Goal: Information Seeking & Learning: Learn about a topic

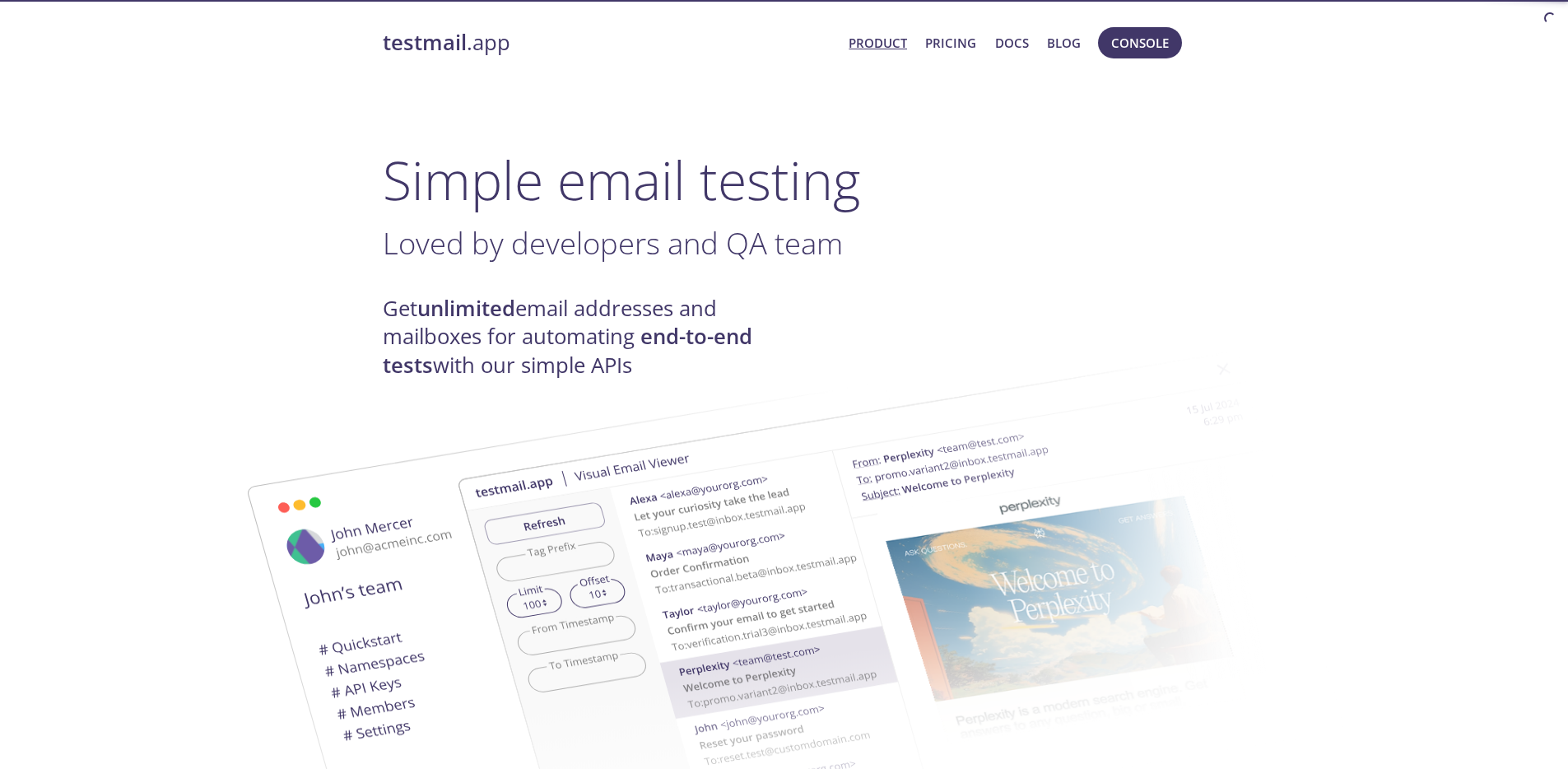
click at [1142, 49] on span "Console" at bounding box center [1140, 42] width 58 height 21
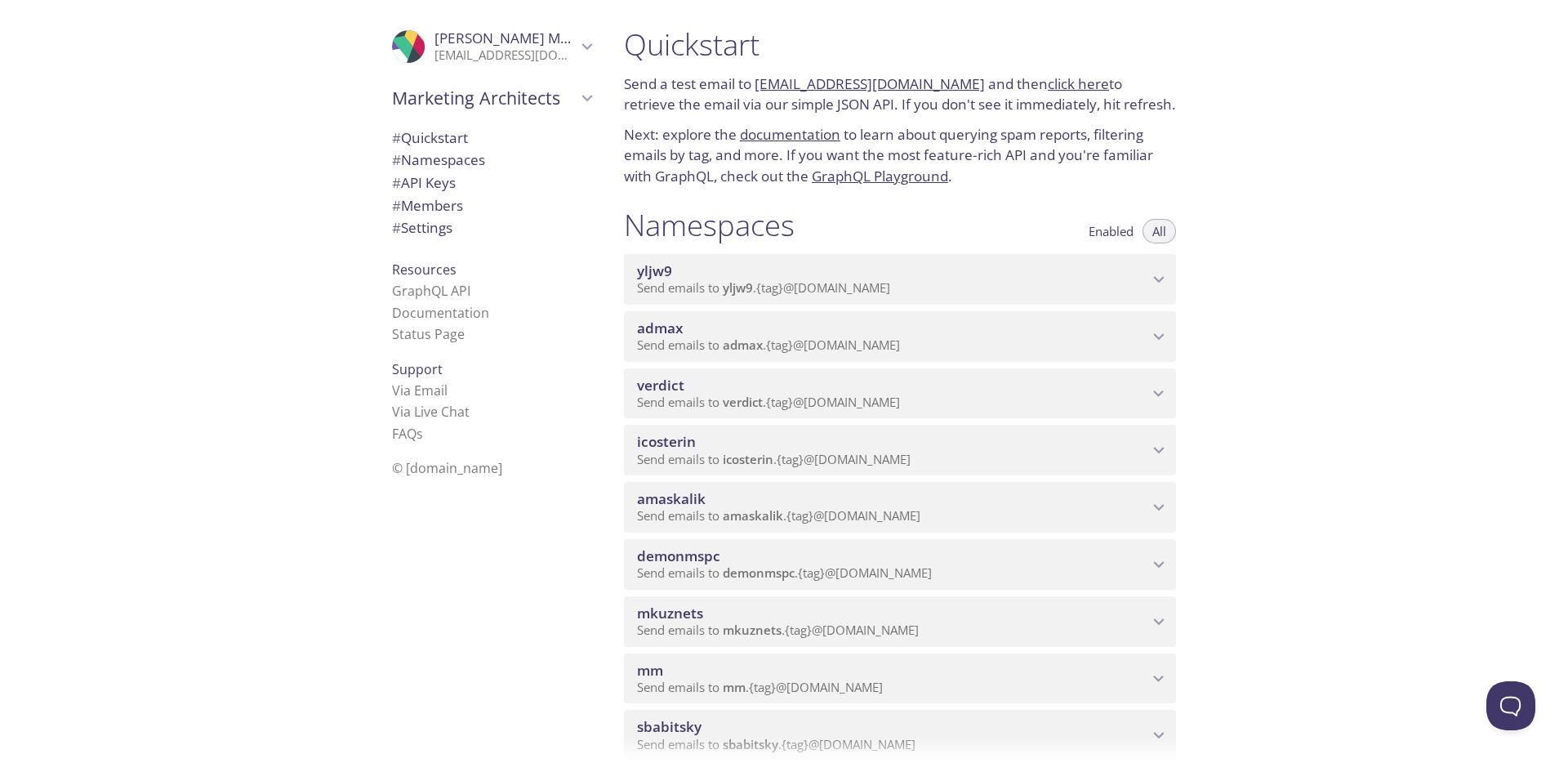
click at [705, 332] on span "admax" at bounding box center [892, 328] width 511 height 18
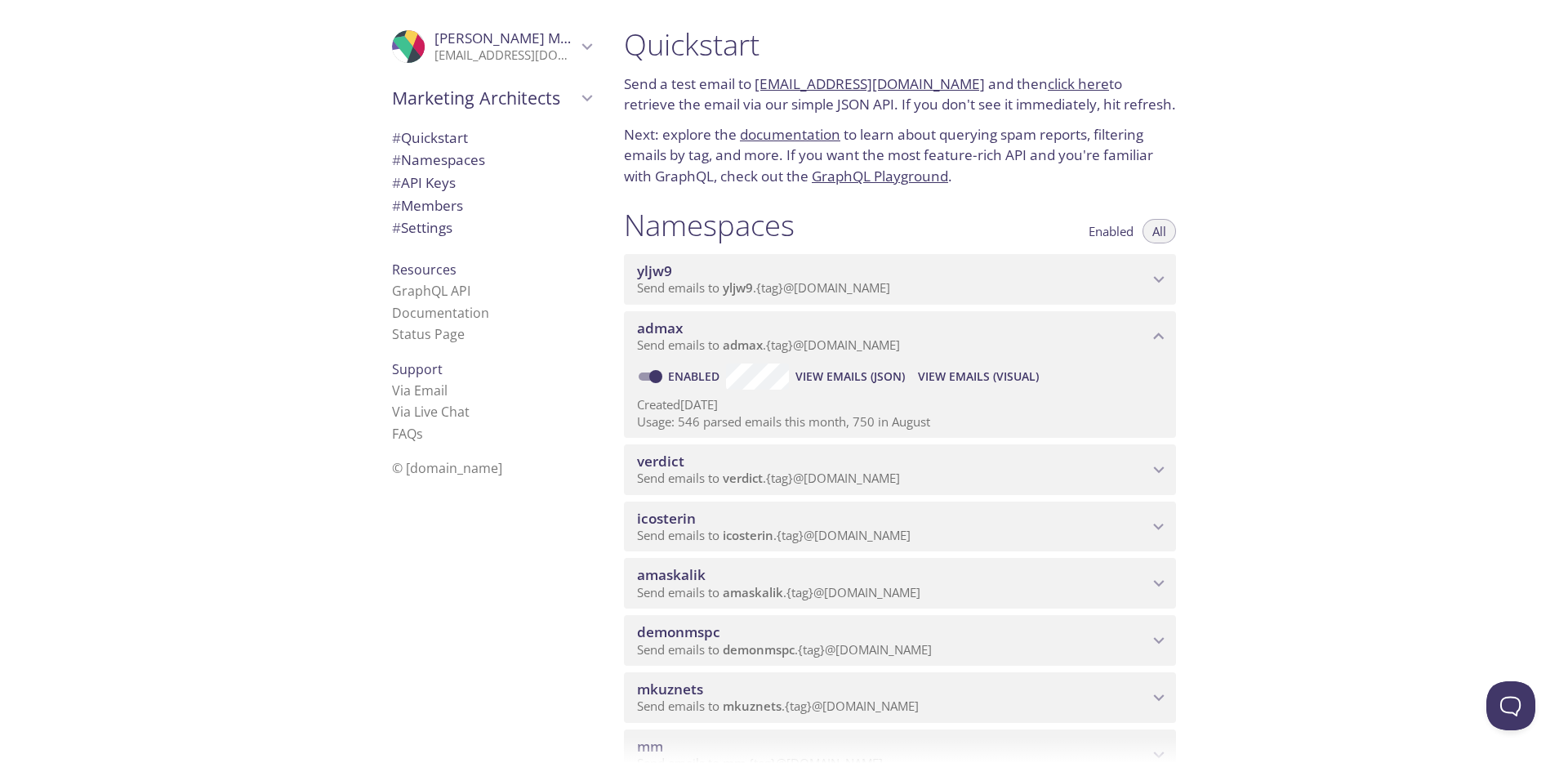
click at [1014, 380] on span "View Emails (Visual)" at bounding box center [978, 377] width 121 height 20
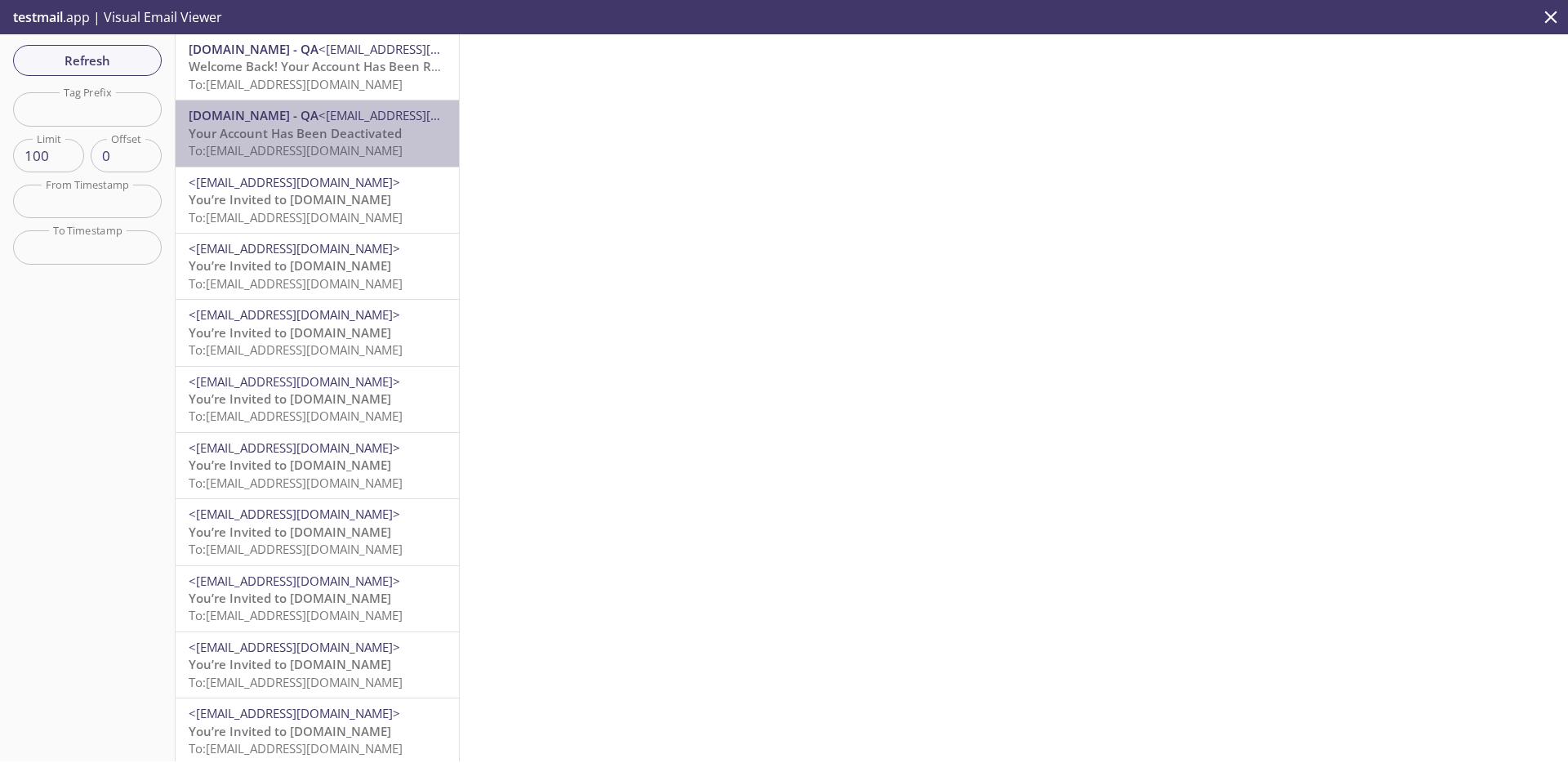
click at [375, 143] on span "To: [EMAIL_ADDRESS][DOMAIN_NAME]" at bounding box center [296, 150] width 214 height 16
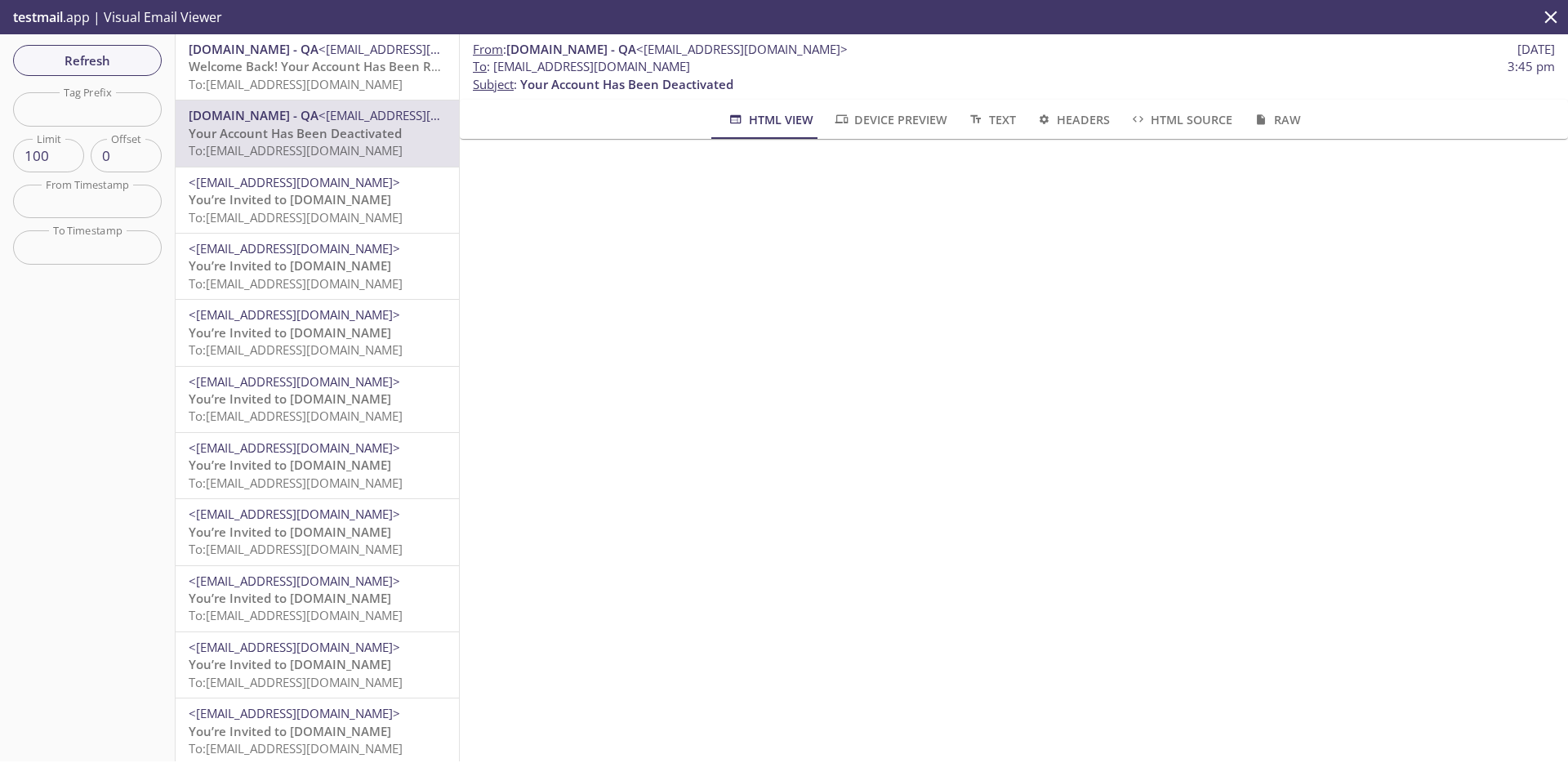
click at [343, 52] on span "<[EMAIL_ADDRESS][DOMAIN_NAME]>" at bounding box center [424, 49] width 212 height 16
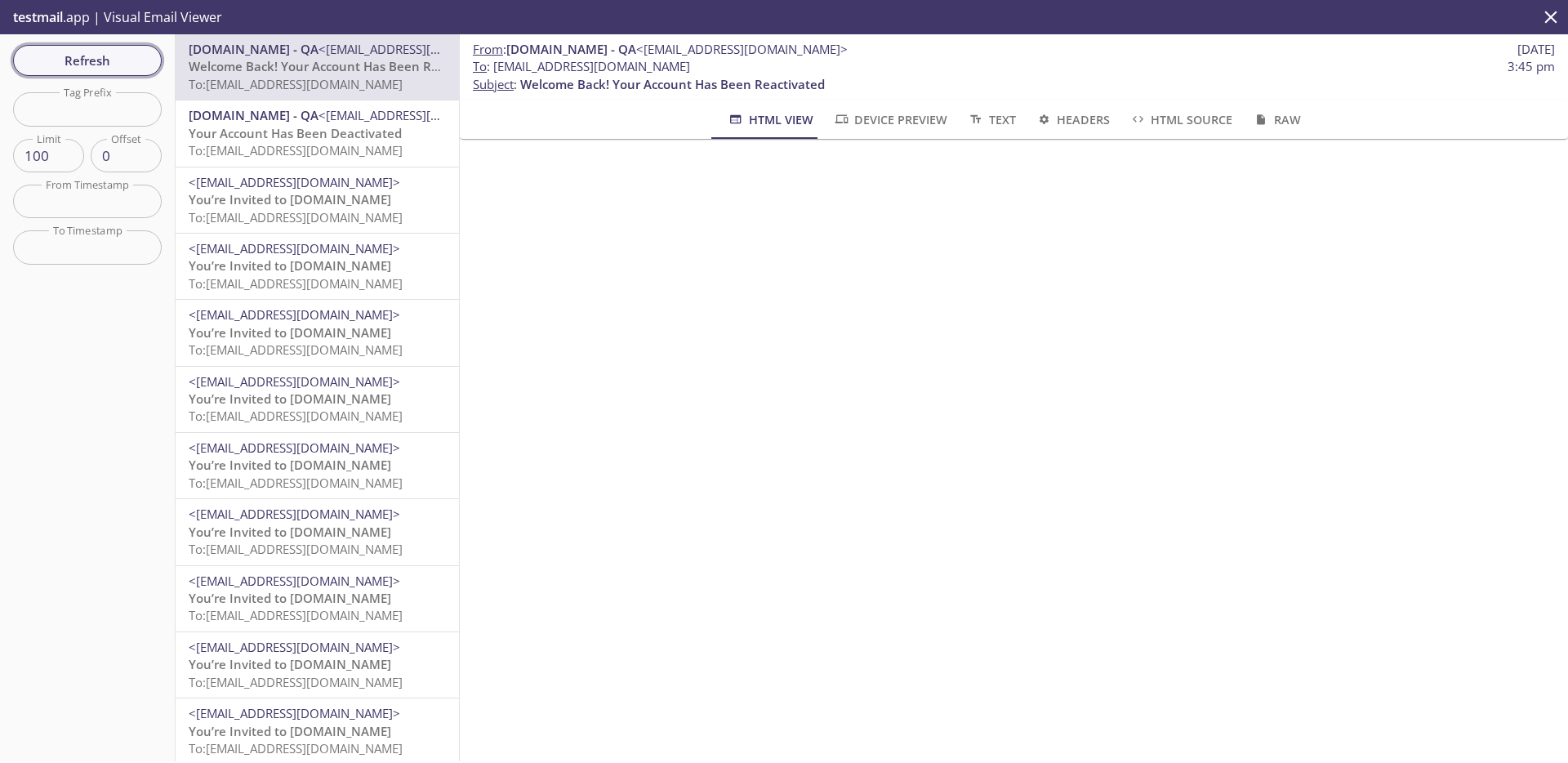
click at [109, 72] on button "Refresh" at bounding box center [87, 60] width 149 height 31
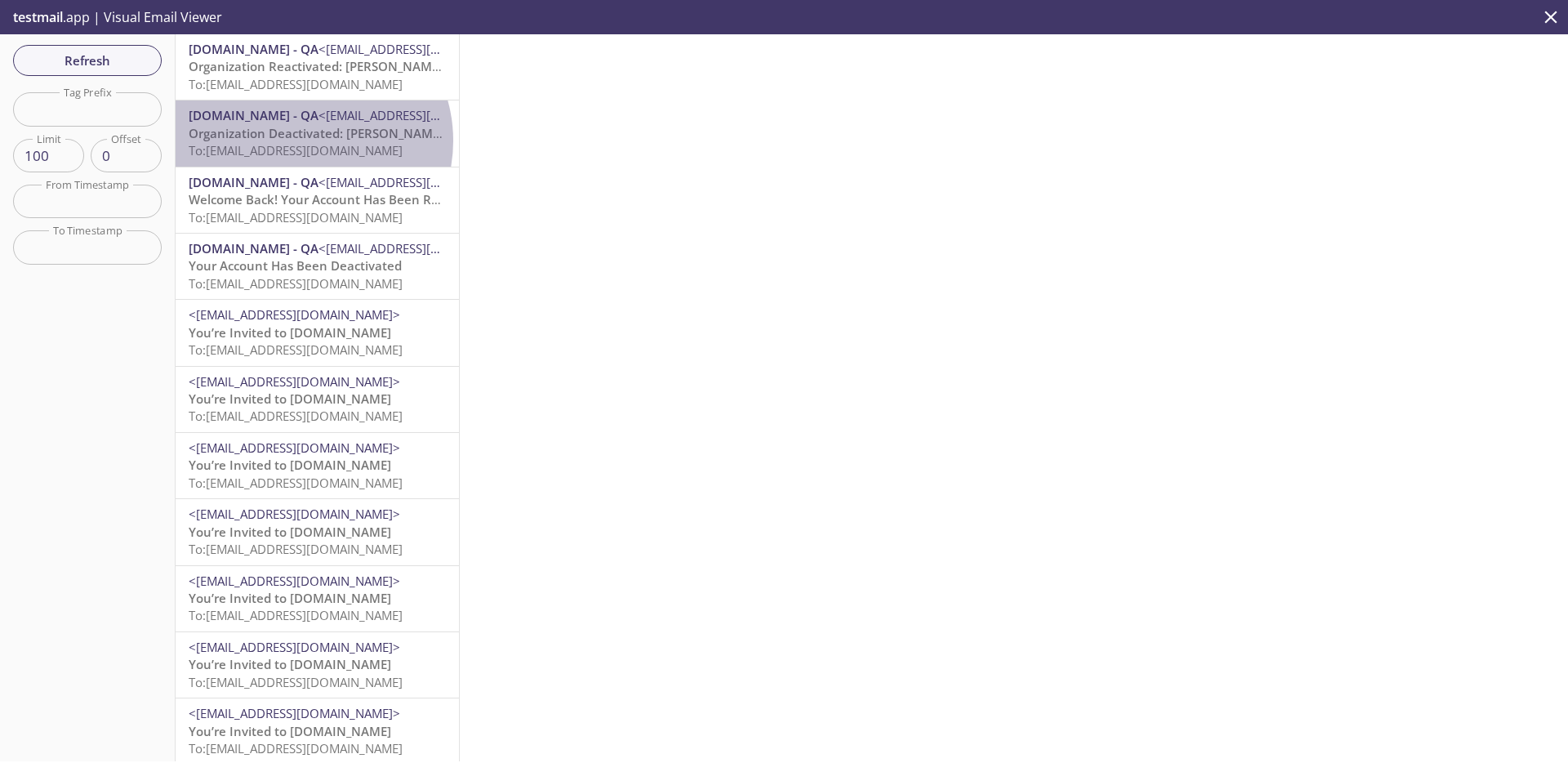
click at [301, 141] on span "Organization Deactivated: [PERSON_NAME] 518" at bounding box center [329, 134] width 280 height 16
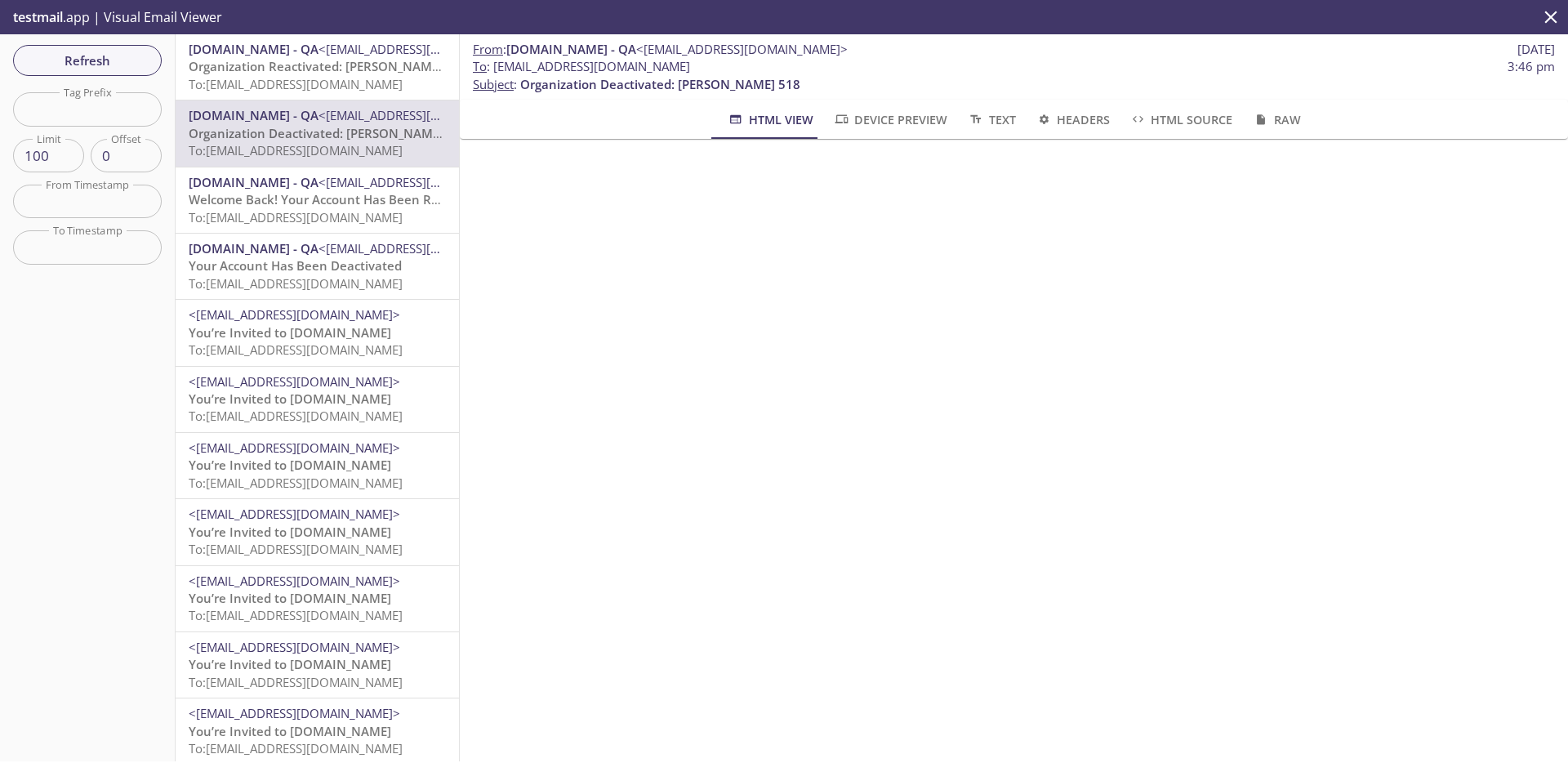
click at [331, 84] on span "To: [EMAIL_ADDRESS][DOMAIN_NAME]" at bounding box center [296, 84] width 214 height 16
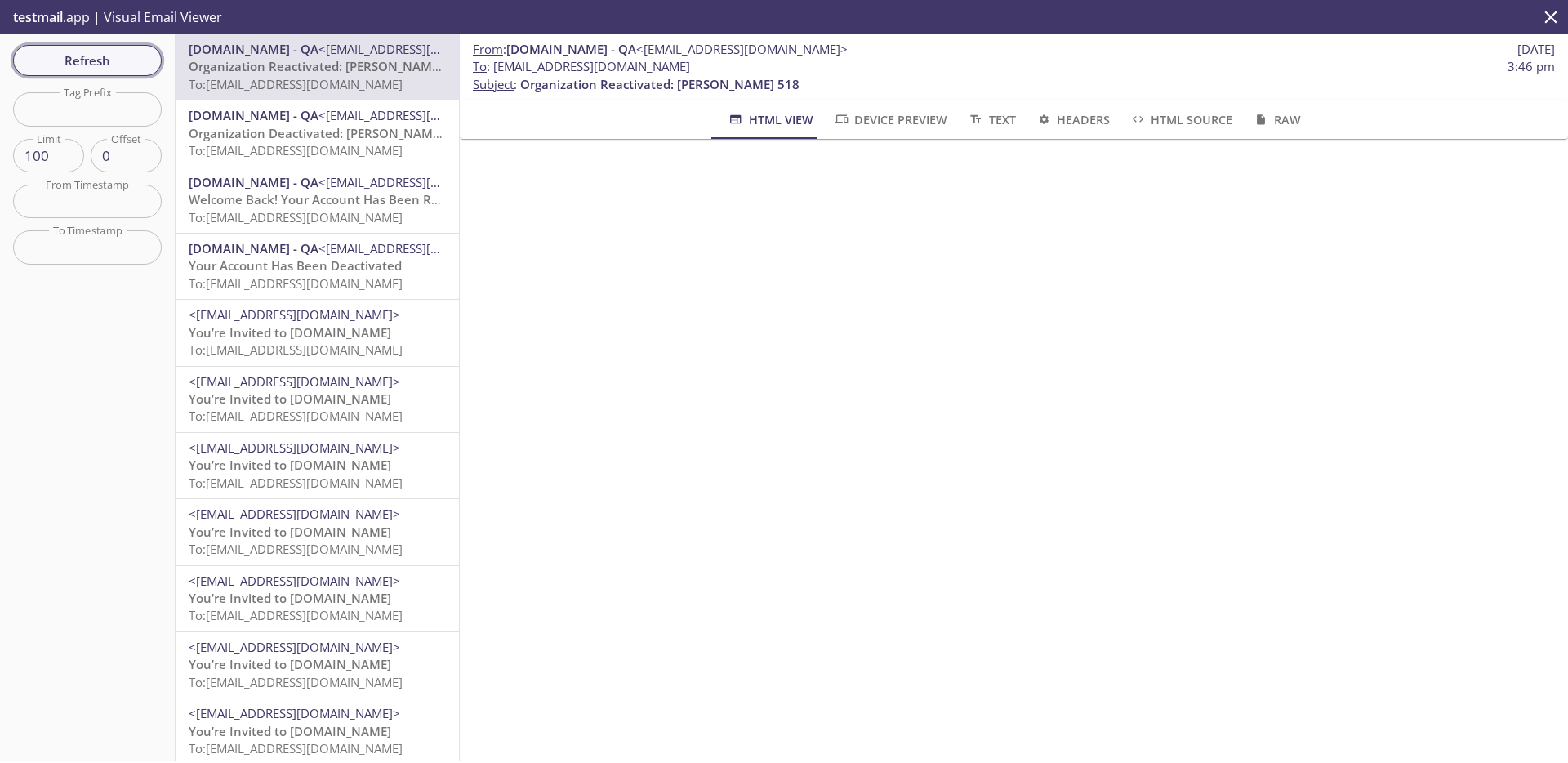
click at [142, 72] on button "Refresh" at bounding box center [87, 60] width 149 height 31
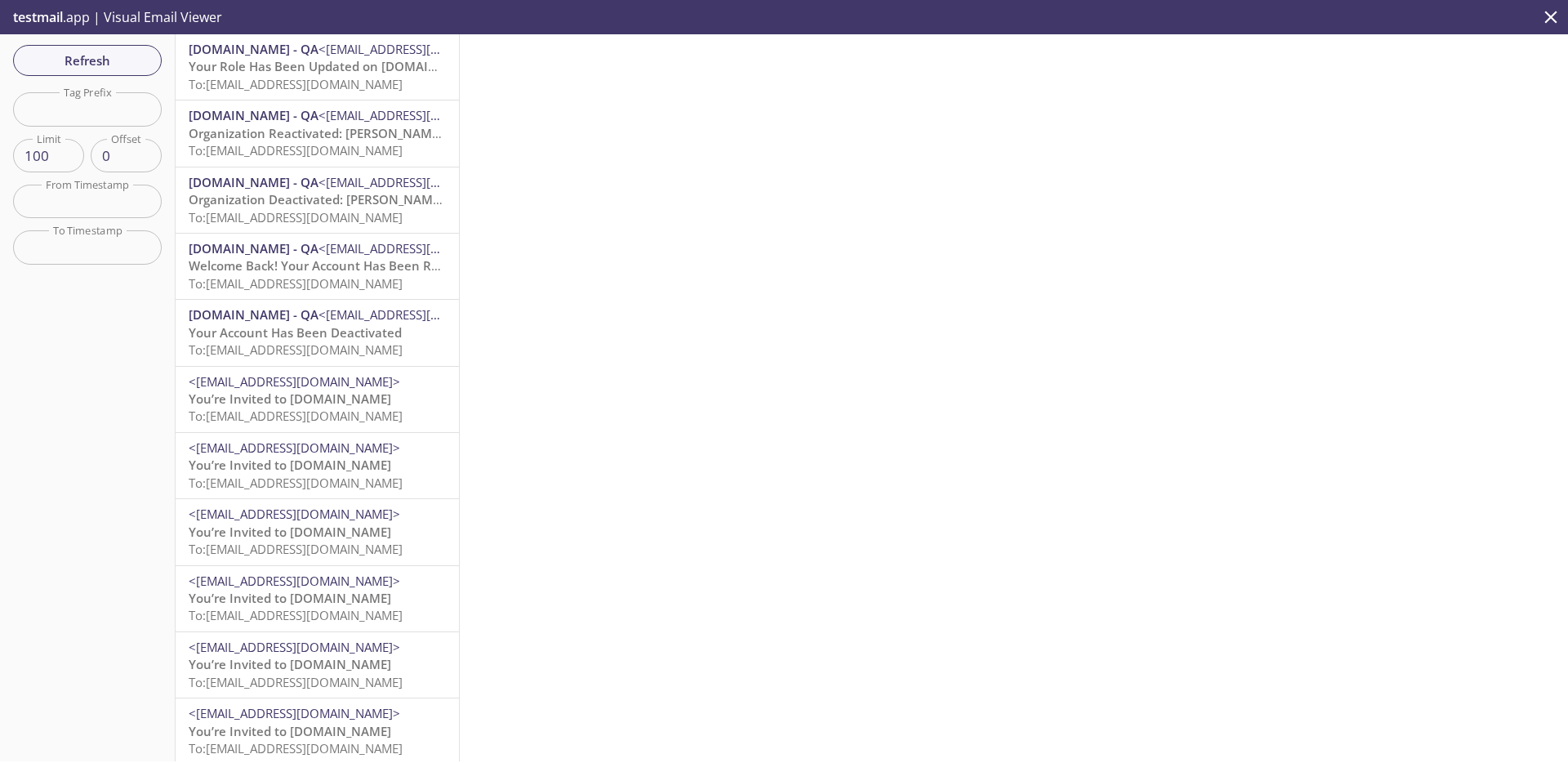
click at [320, 62] on span "Your Role Has Been Updated on [DOMAIN_NAME]" at bounding box center [336, 66] width 294 height 16
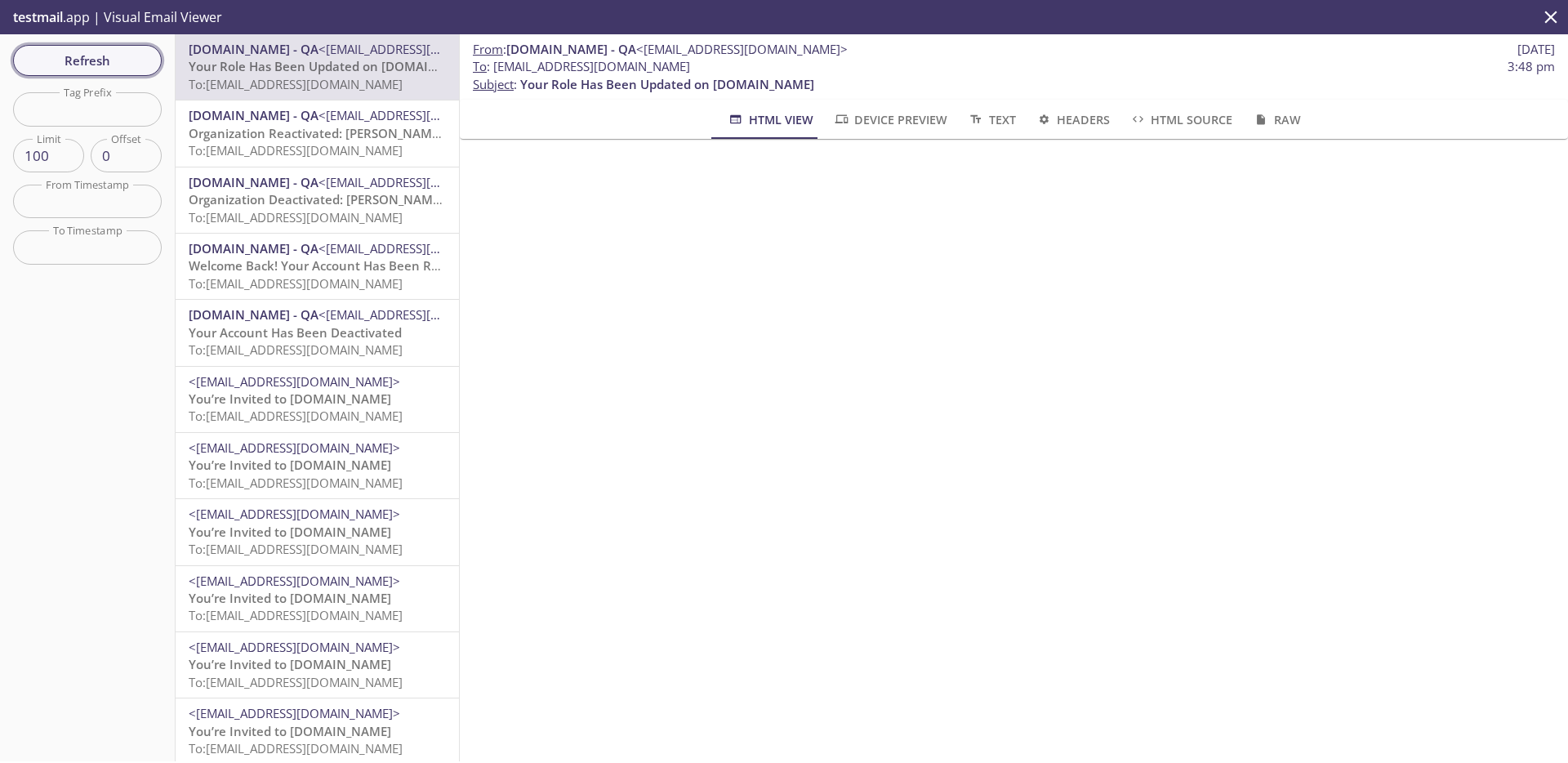
click at [134, 59] on span "Refresh" at bounding box center [87, 60] width 123 height 21
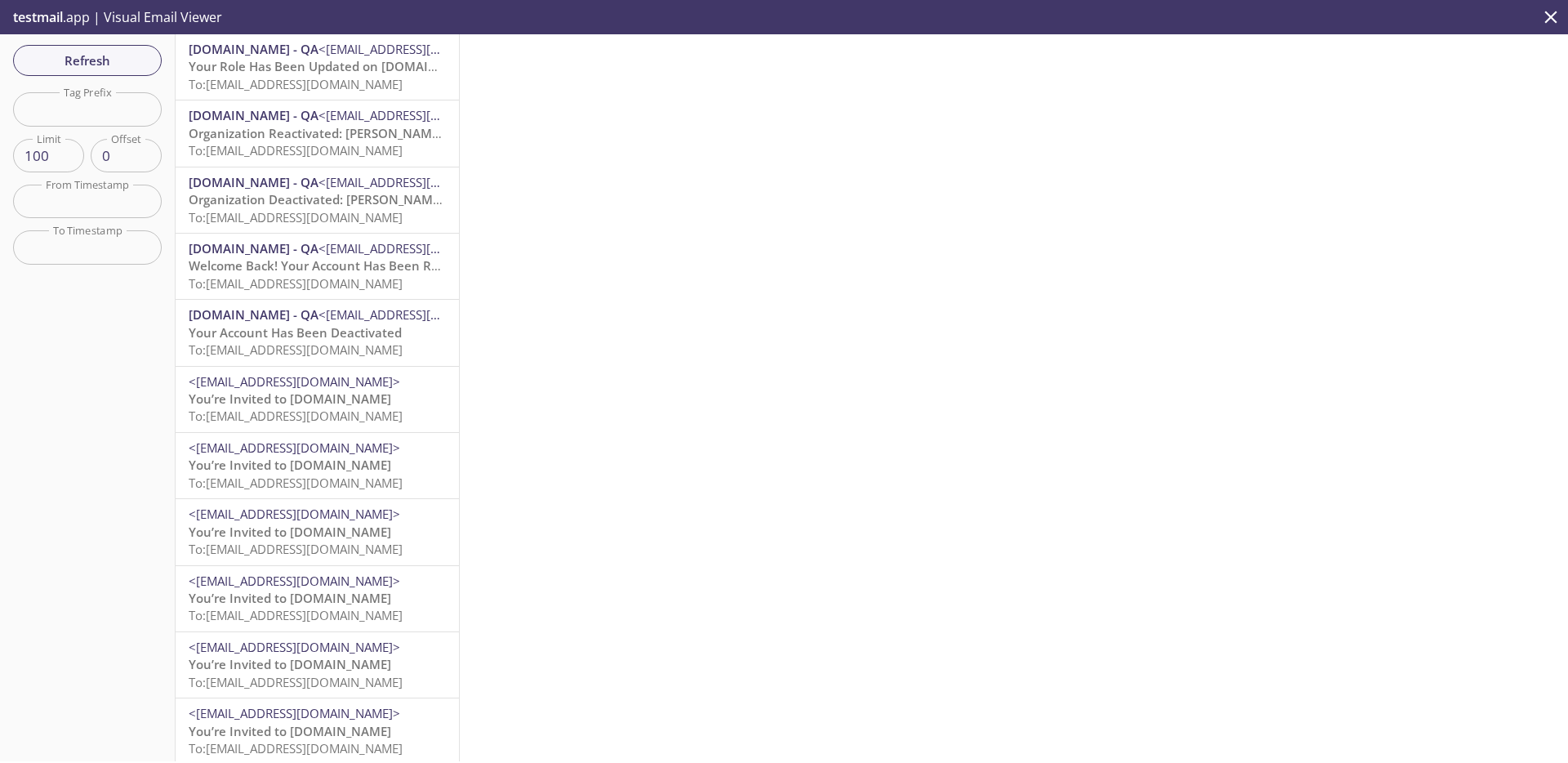
click at [335, 78] on span "To: [EMAIL_ADDRESS][DOMAIN_NAME]" at bounding box center [296, 84] width 214 height 16
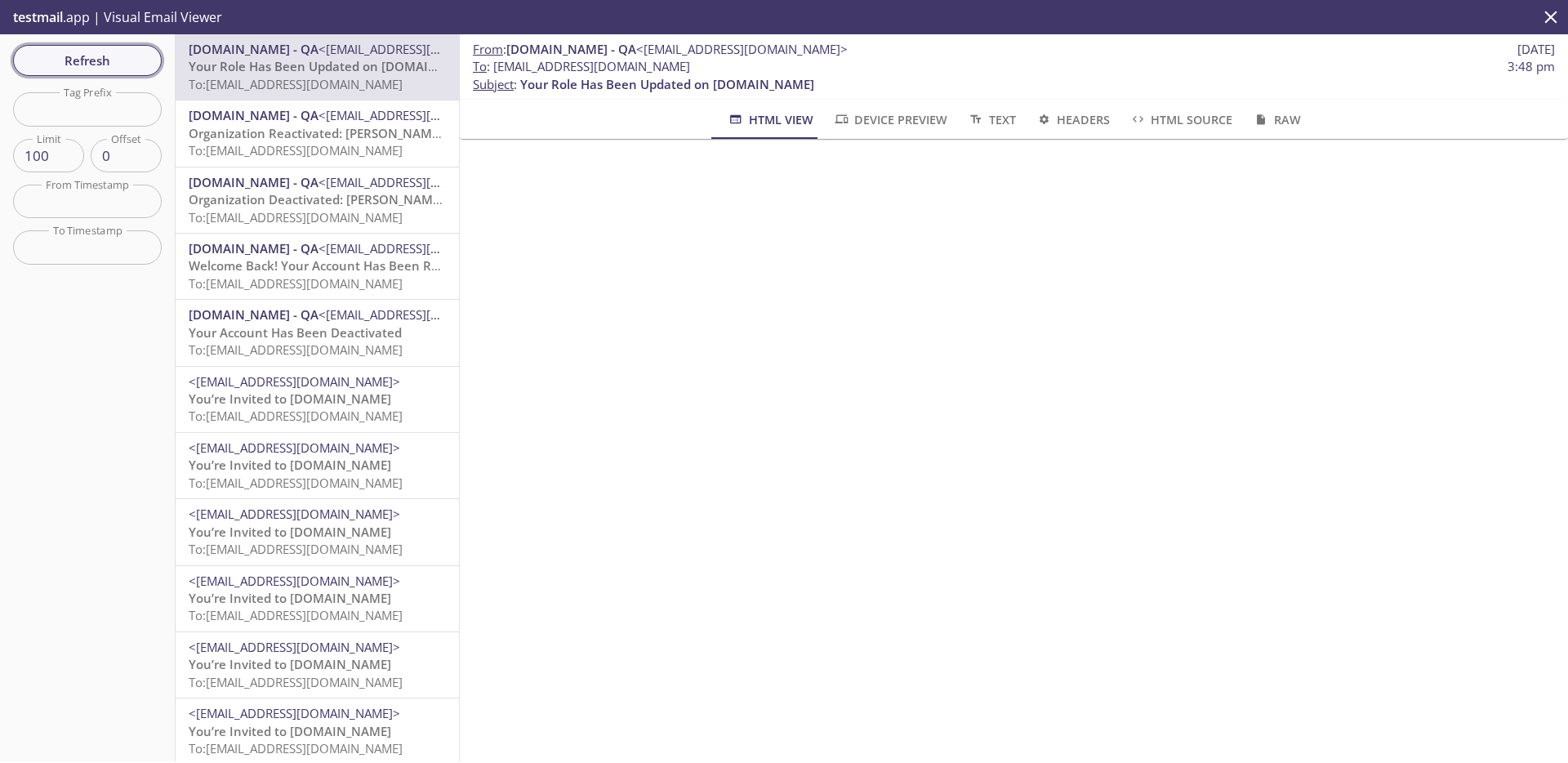
click at [80, 59] on span "Refresh" at bounding box center [87, 60] width 123 height 21
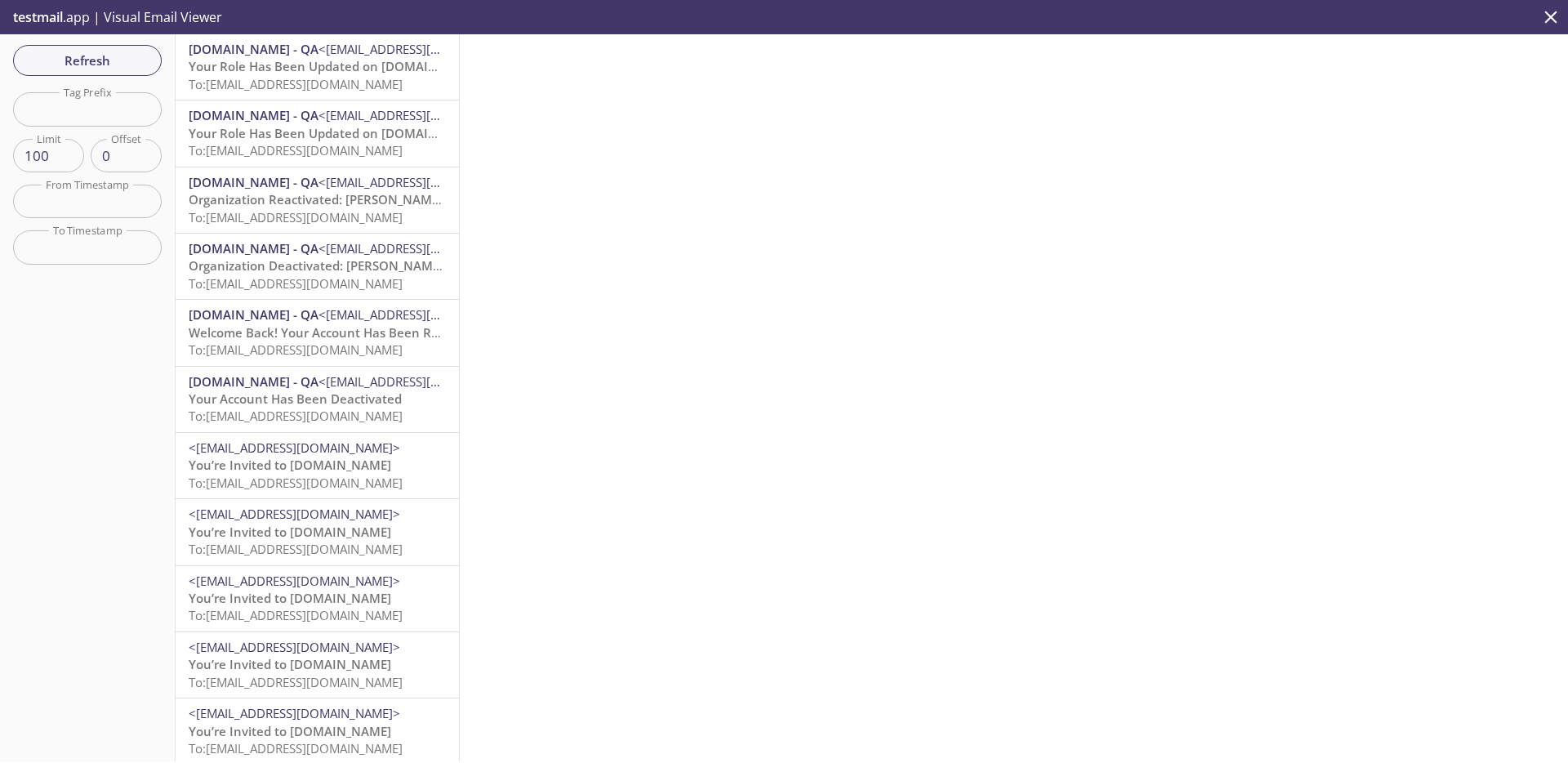
click at [303, 68] on span "Your Role Has Been Updated on [DOMAIN_NAME]" at bounding box center [336, 66] width 294 height 16
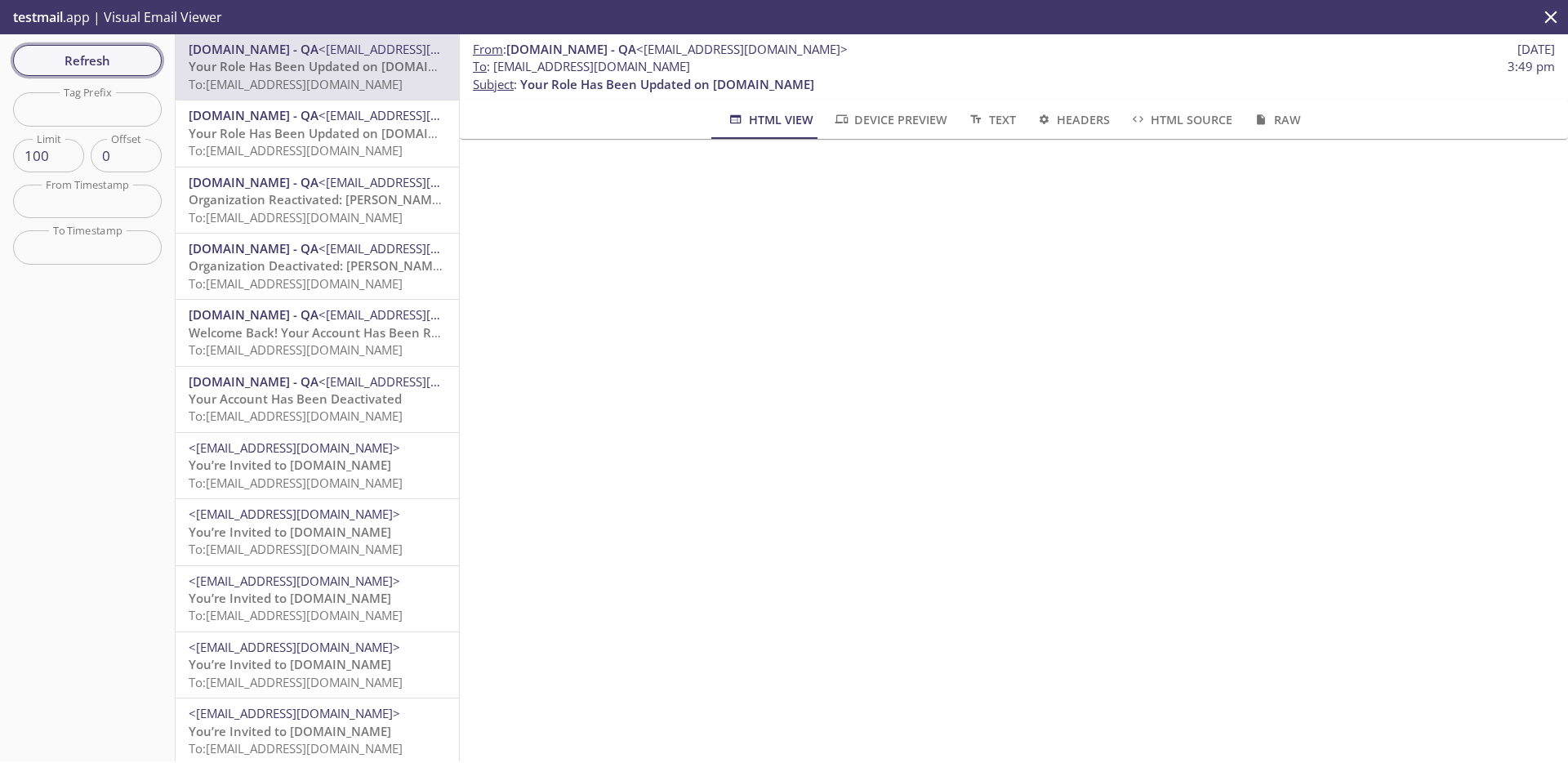
click at [76, 64] on span "Refresh" at bounding box center [87, 60] width 123 height 21
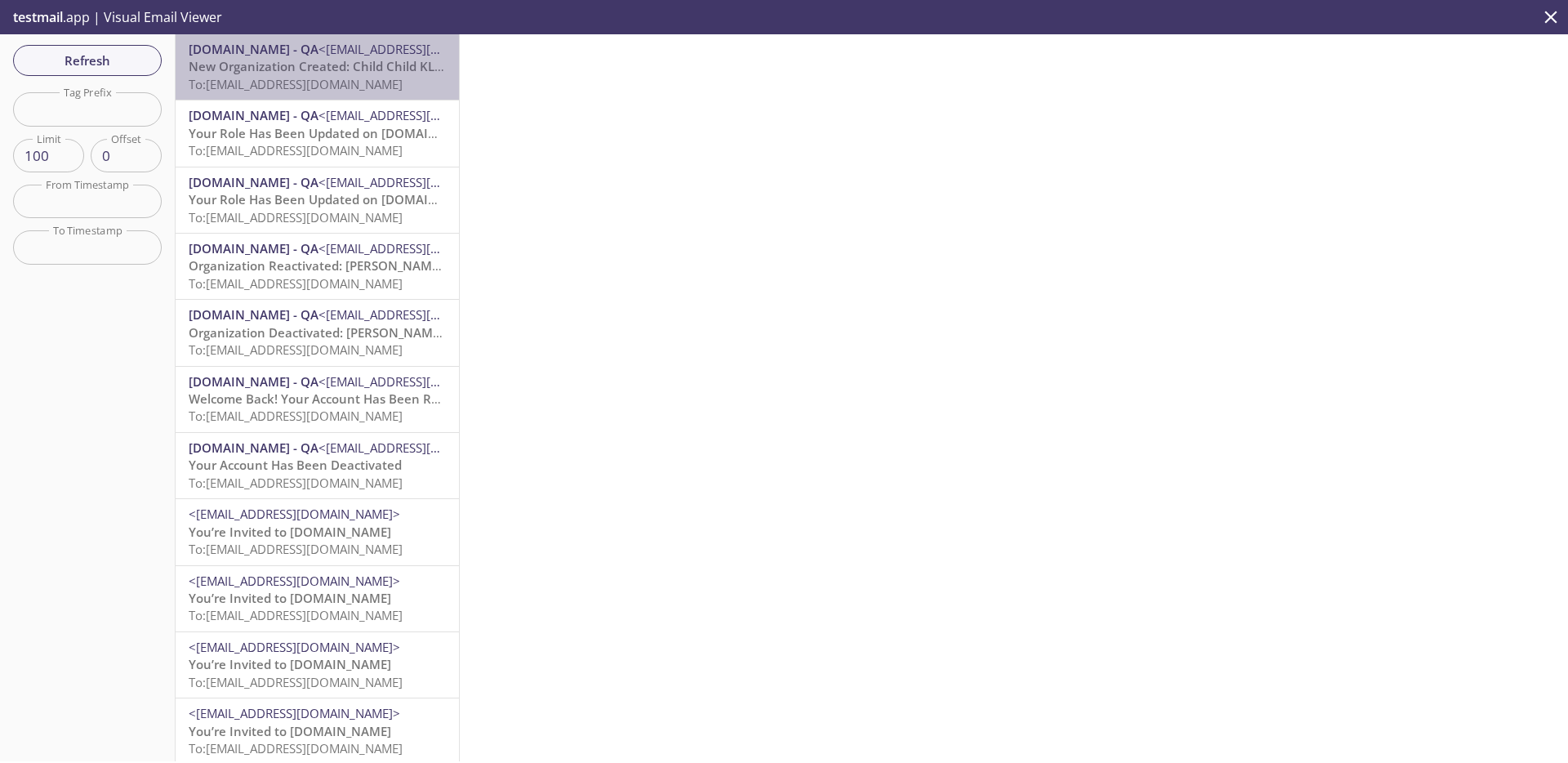
click at [337, 81] on span "To: [EMAIL_ADDRESS][DOMAIN_NAME]" at bounding box center [296, 84] width 214 height 16
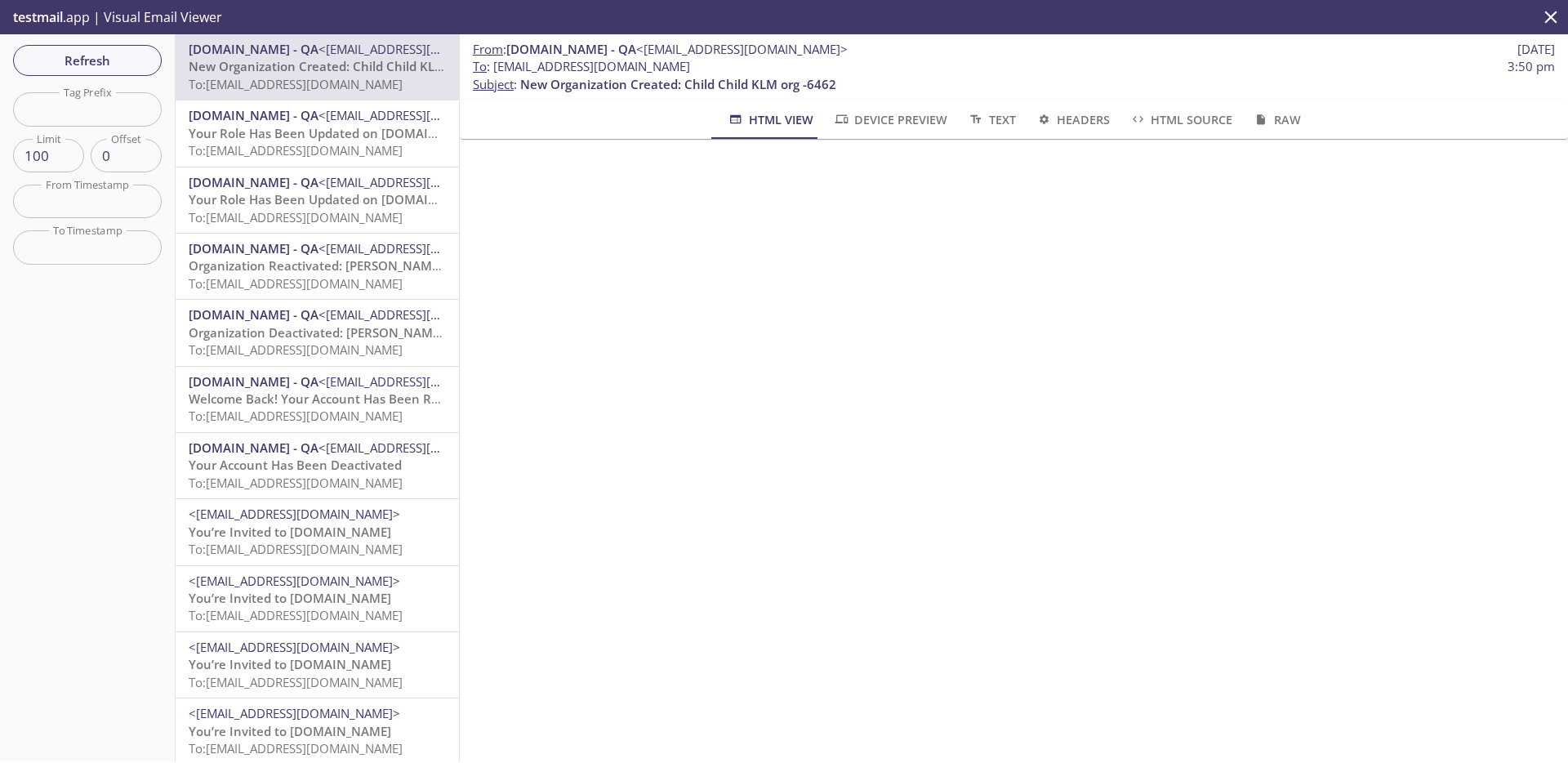
click at [593, 69] on span "To : [EMAIL_ADDRESS][DOMAIN_NAME]" at bounding box center [581, 66] width 217 height 17
copy span "e2e_test_notifications"
click at [351, 462] on span "Your Account Has Been Deactivated" at bounding box center [295, 464] width 213 height 16
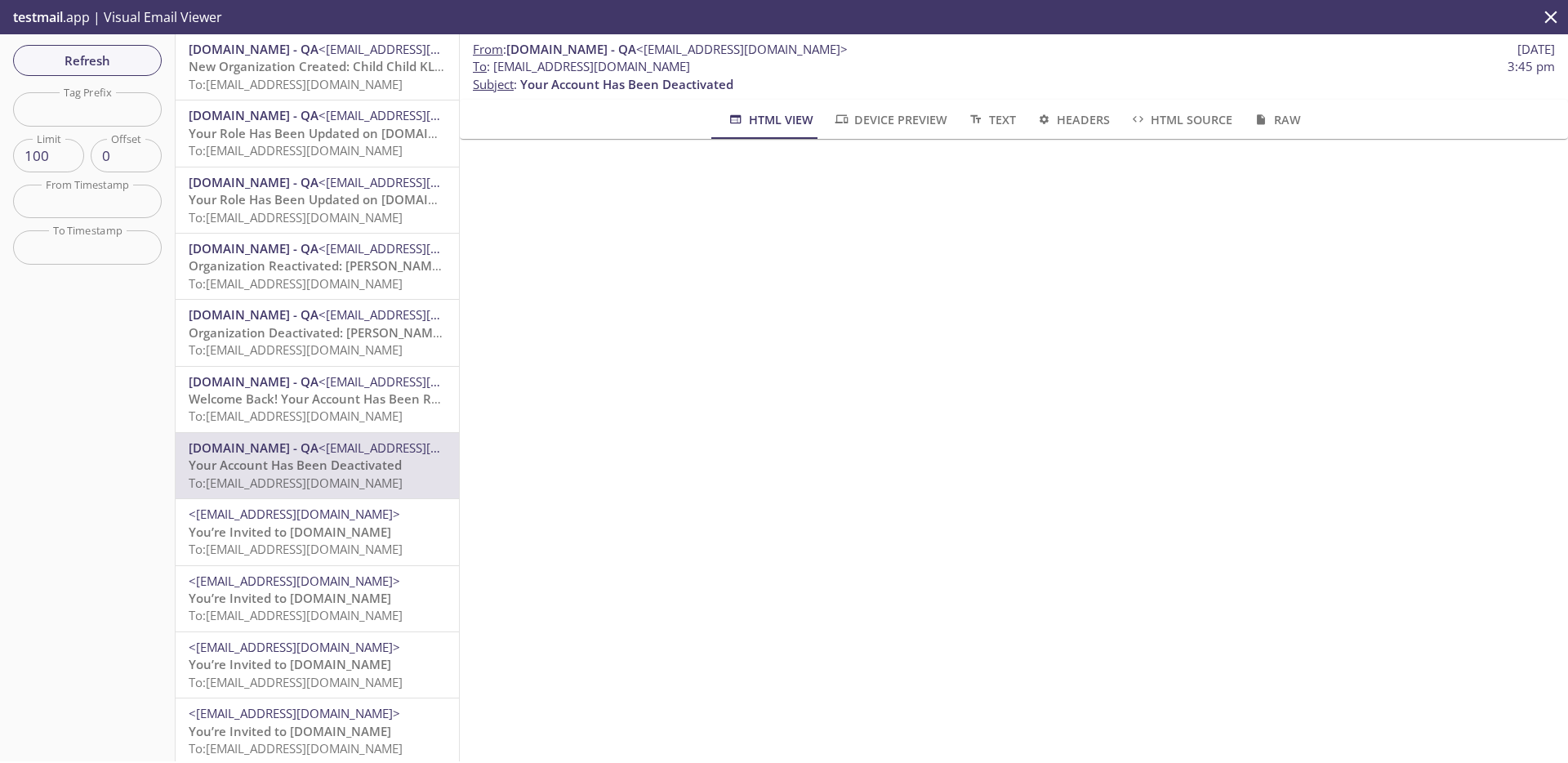
click at [376, 528] on p "You’re Invited to [DOMAIN_NAME] To: [DOMAIN_NAME][EMAIL_ADDRESS][DOMAIN_NAME]" at bounding box center [317, 540] width 257 height 35
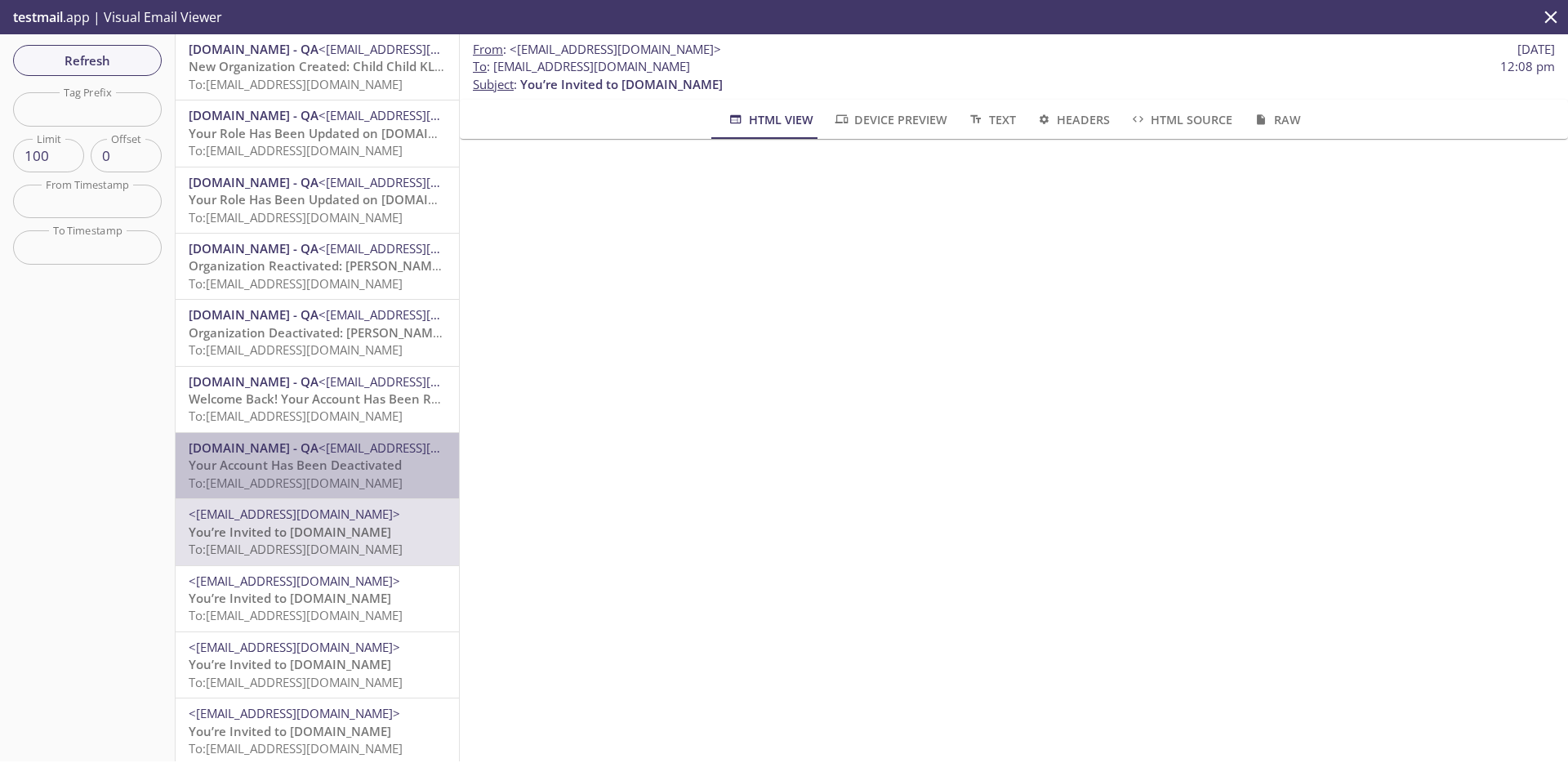
click at [365, 481] on span "To: [EMAIL_ADDRESS][DOMAIN_NAME]" at bounding box center [296, 482] width 214 height 16
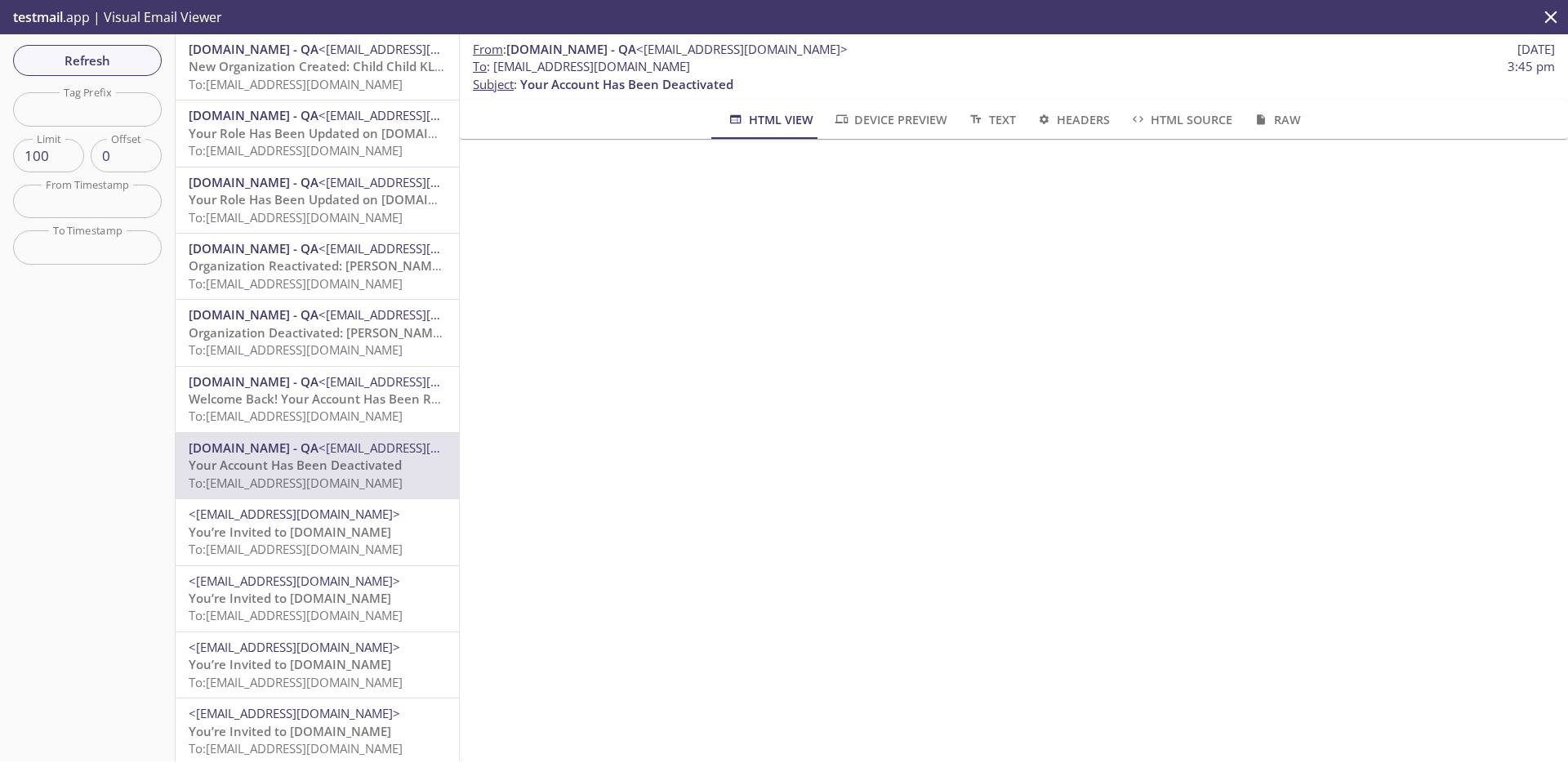
click at [347, 420] on span "To: [EMAIL_ADDRESS][DOMAIN_NAME]" at bounding box center [296, 416] width 214 height 16
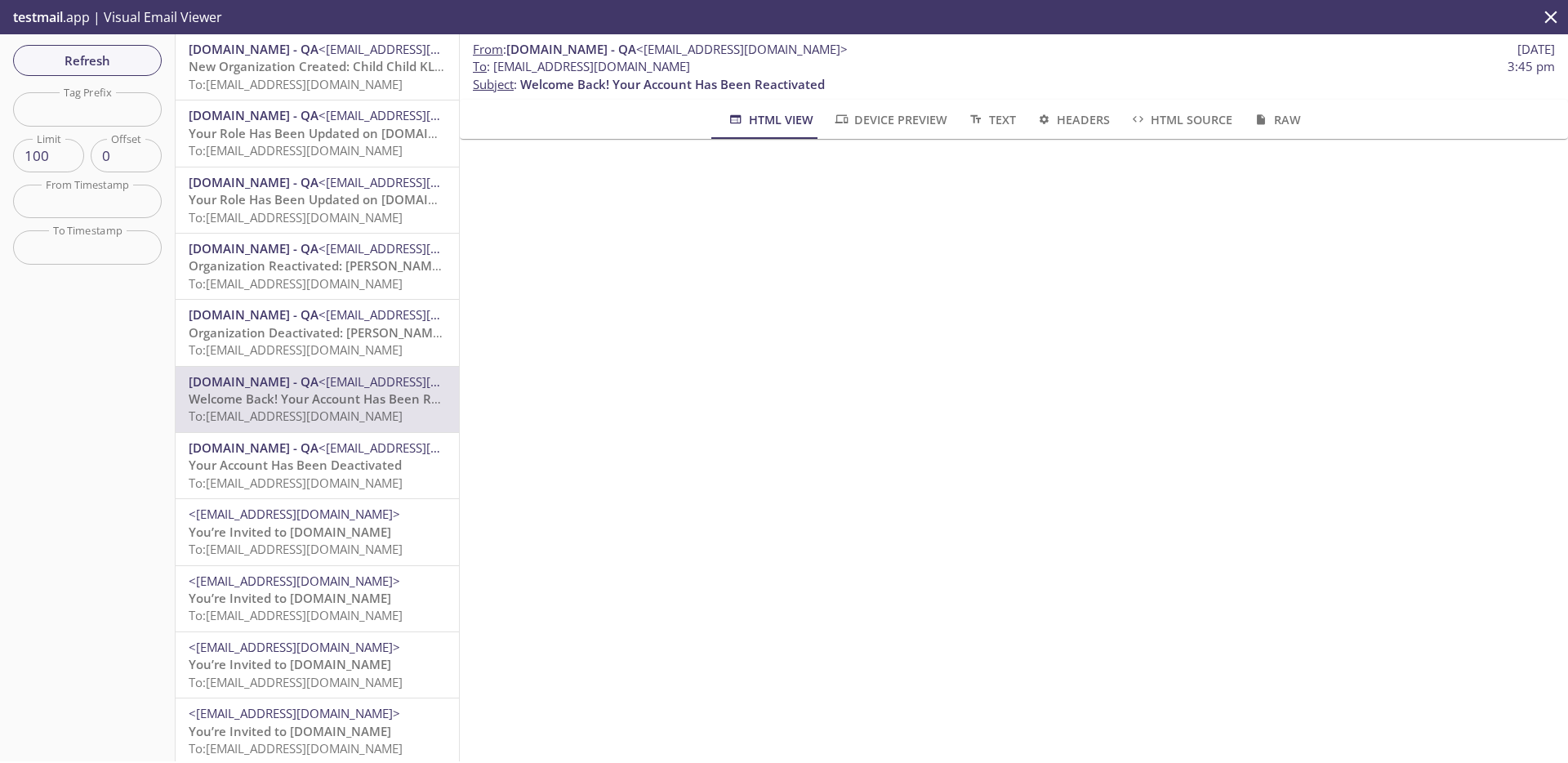
click at [263, 462] on span "Your Account Has Been Deactivated" at bounding box center [295, 464] width 213 height 16
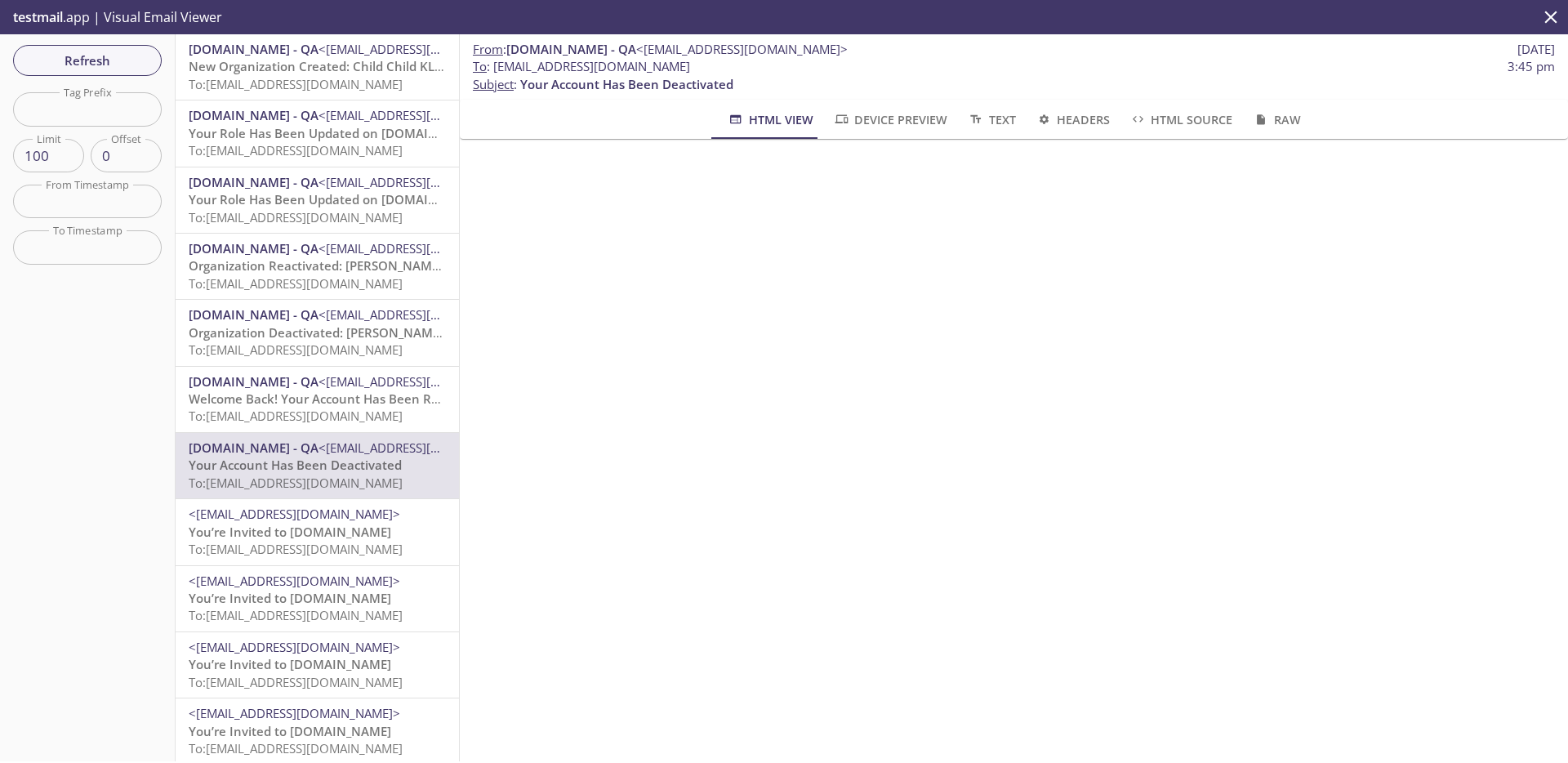
click at [268, 403] on span "Welcome Back! Your Account Has Been Reactivated" at bounding box center [341, 399] width 304 height 16
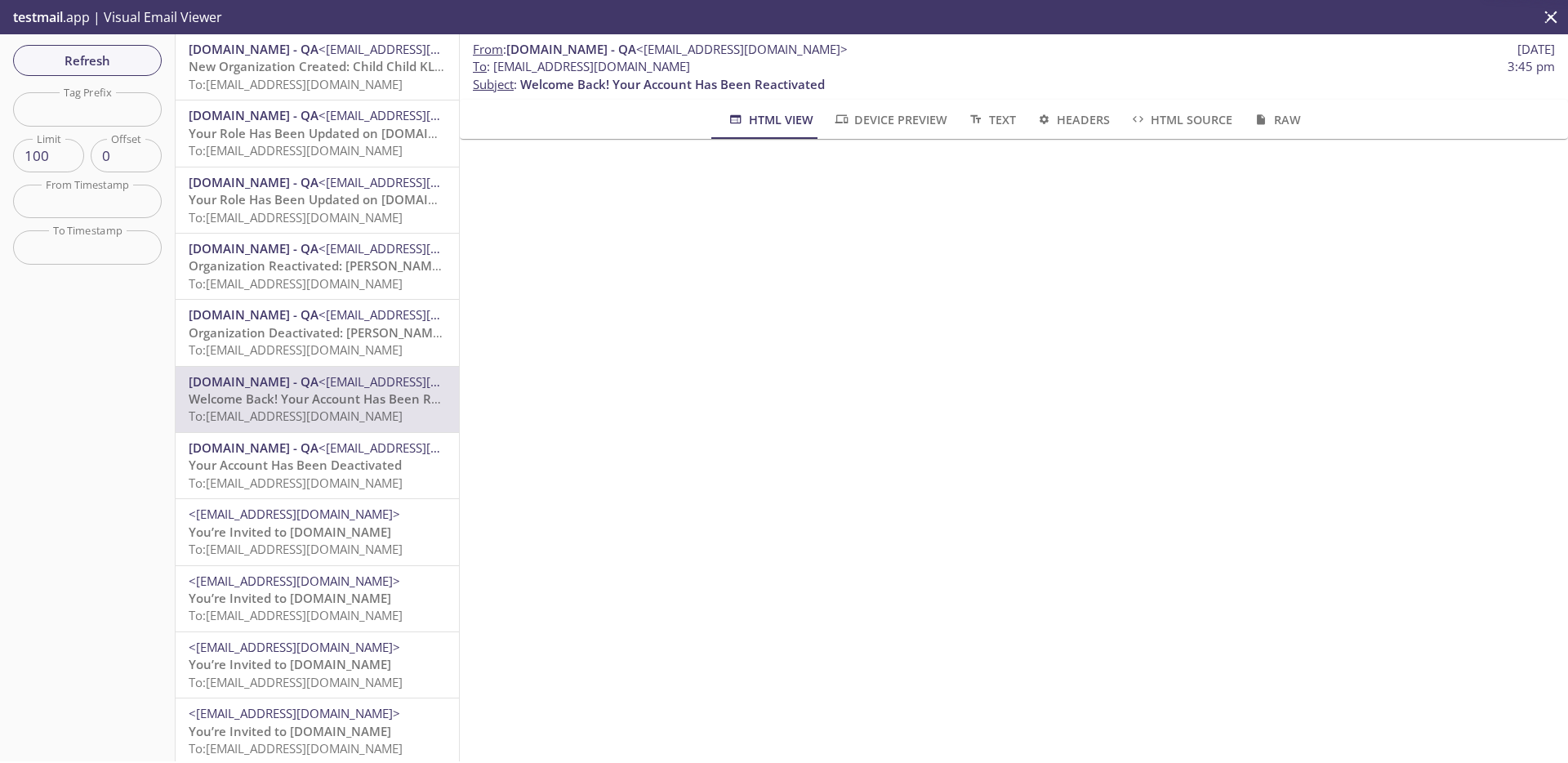
click at [272, 456] on span "Your Account Has Been Deactivated" at bounding box center [295, 464] width 213 height 16
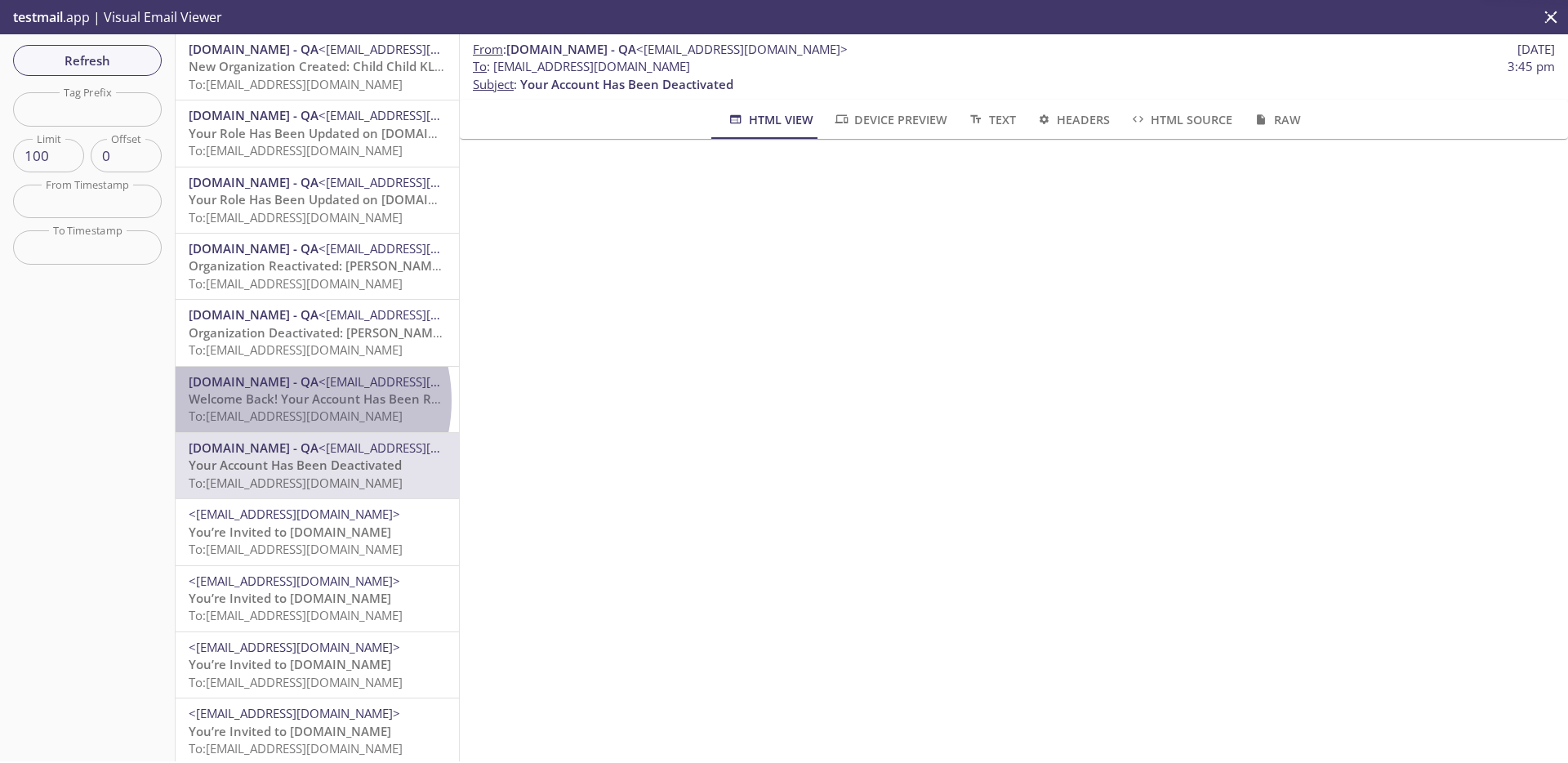
click at [287, 401] on span "Welcome Back! Your Account Has Been Reactivated" at bounding box center [341, 399] width 304 height 16
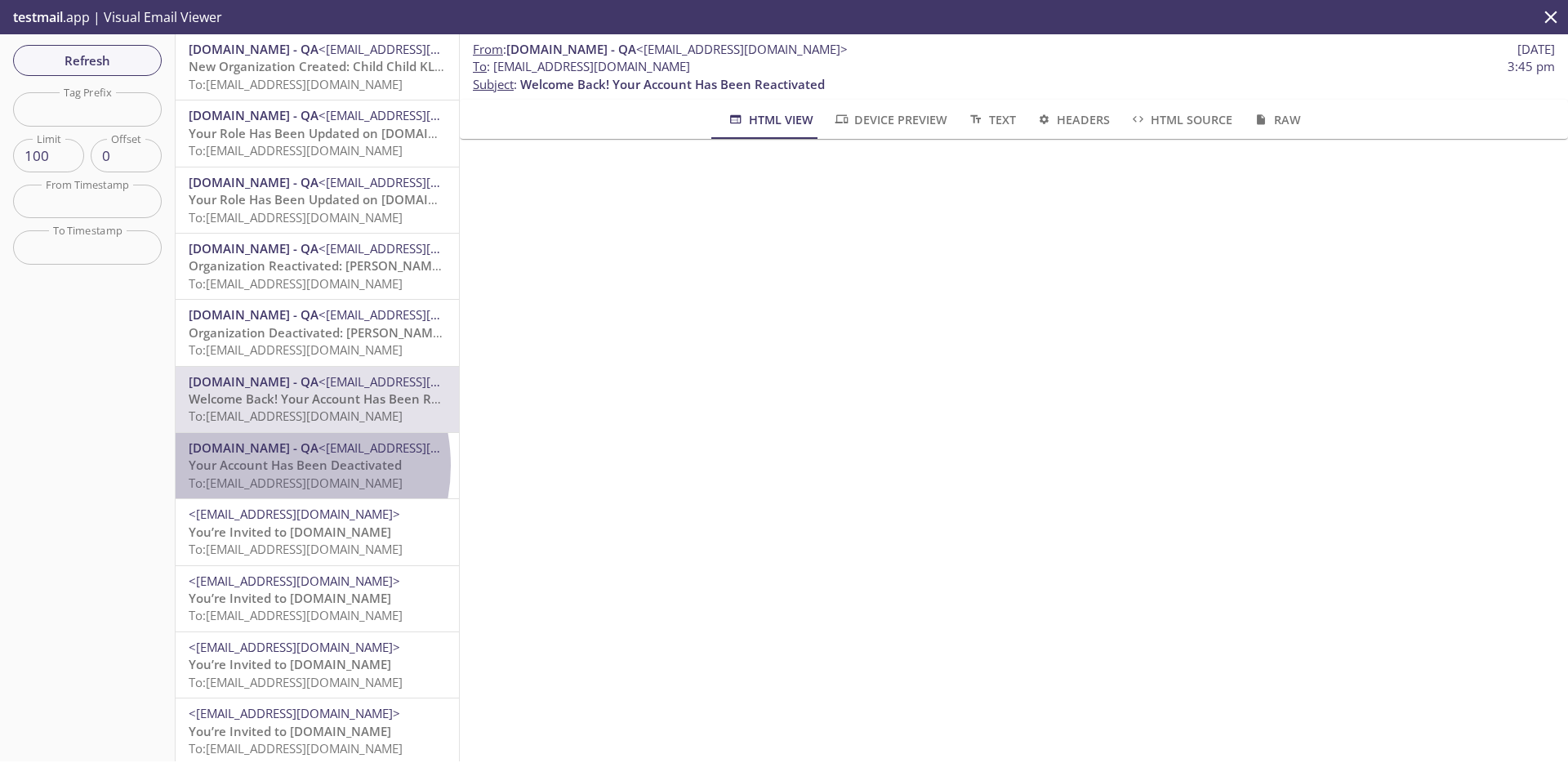
click at [267, 465] on span "Your Account Has Been Deactivated" at bounding box center [295, 464] width 213 height 16
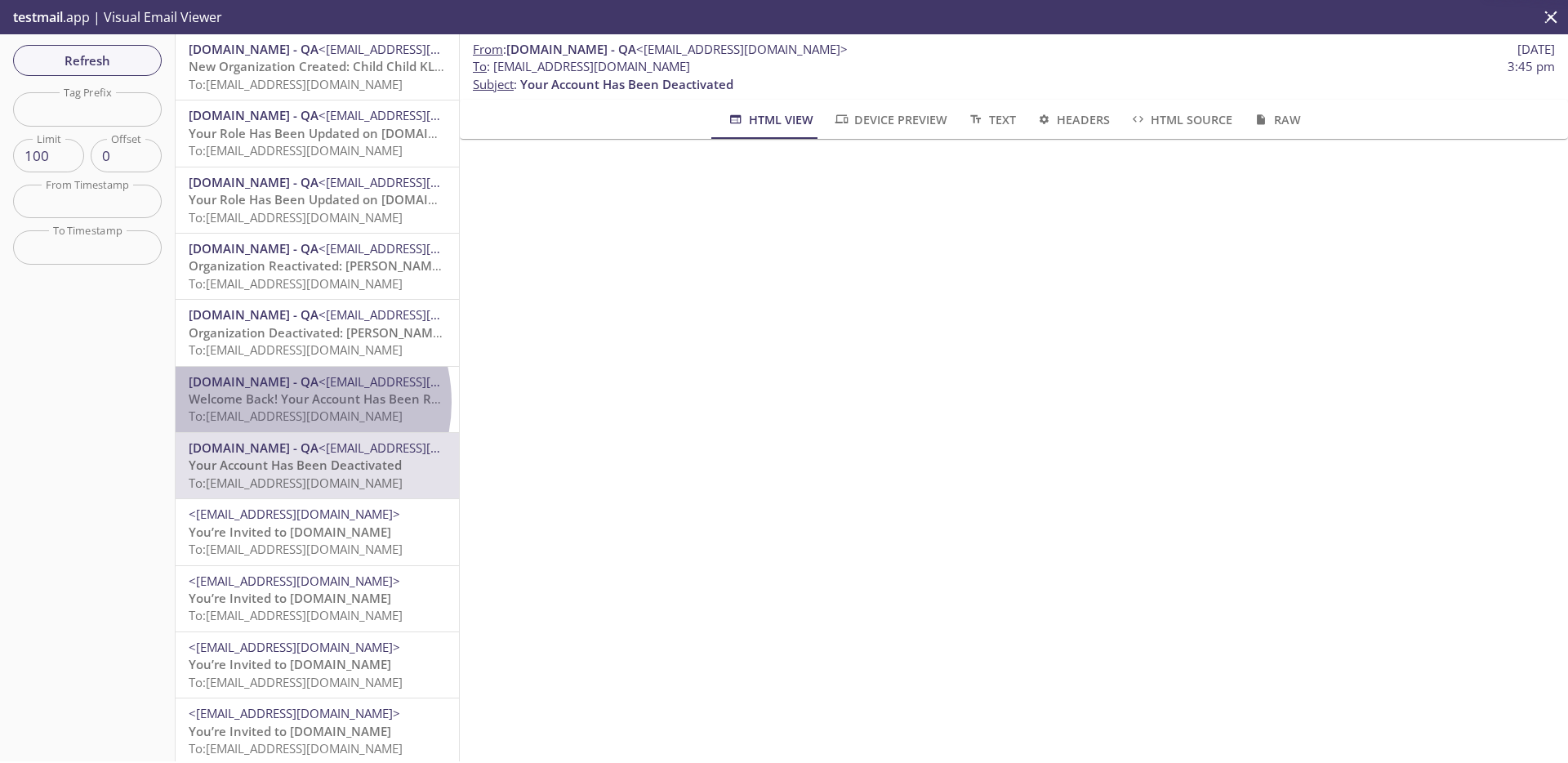
click at [292, 402] on span "Welcome Back! Your Account Has Been Reactivated" at bounding box center [341, 399] width 304 height 16
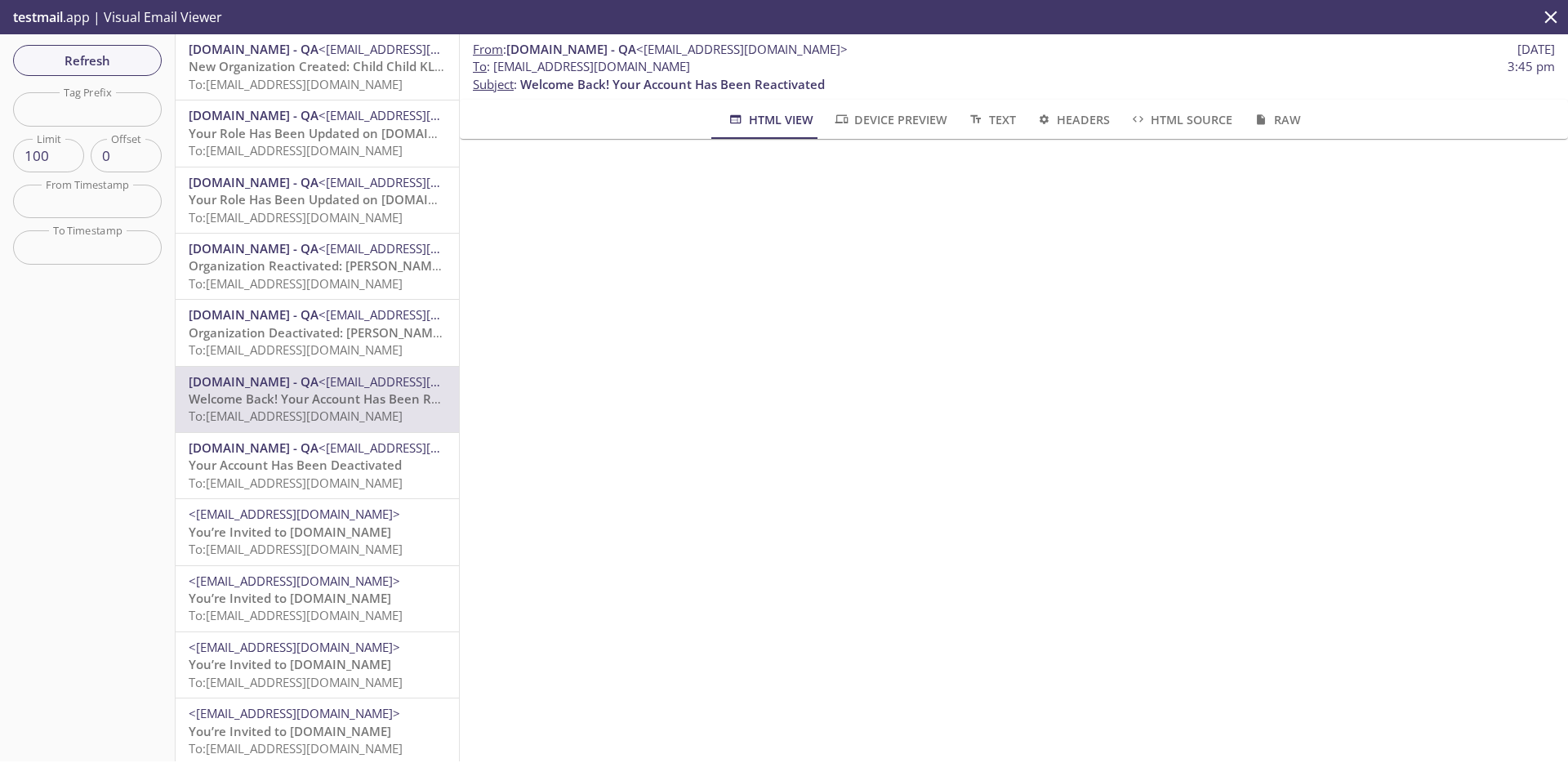
click at [294, 454] on span "[DOMAIN_NAME] - QA" at bounding box center [253, 448] width 130 height 16
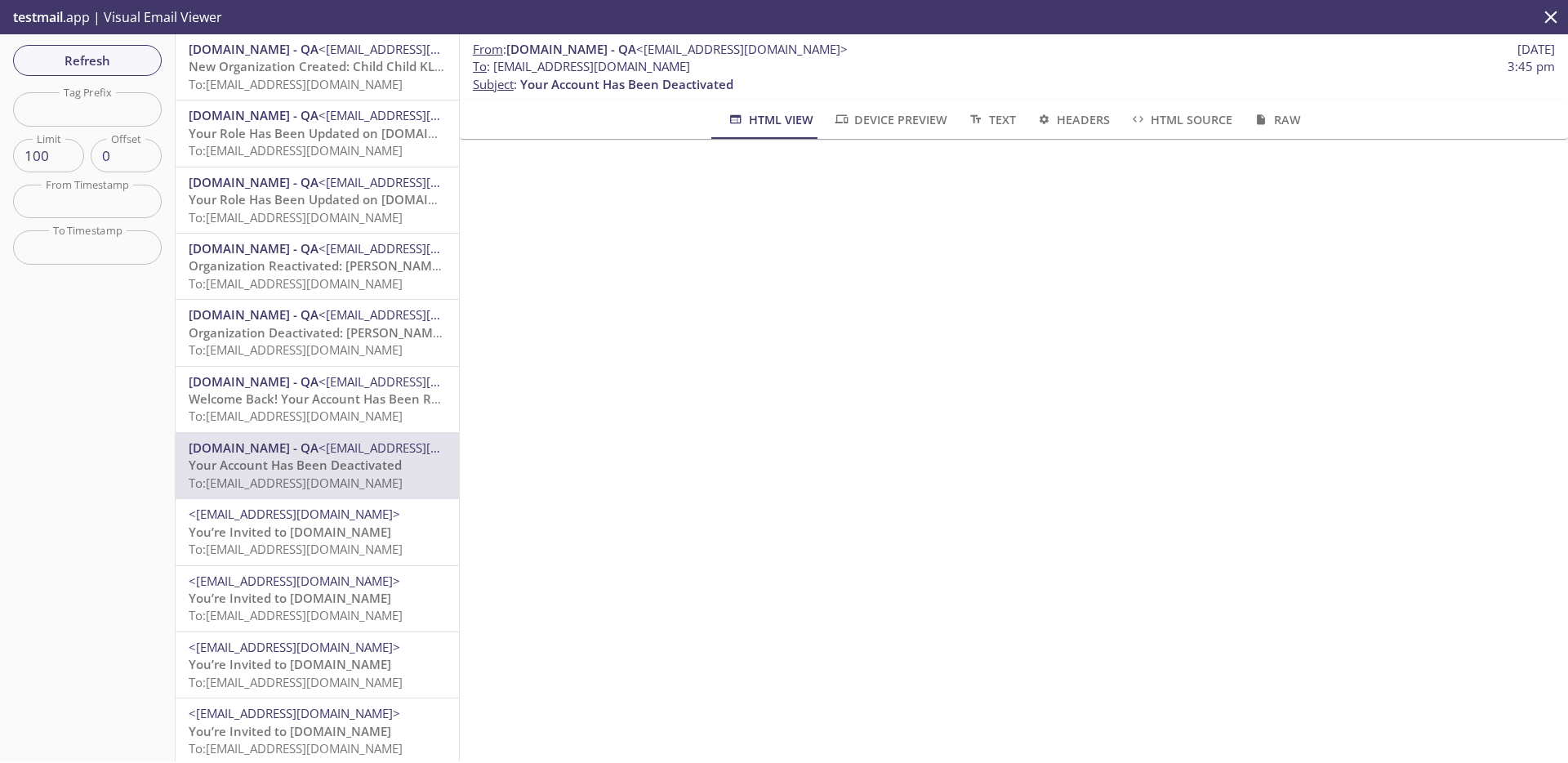
click at [298, 381] on span "[DOMAIN_NAME] - QA" at bounding box center [253, 382] width 130 height 16
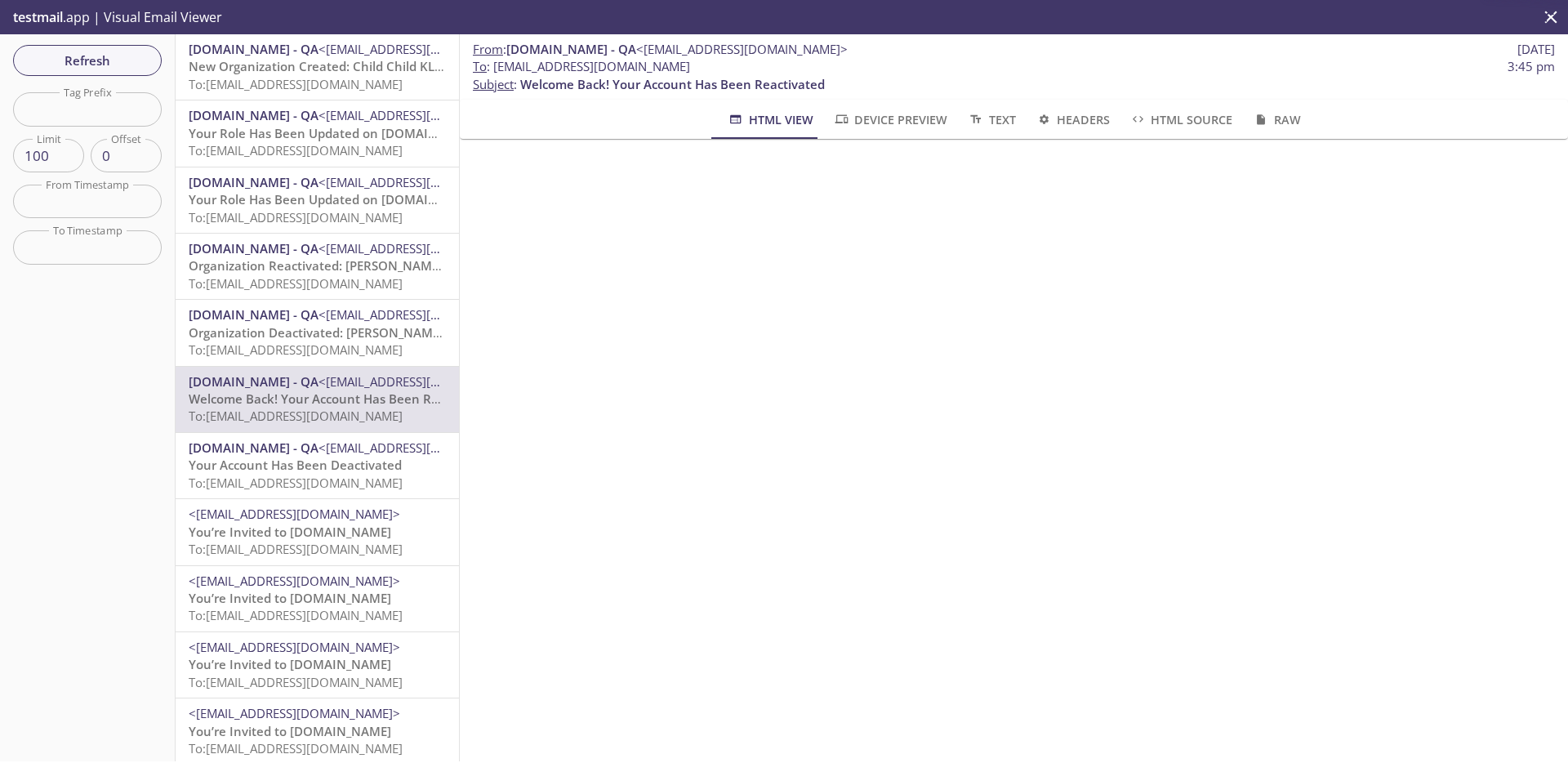
click at [286, 435] on div "[DOMAIN_NAME] - QA <[EMAIL_ADDRESS][DOMAIN_NAME]> Your Account Has Been Deactiv…" at bounding box center [317, 465] width 283 height 65
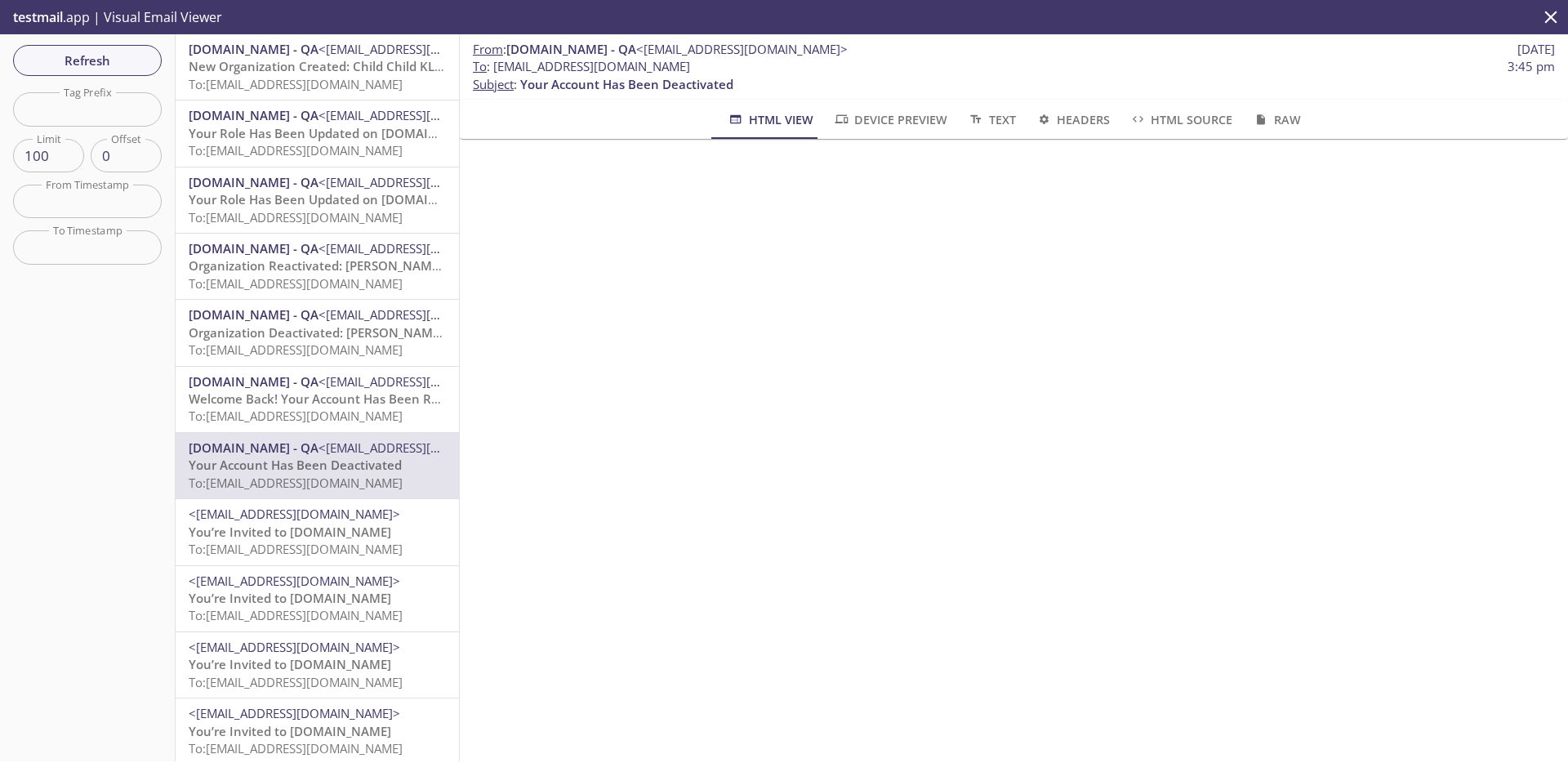
click at [298, 385] on span "[DOMAIN_NAME] - QA" at bounding box center [253, 382] width 130 height 16
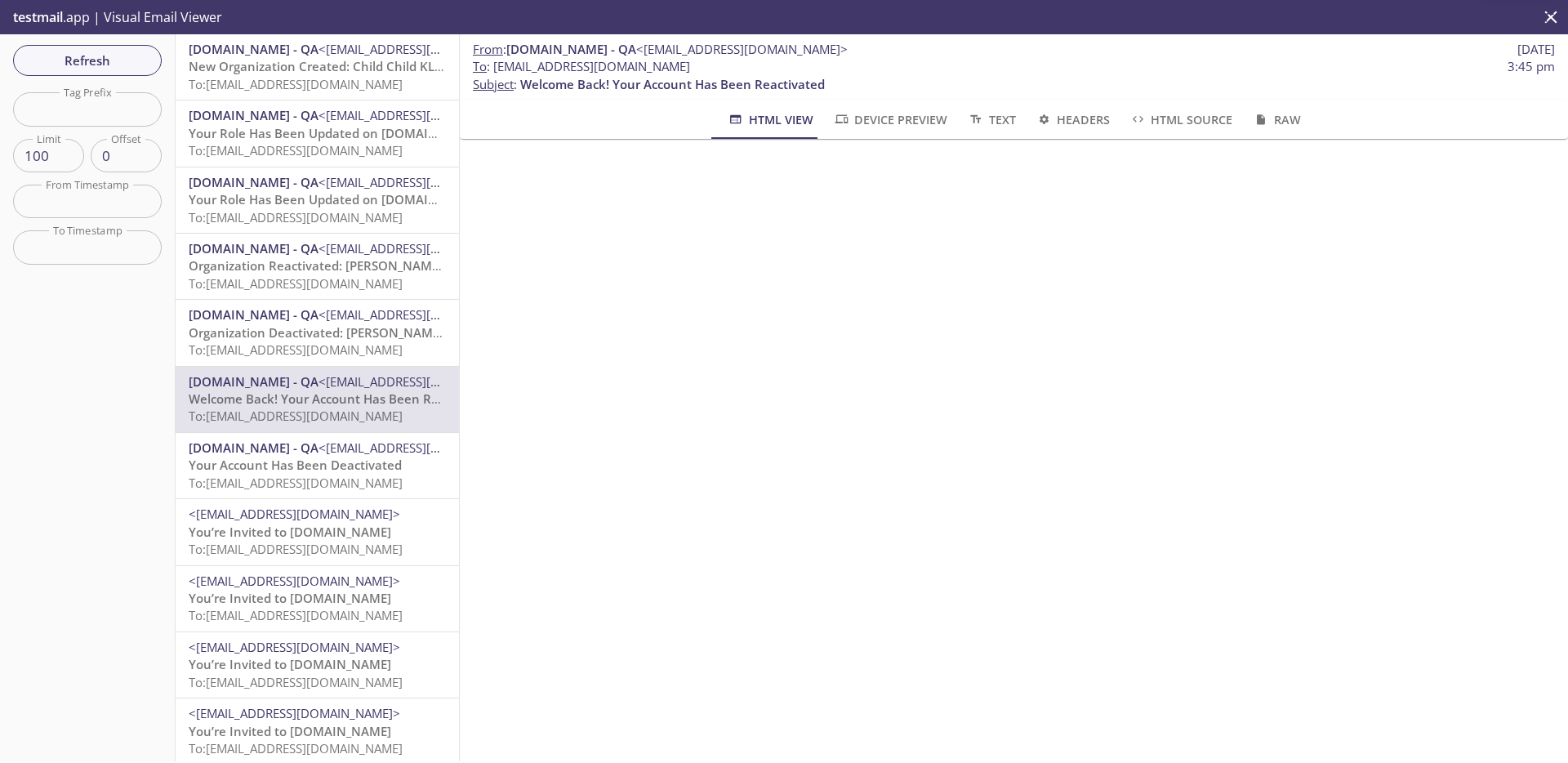
click at [297, 442] on span "[DOMAIN_NAME] - QA" at bounding box center [253, 448] width 130 height 16
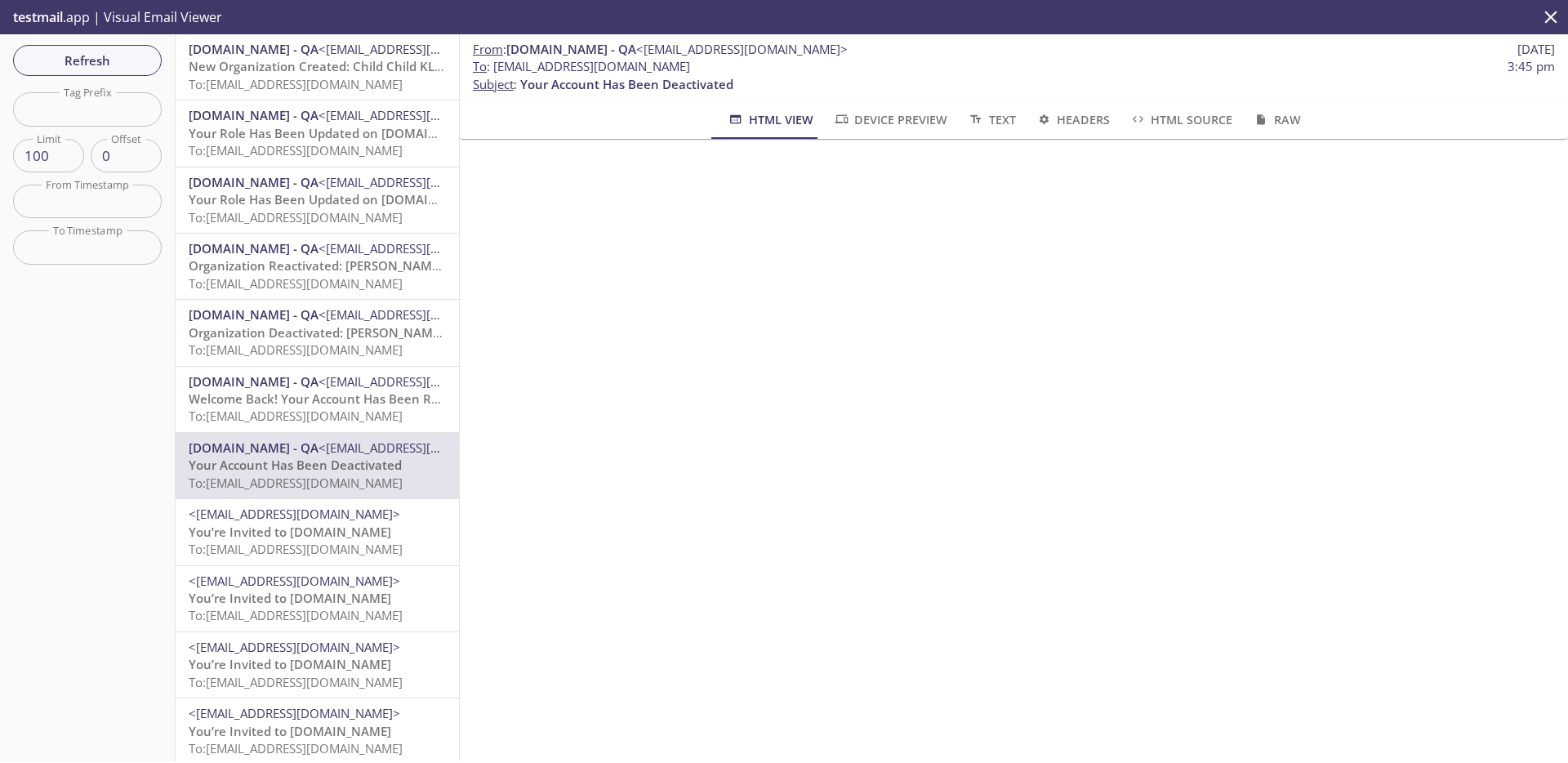
click at [308, 382] on span "[DOMAIN_NAME] - QA" at bounding box center [253, 382] width 130 height 16
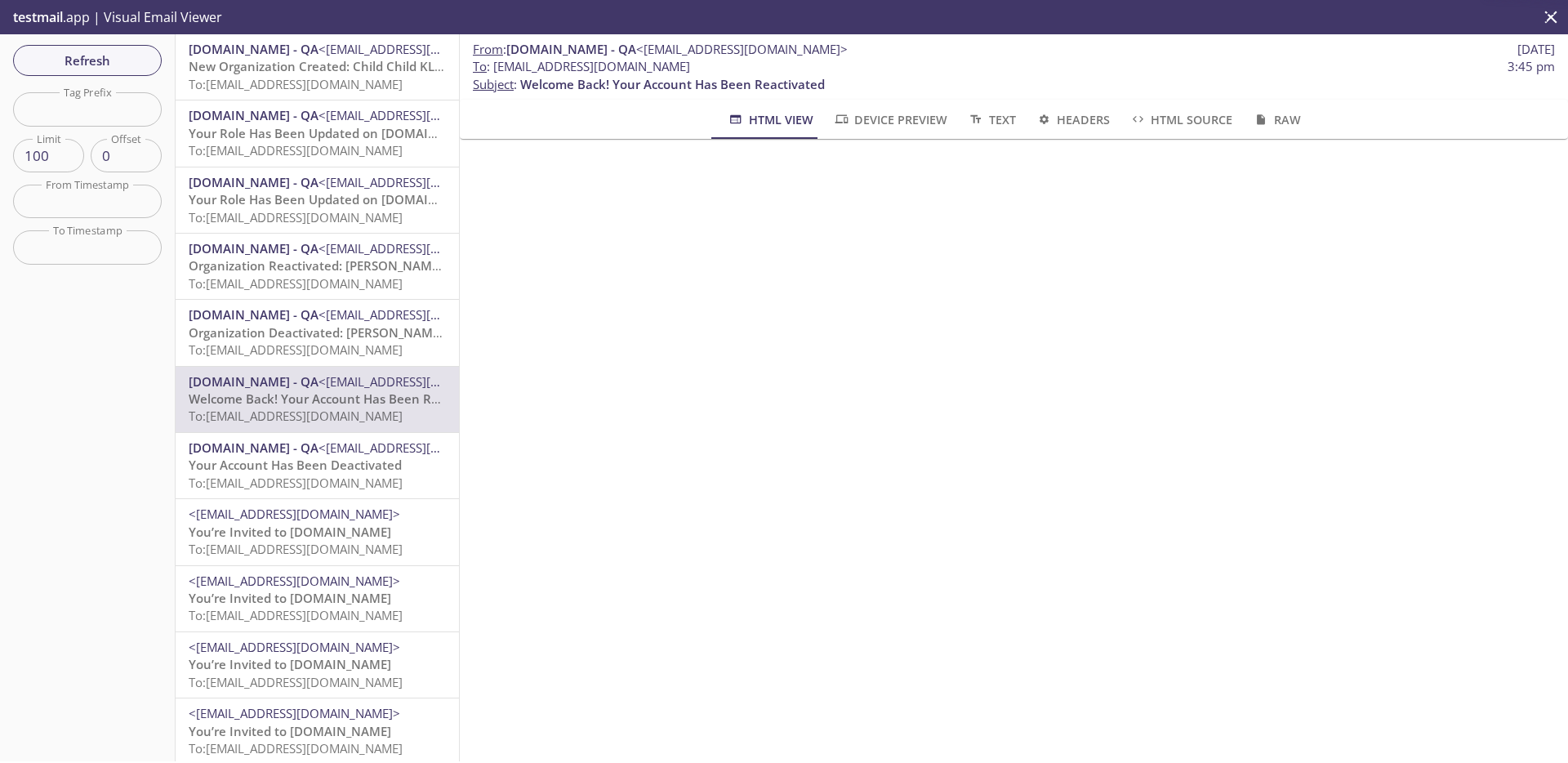
click at [304, 327] on span "Organization Deactivated: [PERSON_NAME] 518" at bounding box center [329, 332] width 280 height 16
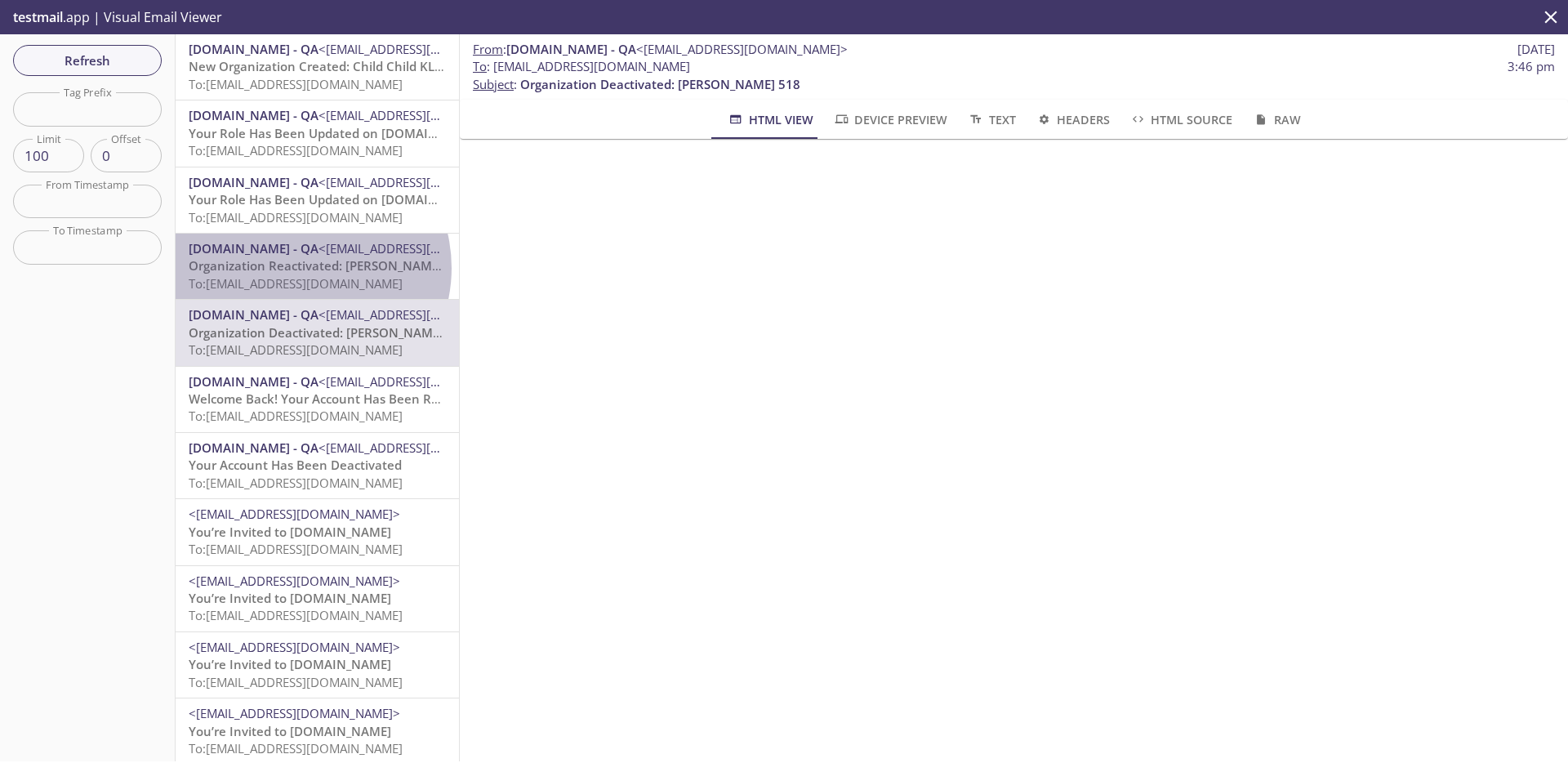
click at [299, 268] on span "Organization Reactivated: [PERSON_NAME] 518" at bounding box center [328, 265] width 279 height 16
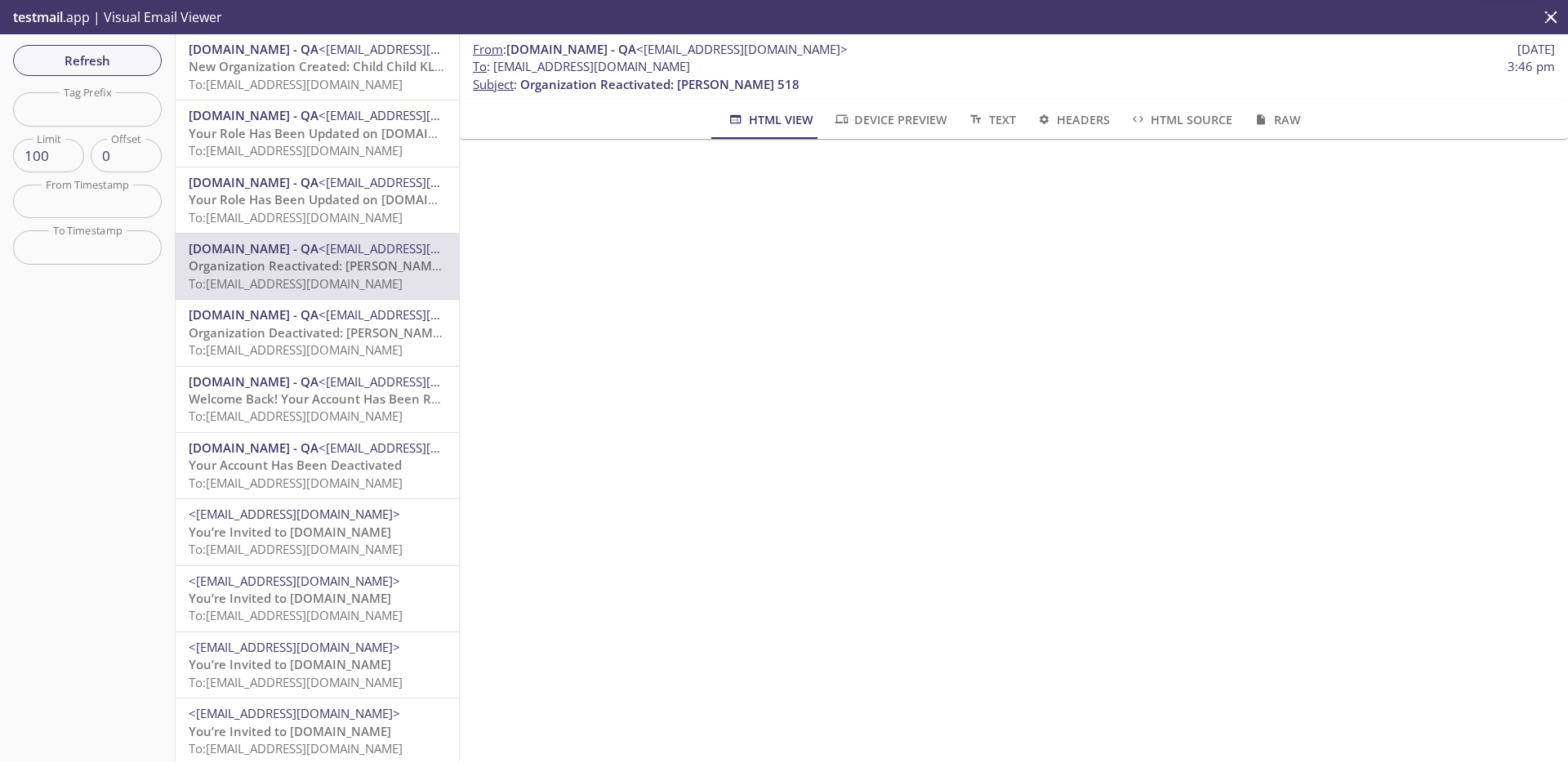
click at [296, 463] on span "Your Account Has Been Deactivated" at bounding box center [295, 464] width 213 height 16
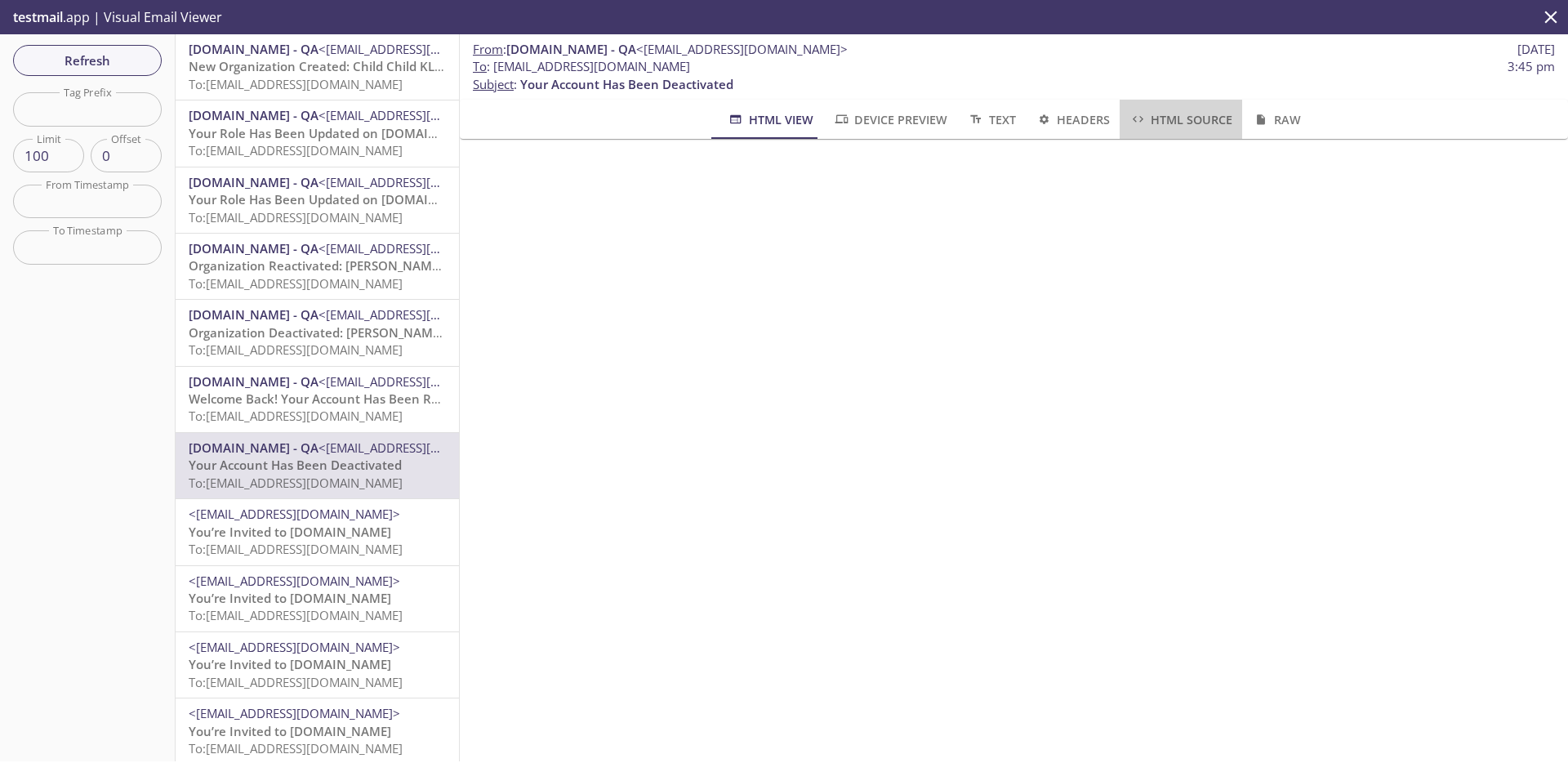
click at [1165, 122] on span "HTML Source" at bounding box center [1180, 119] width 103 height 20
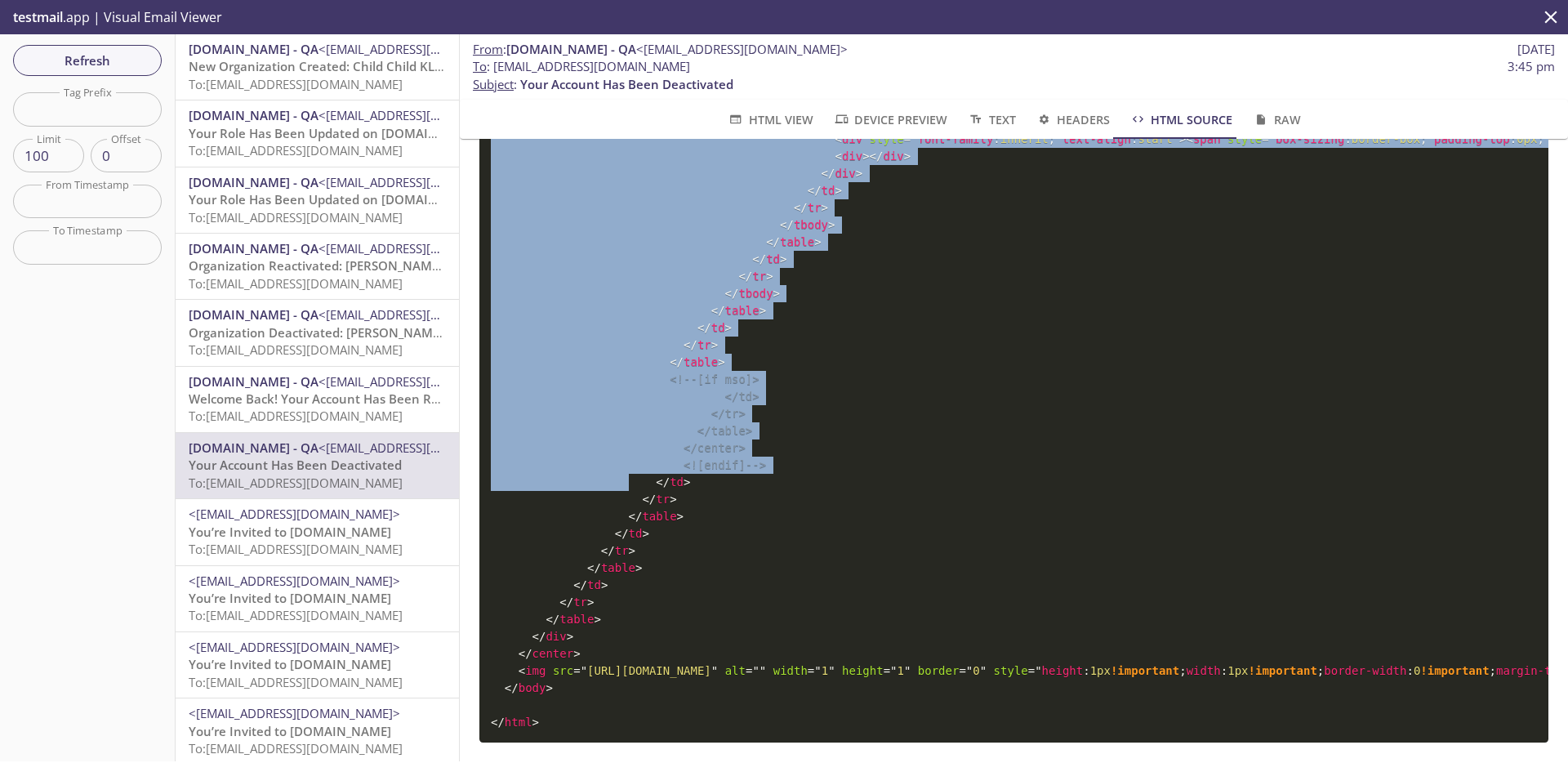
scroll to position [5151, 0]
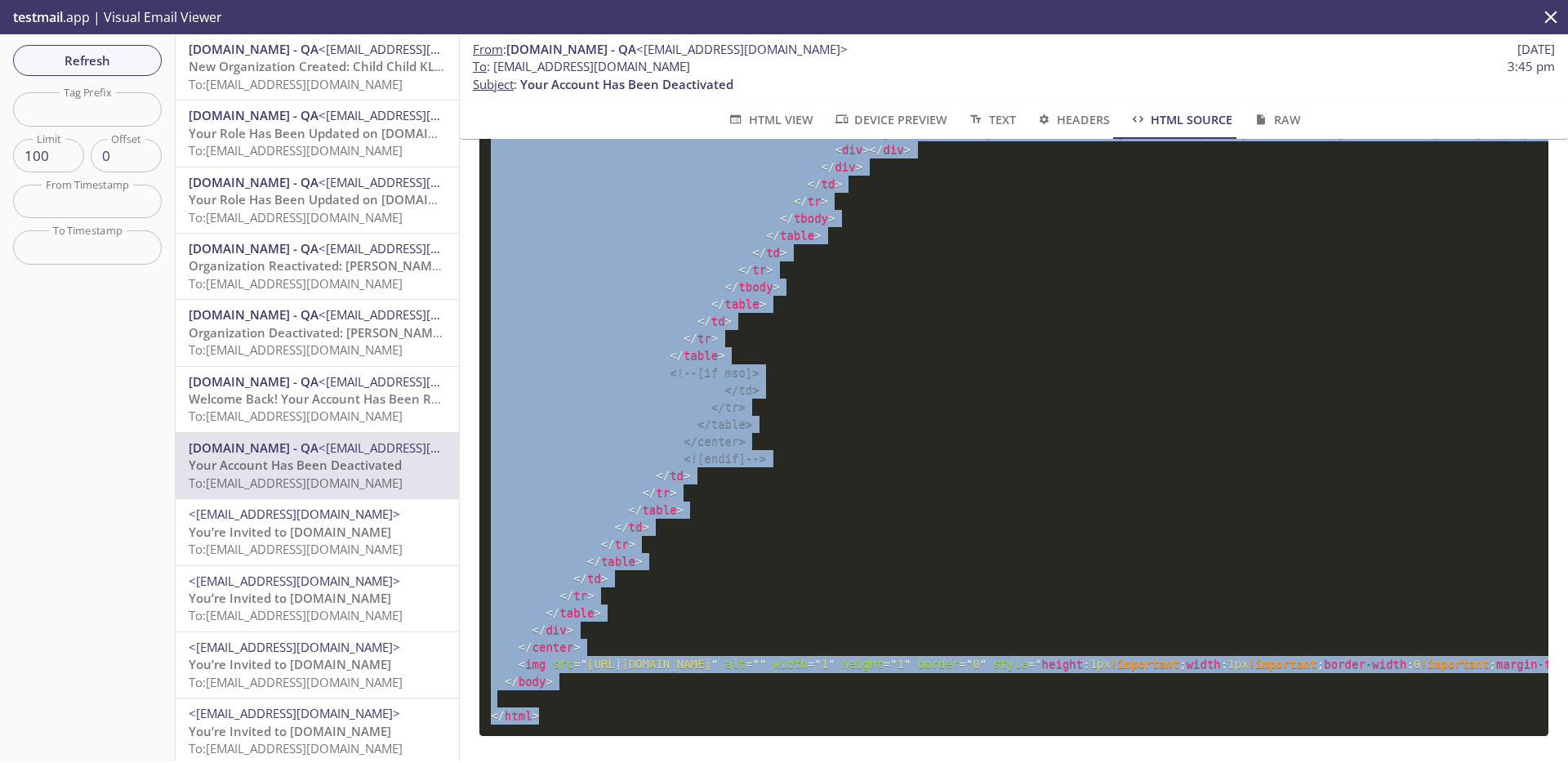
drag, startPoint x: 491, startPoint y: 183, endPoint x: 626, endPoint y: 697, distance: 531.4
copy code "<! DOCTYPE html PUBLIC "-//W3C//DTD XHTML 1.0 Strict//EN" "[URL][DOMAIN_NAME]" …"
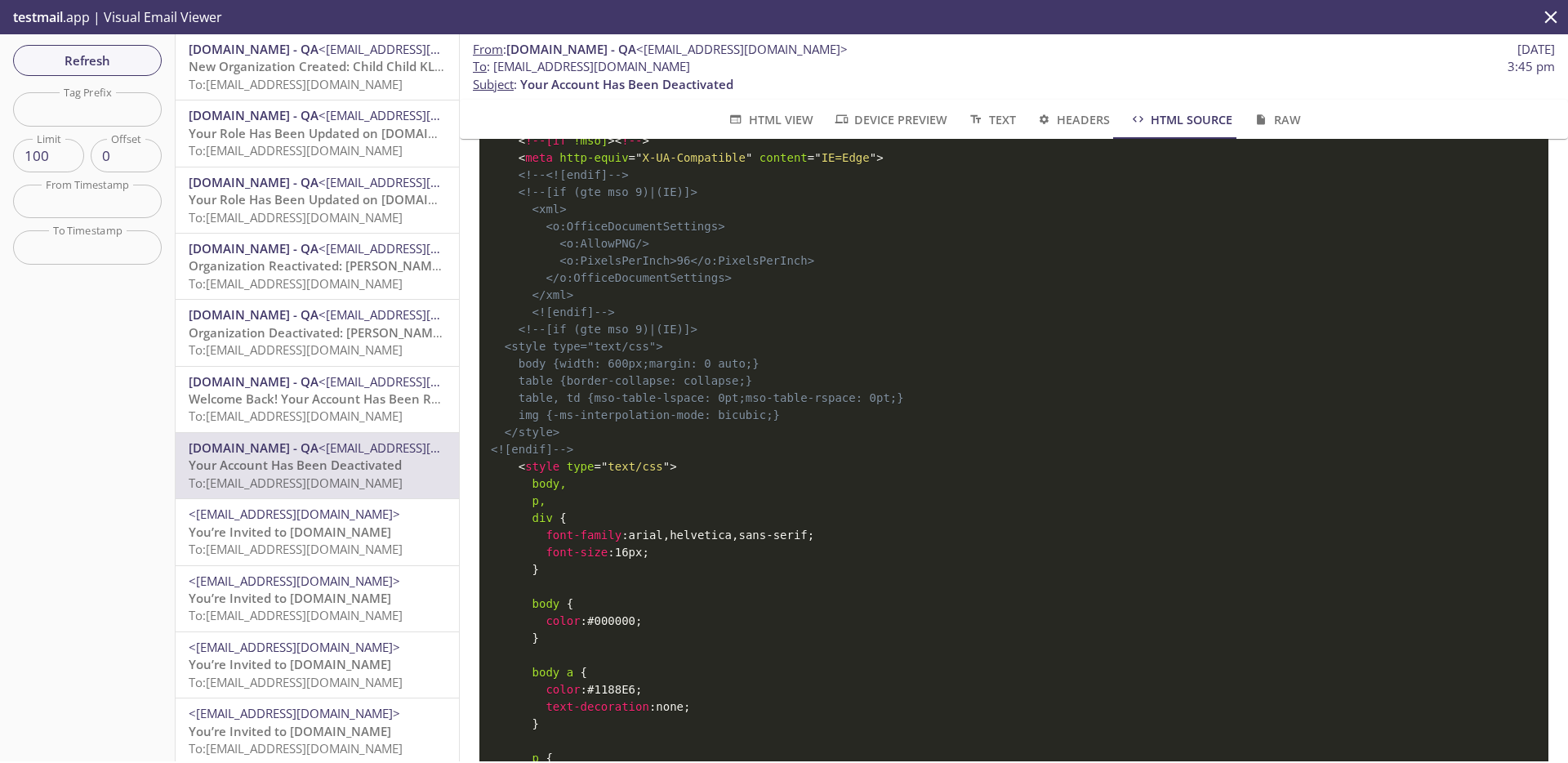
scroll to position [0, 0]
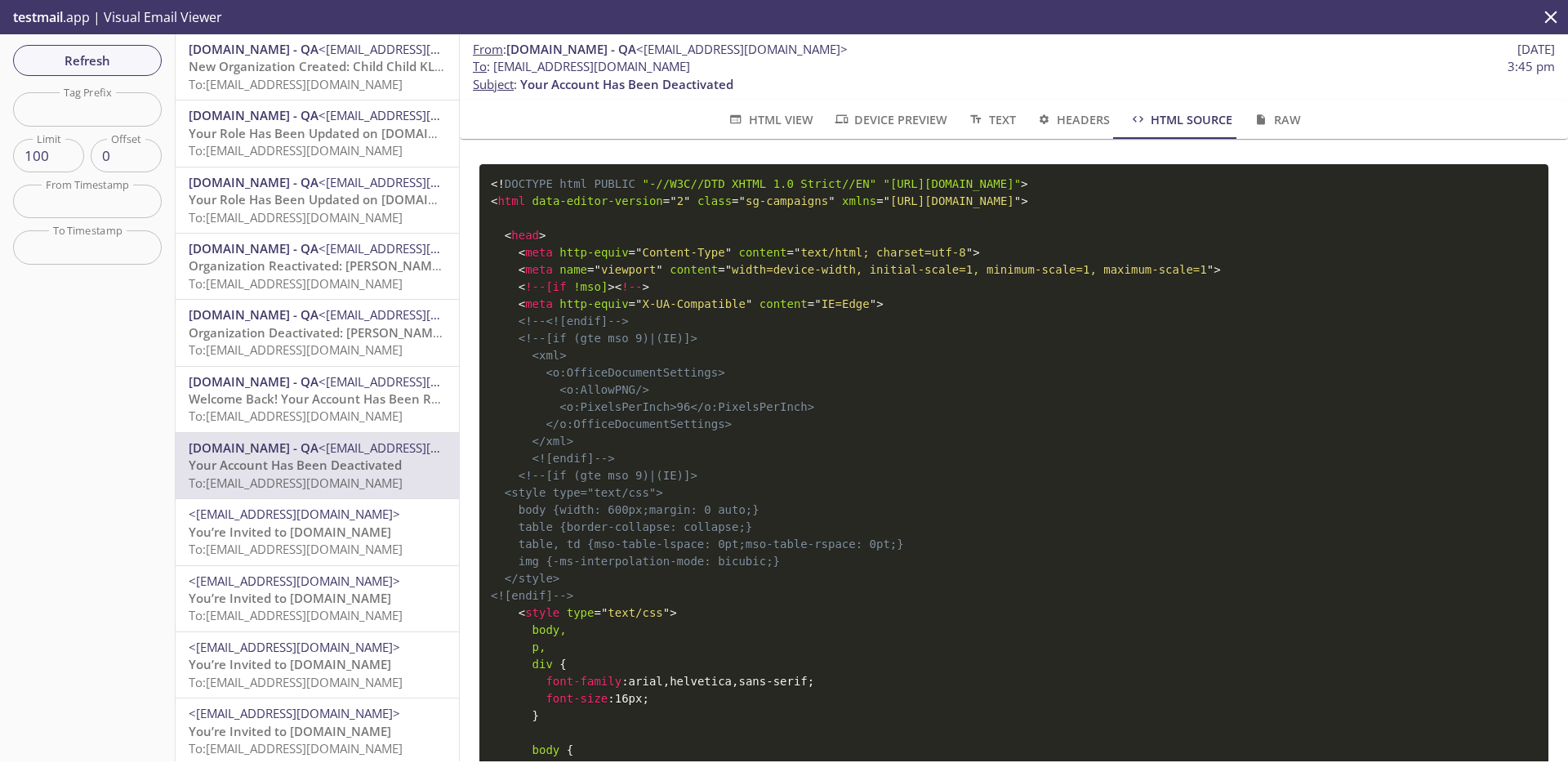
click at [759, 118] on span "HTML View" at bounding box center [769, 119] width 85 height 20
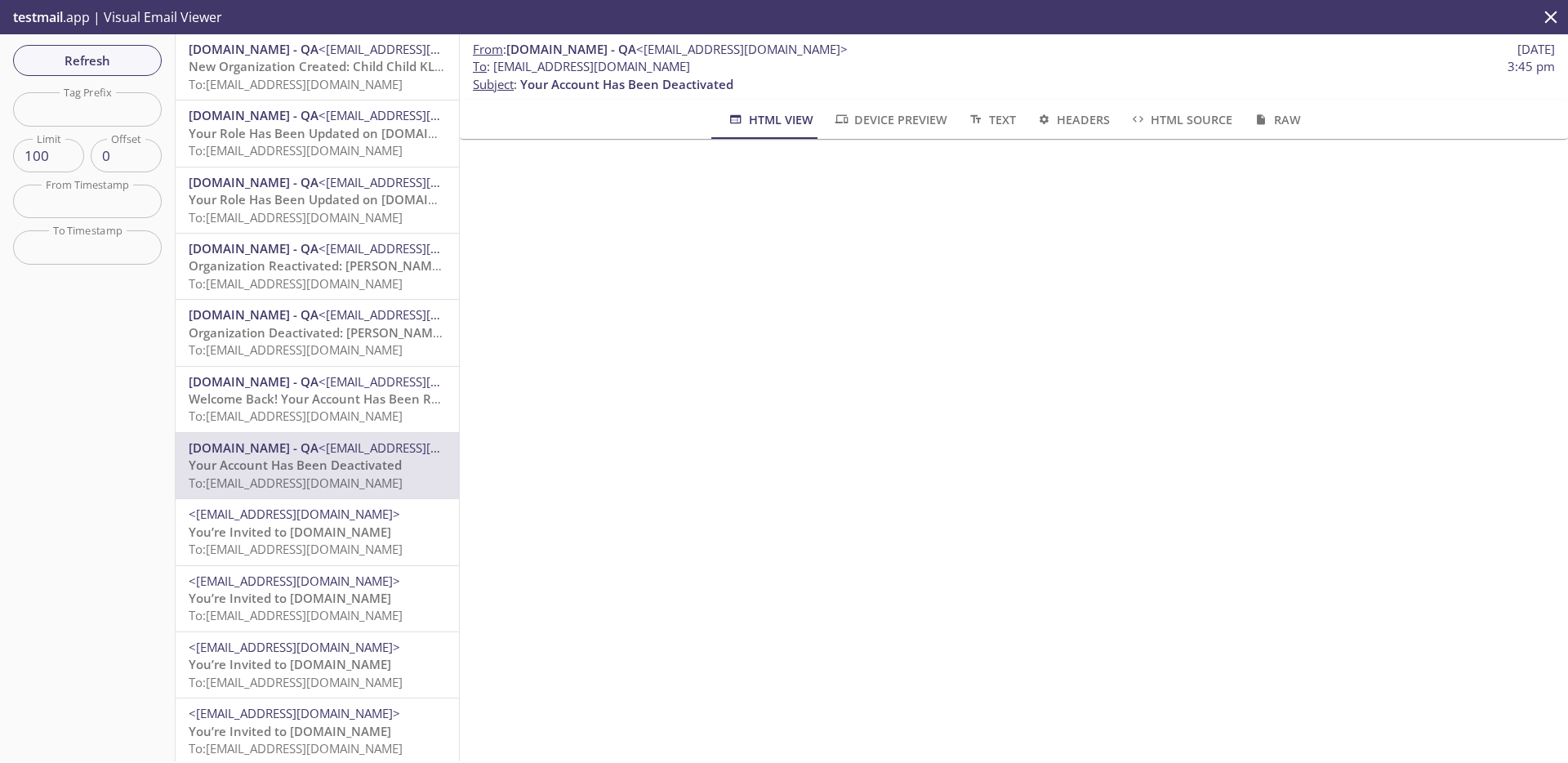
click at [338, 411] on span "To: [EMAIL_ADDRESS][DOMAIN_NAME]" at bounding box center [296, 416] width 214 height 16
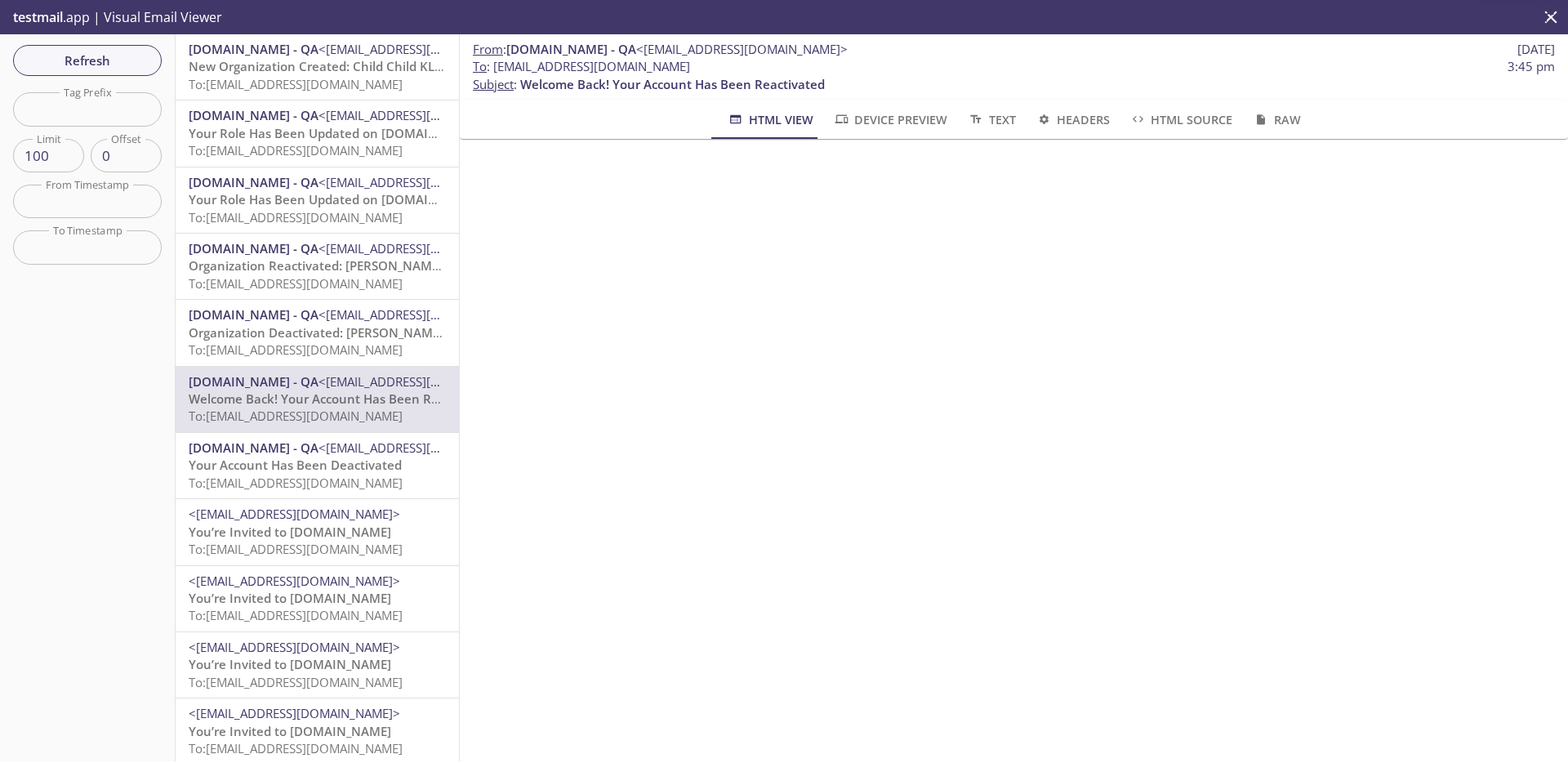
click at [354, 335] on span "Organization Deactivated: [PERSON_NAME] 518" at bounding box center [329, 332] width 280 height 16
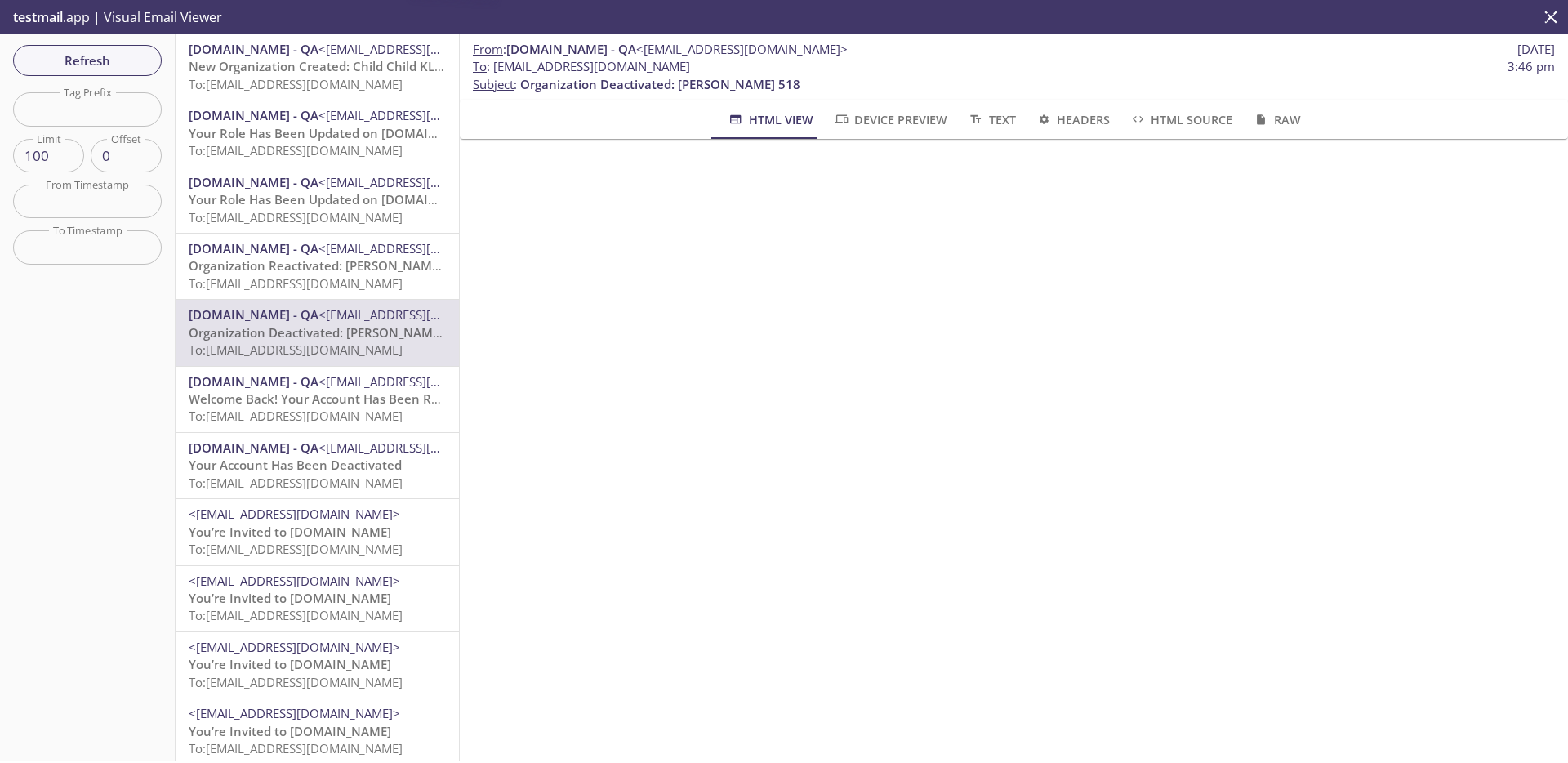
click at [360, 257] on span "Organization Reactivated: [PERSON_NAME] 518" at bounding box center [328, 265] width 279 height 16
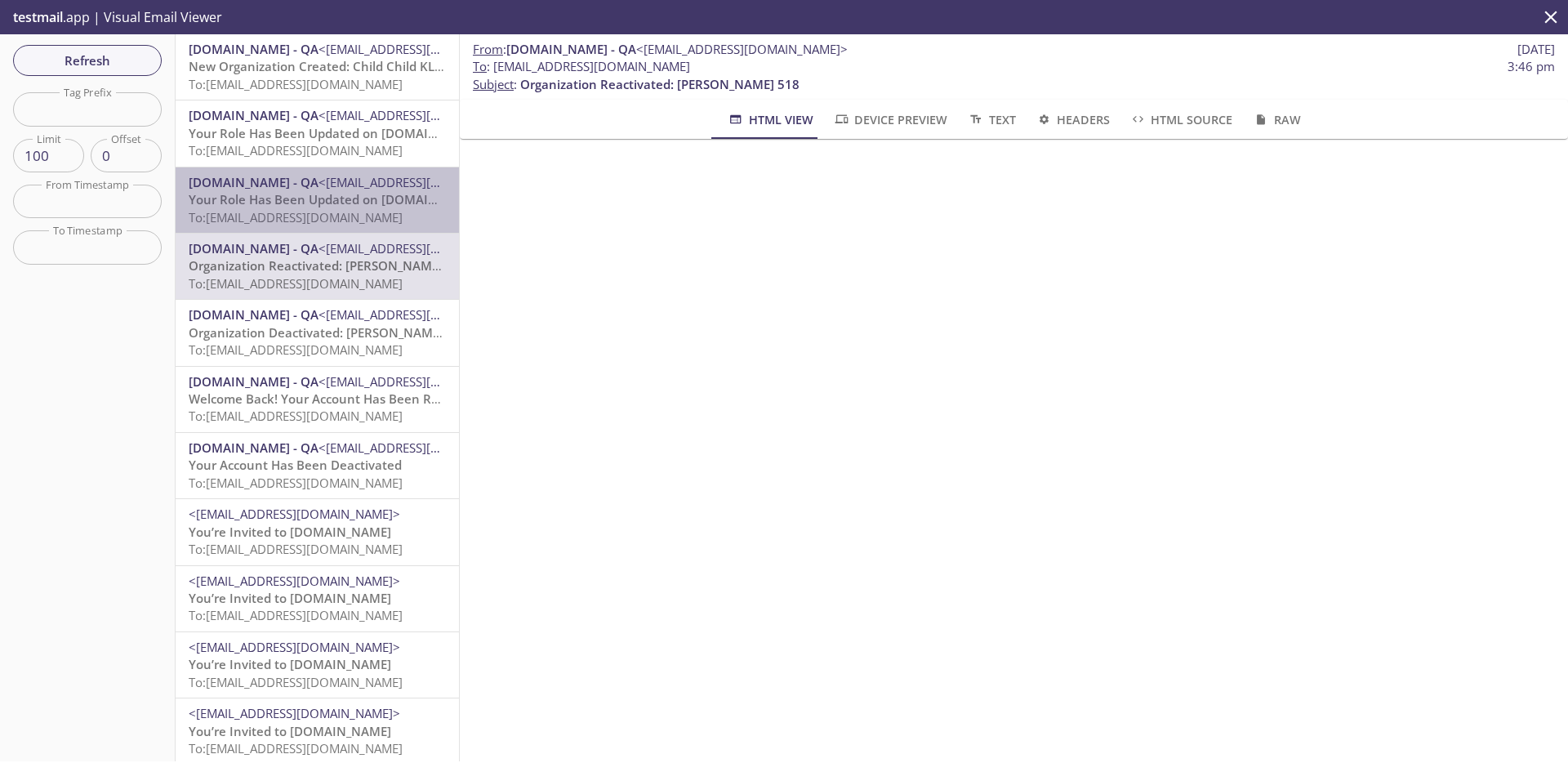
click at [367, 214] on span "To: [EMAIL_ADDRESS][DOMAIN_NAME]" at bounding box center [296, 217] width 214 height 16
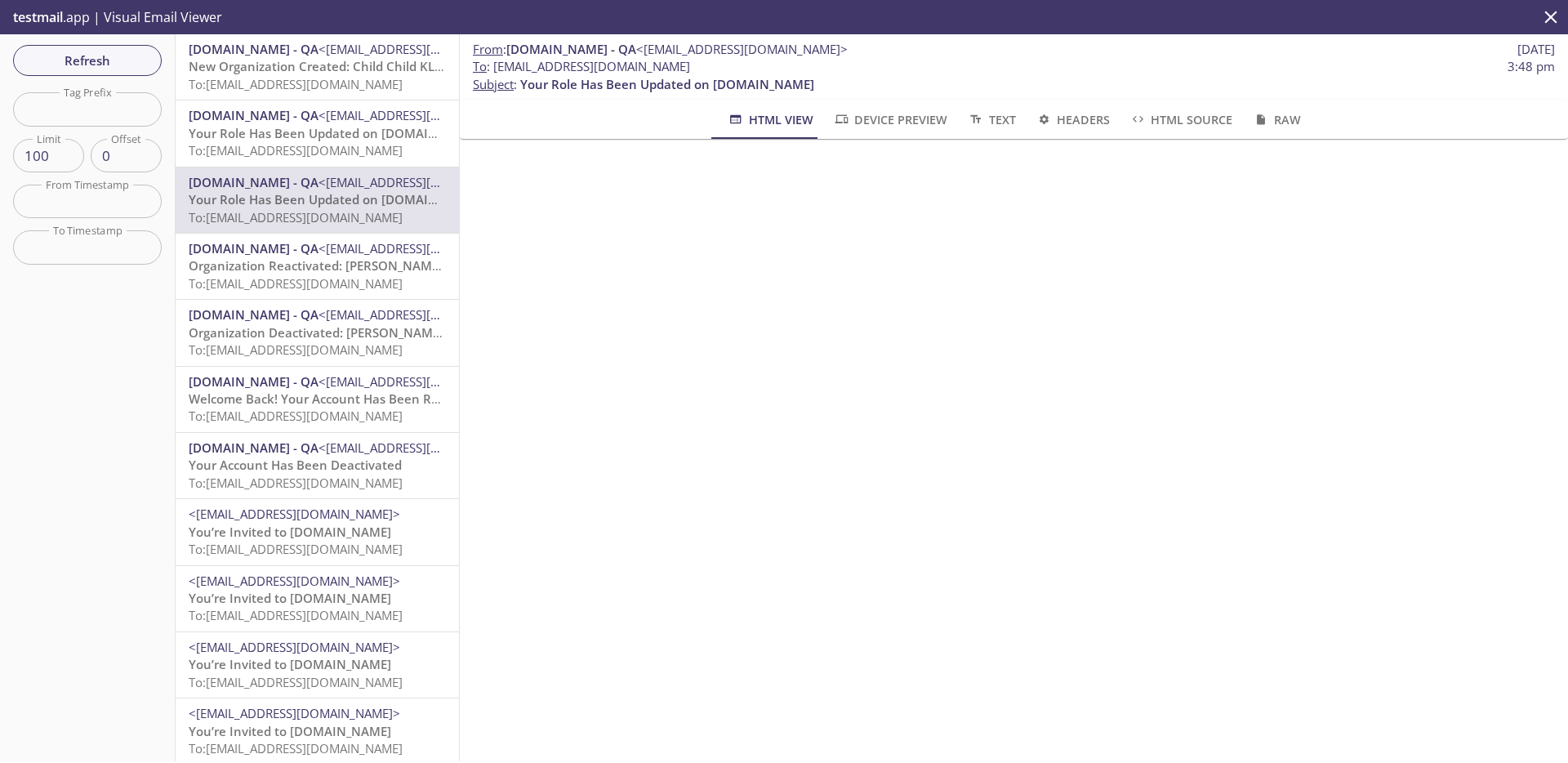
click at [352, 474] on span "To: [EMAIL_ADDRESS][DOMAIN_NAME]" at bounding box center [296, 482] width 214 height 16
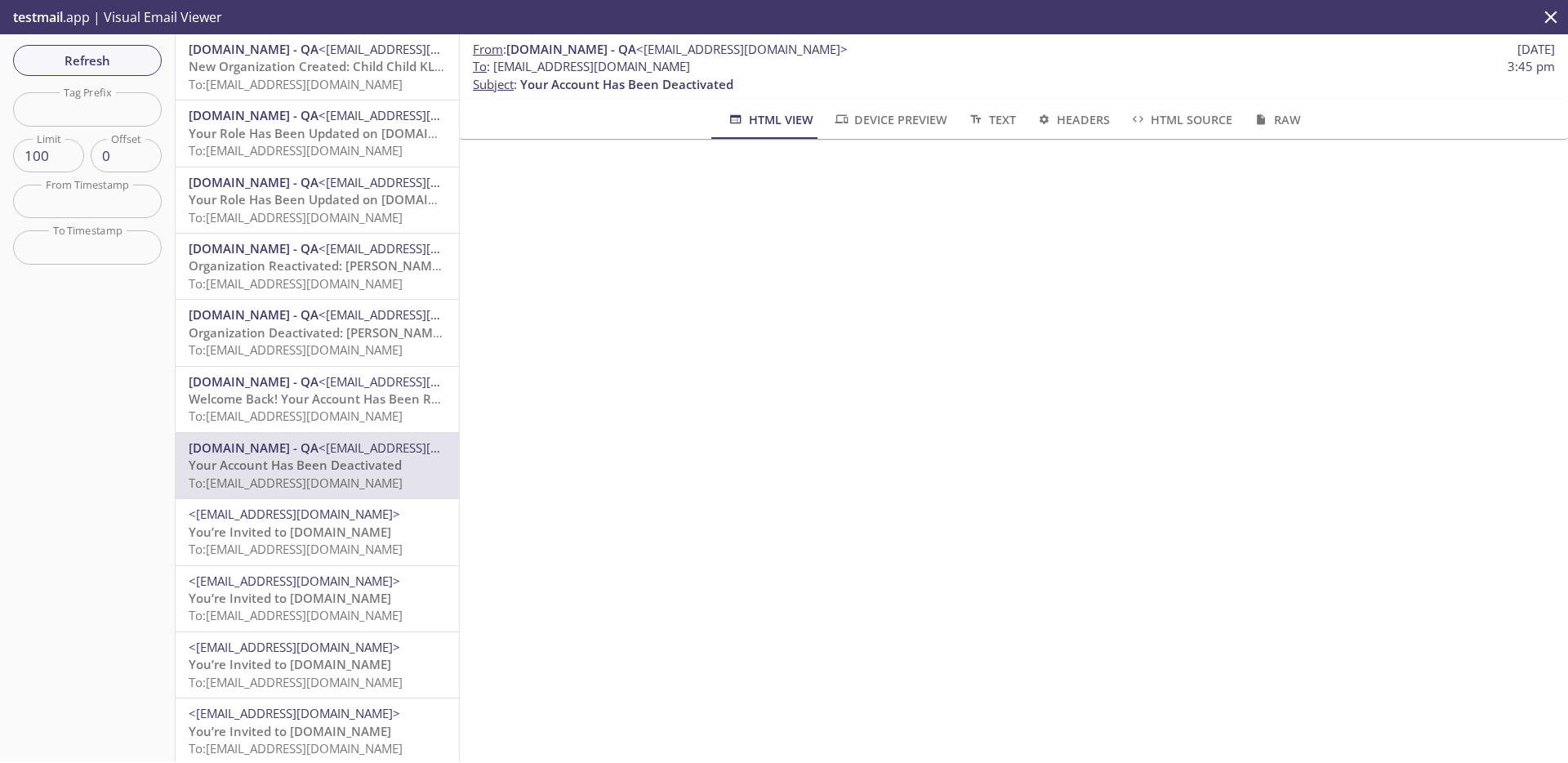
click at [306, 391] on span "Welcome Back! Your Account Has Been Reactivated" at bounding box center [341, 399] width 304 height 16
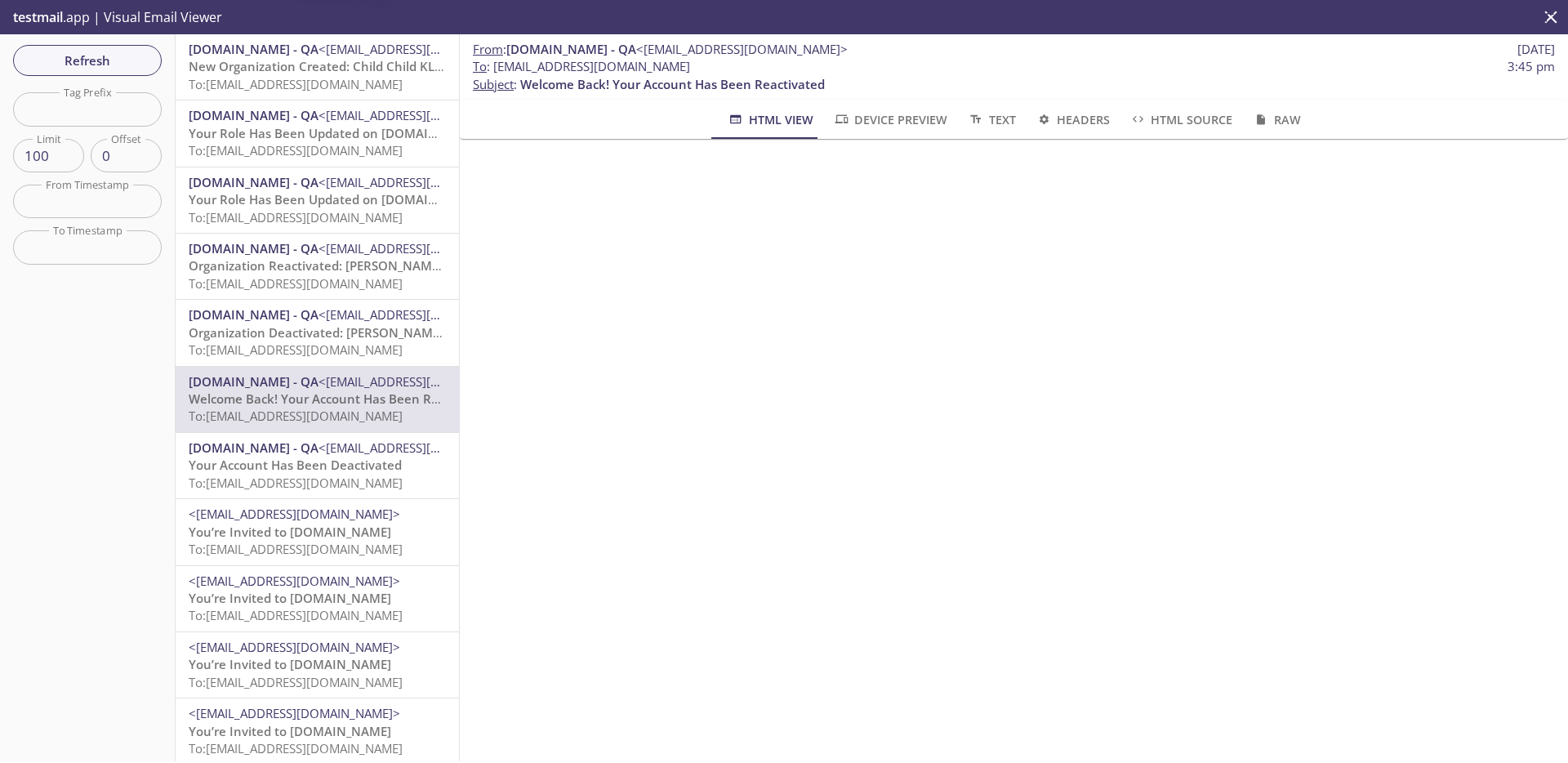
click at [321, 352] on span "To: [EMAIL_ADDRESS][DOMAIN_NAME]" at bounding box center [296, 350] width 214 height 16
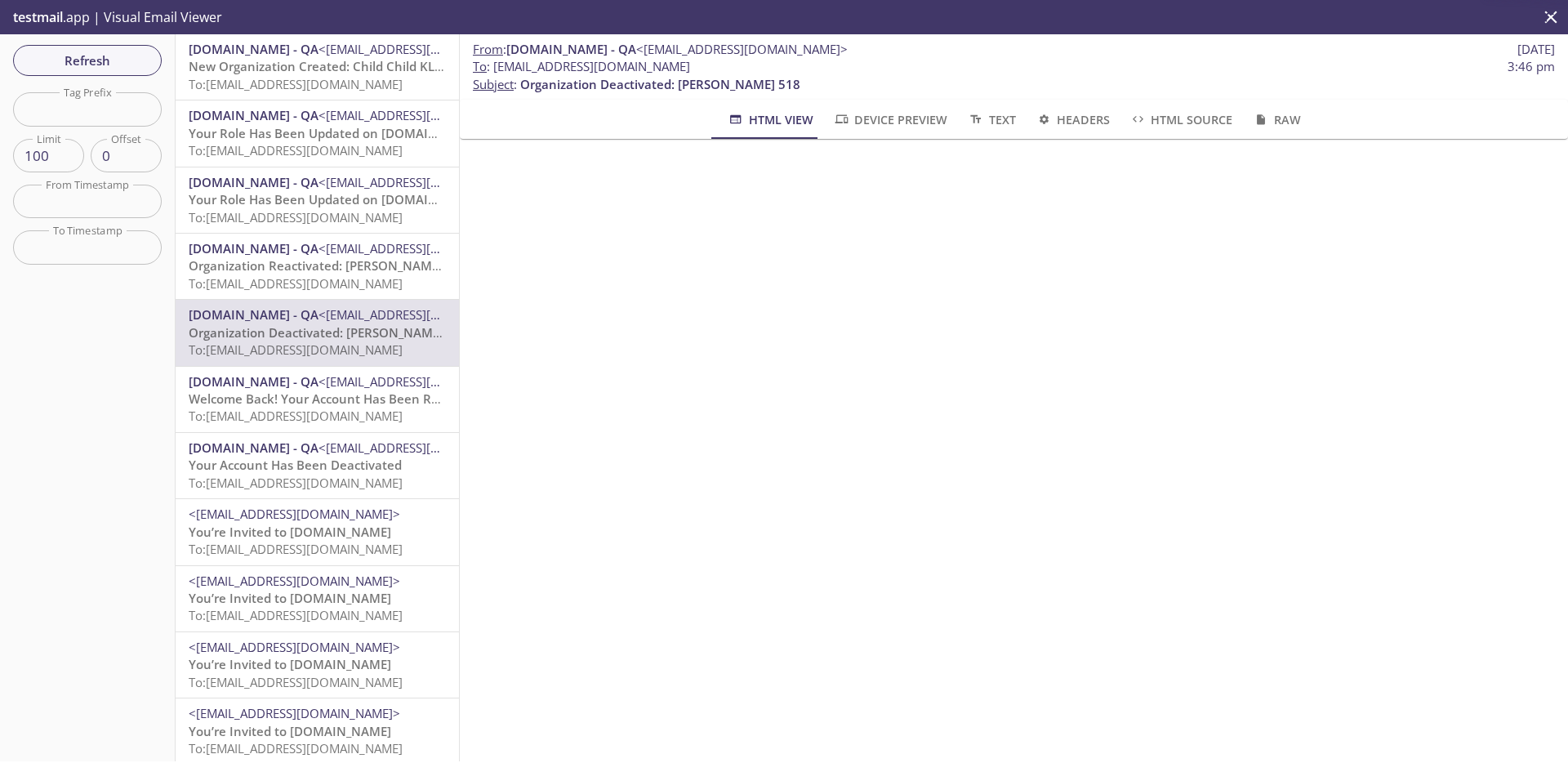
click at [319, 321] on span "[DOMAIN_NAME] - QA" at bounding box center [253, 314] width 130 height 16
click at [323, 295] on div "[DOMAIN_NAME] - QA <[EMAIL_ADDRESS][DOMAIN_NAME]> Organization Reactivated: [PE…" at bounding box center [317, 266] width 283 height 65
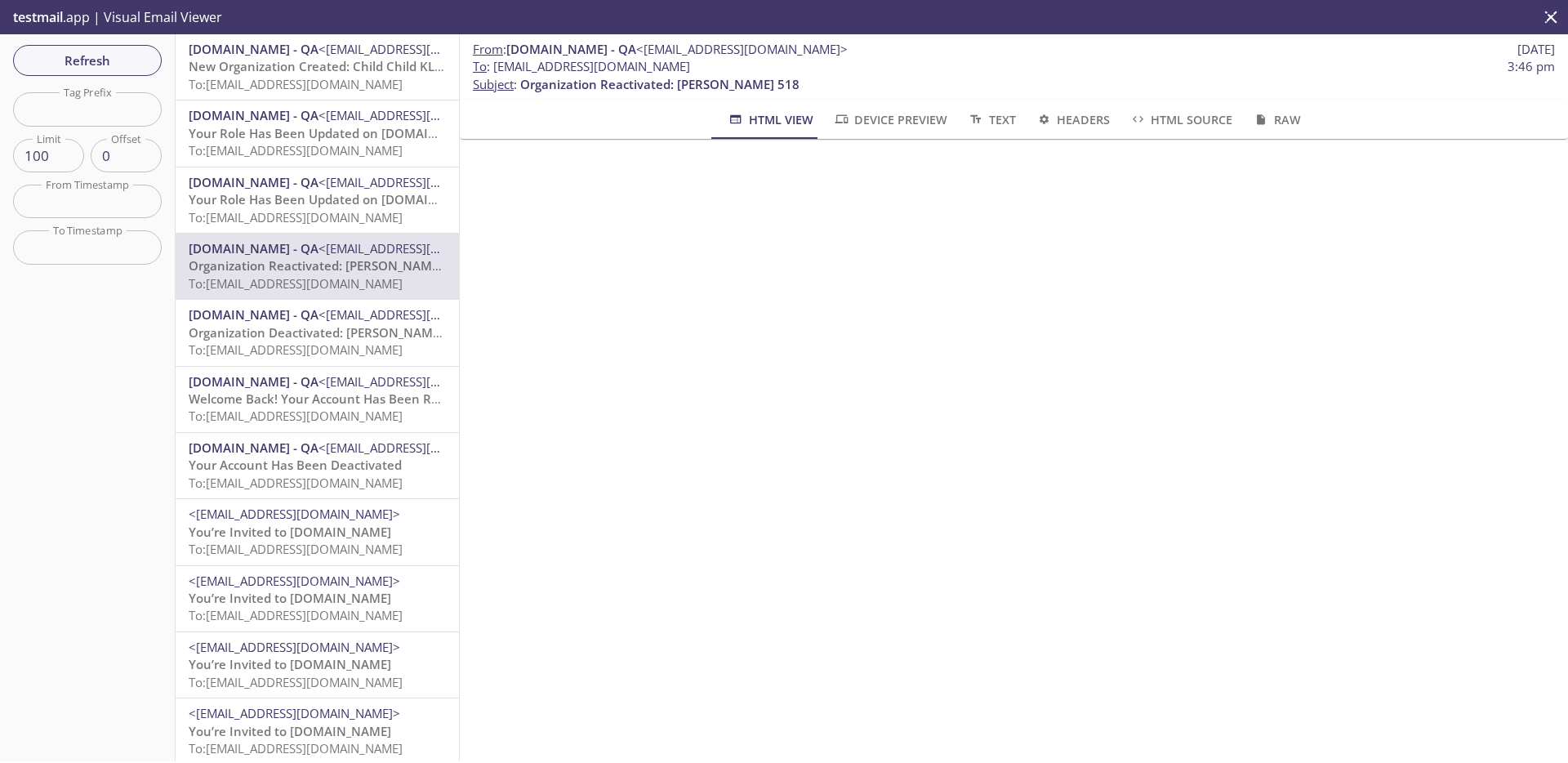
click at [330, 521] on span "<[EMAIL_ADDRESS][DOMAIN_NAME]>" at bounding box center [294, 513] width 212 height 16
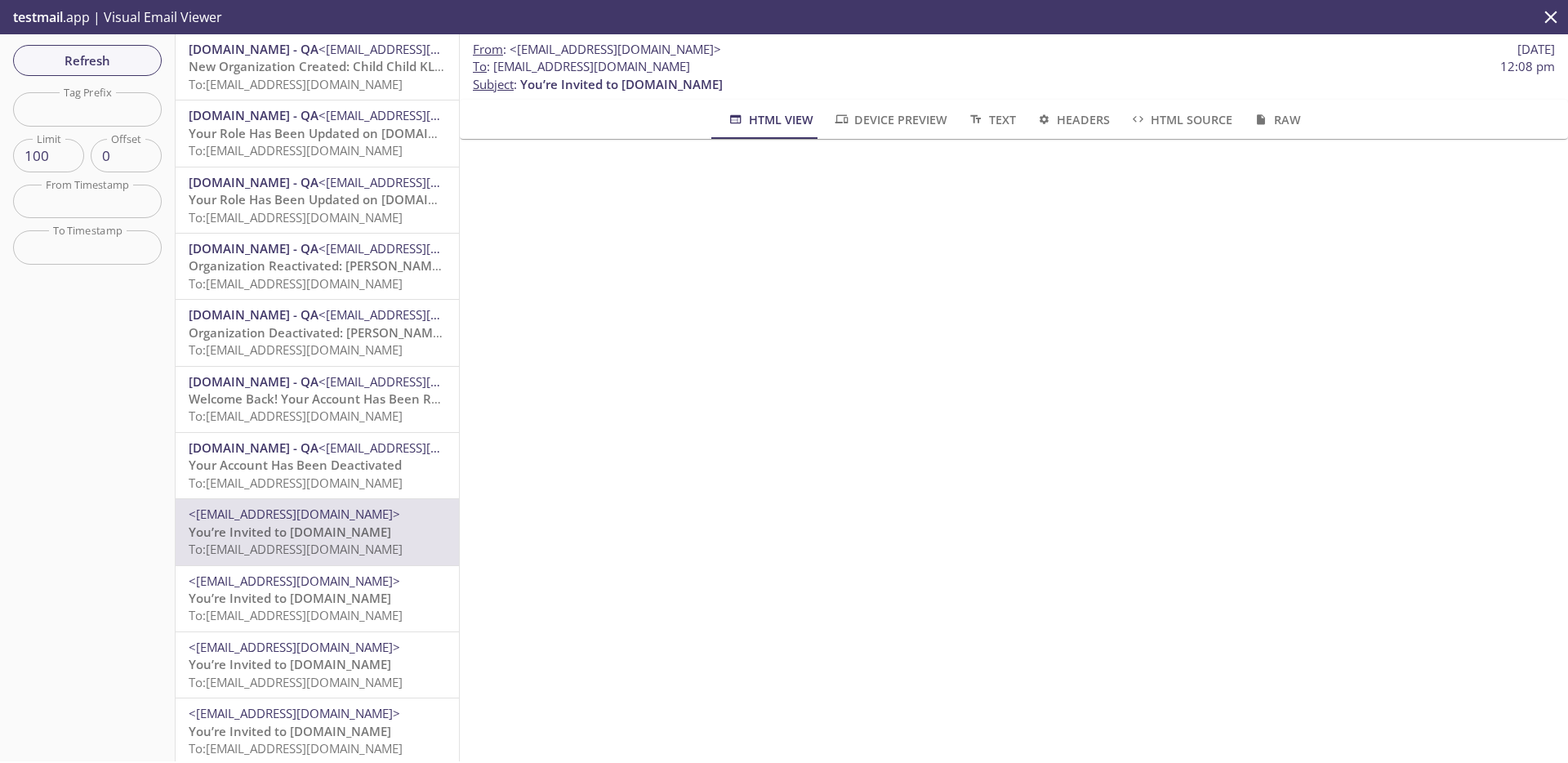
click at [324, 612] on span "To: [EMAIL_ADDRESS][DOMAIN_NAME]" at bounding box center [296, 615] width 214 height 16
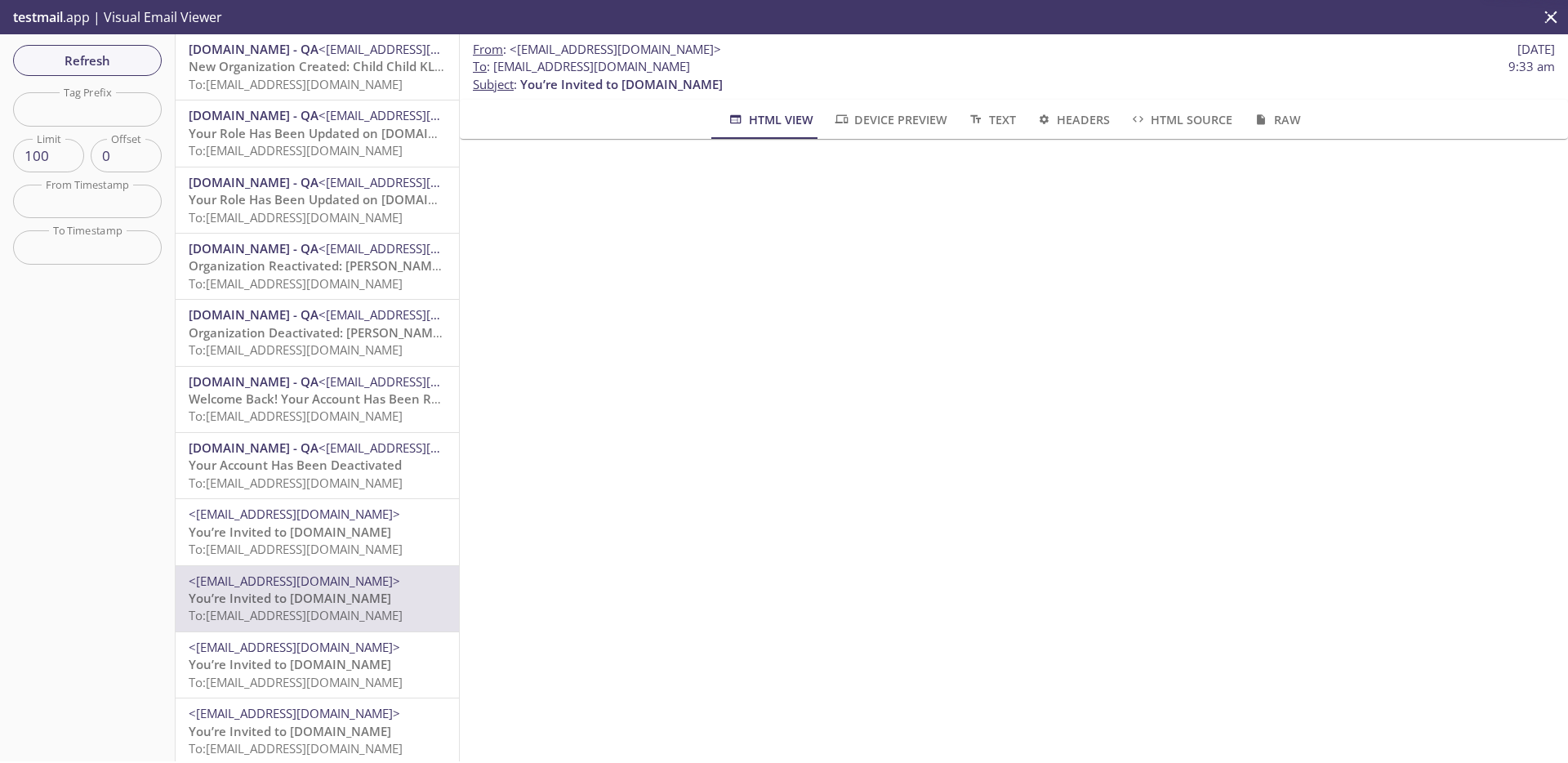
click at [353, 540] on span "To: [EMAIL_ADDRESS][DOMAIN_NAME]" at bounding box center [296, 549] width 214 height 16
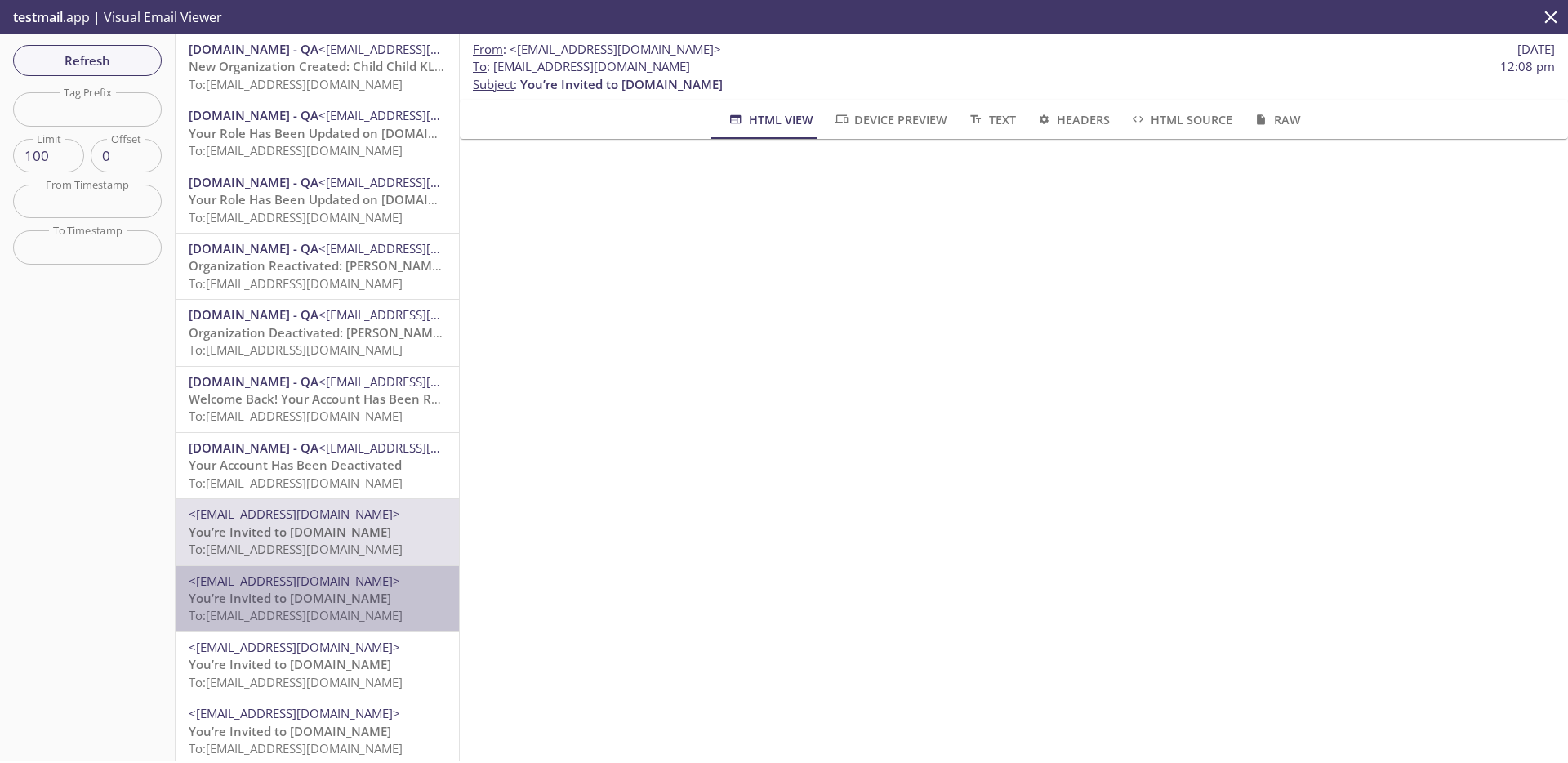
click at [353, 611] on span "To: [EMAIL_ADDRESS][DOMAIN_NAME]" at bounding box center [296, 615] width 214 height 16
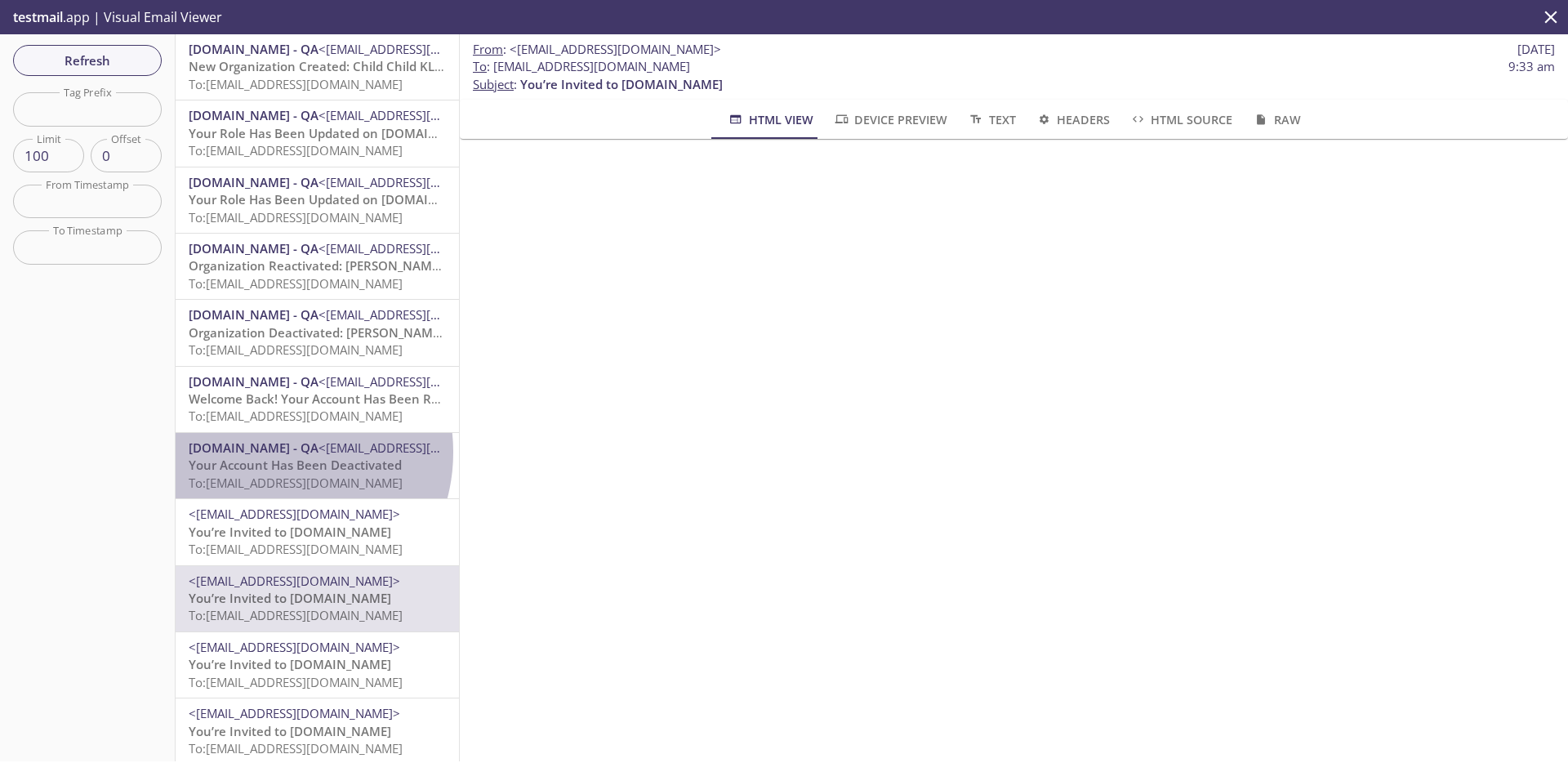
click at [272, 452] on span "[DOMAIN_NAME] - QA" at bounding box center [253, 448] width 130 height 16
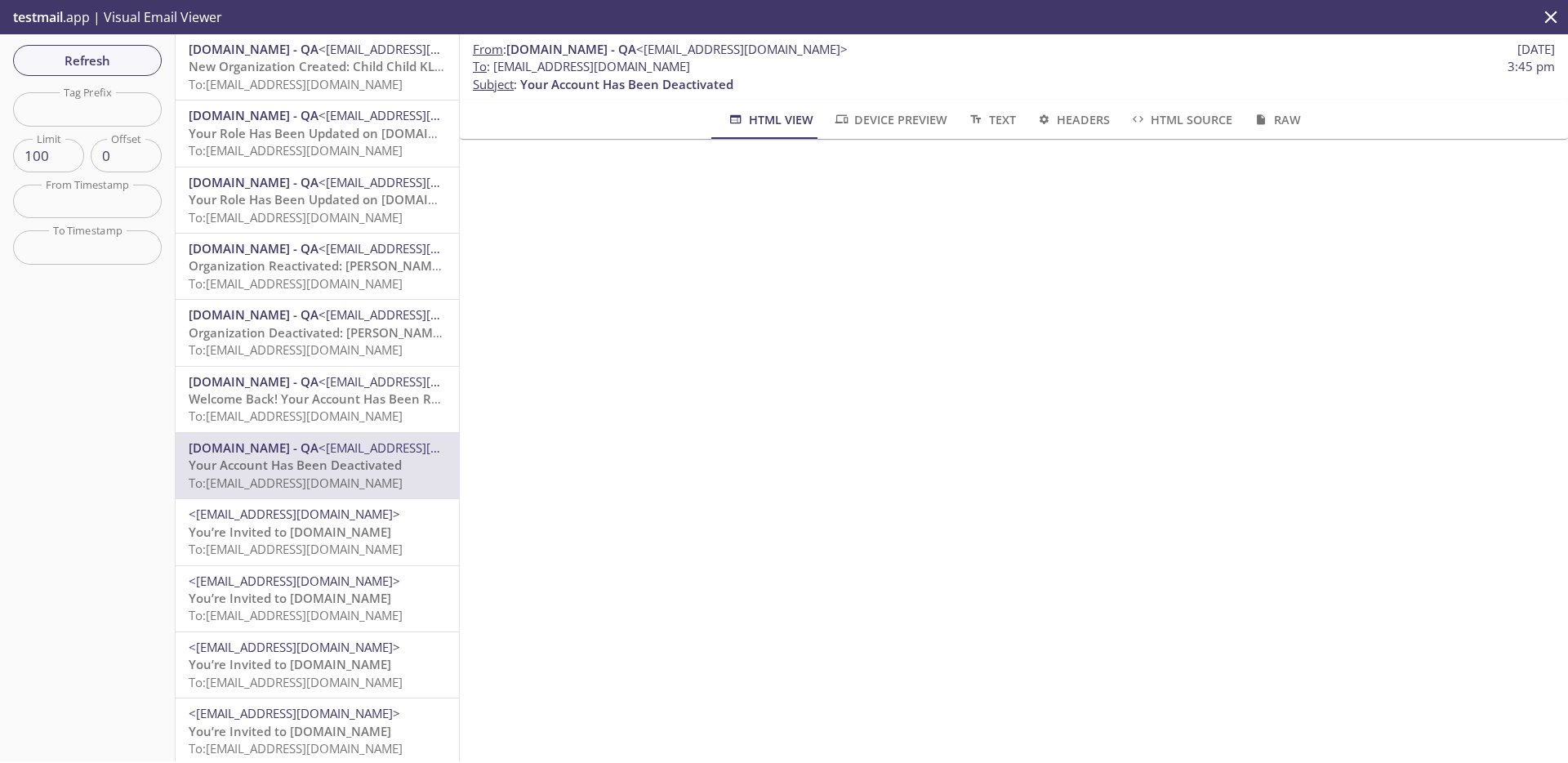
click at [1152, 123] on span "HTML Source" at bounding box center [1180, 119] width 103 height 20
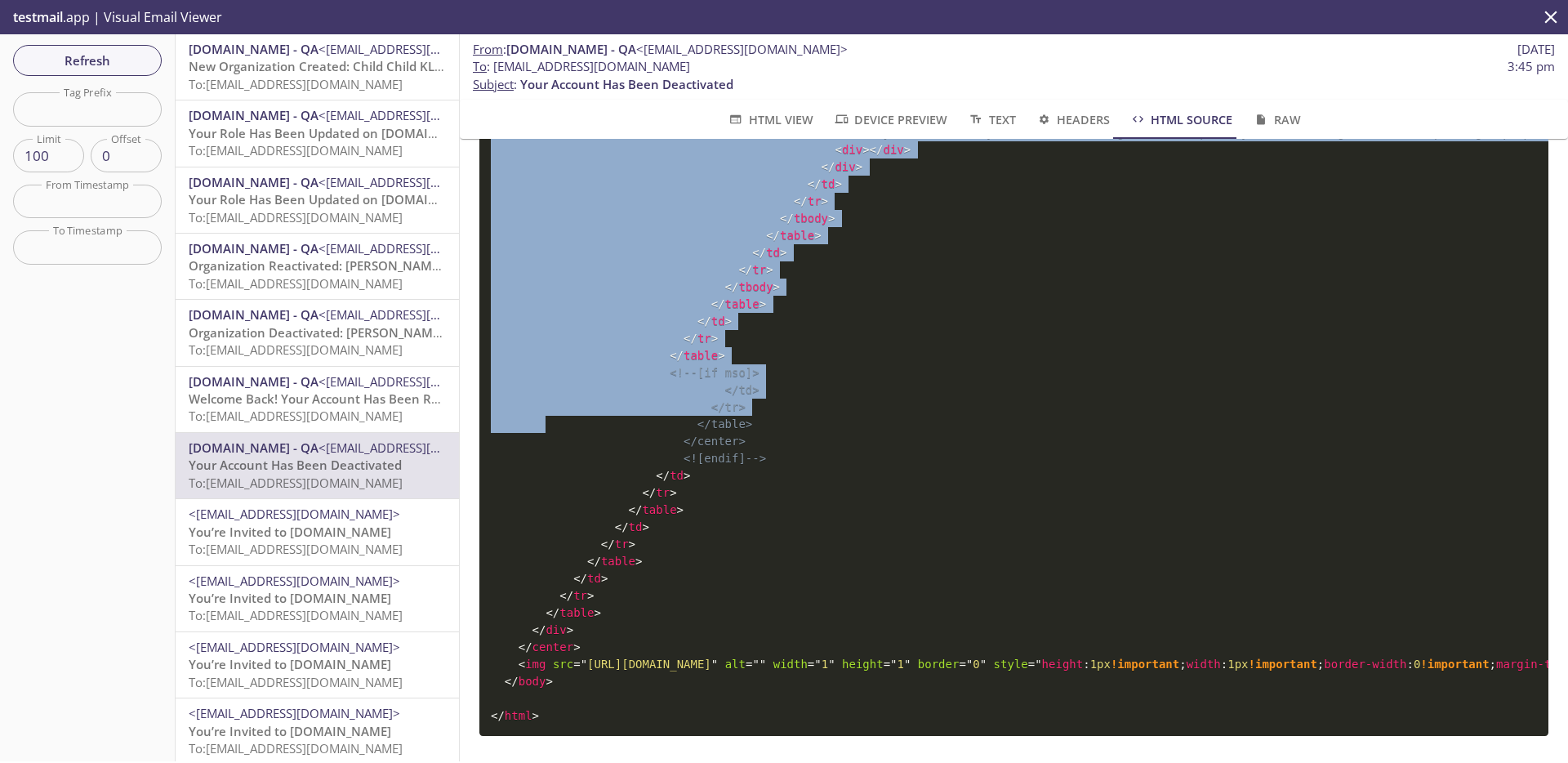
scroll to position [5151, 0]
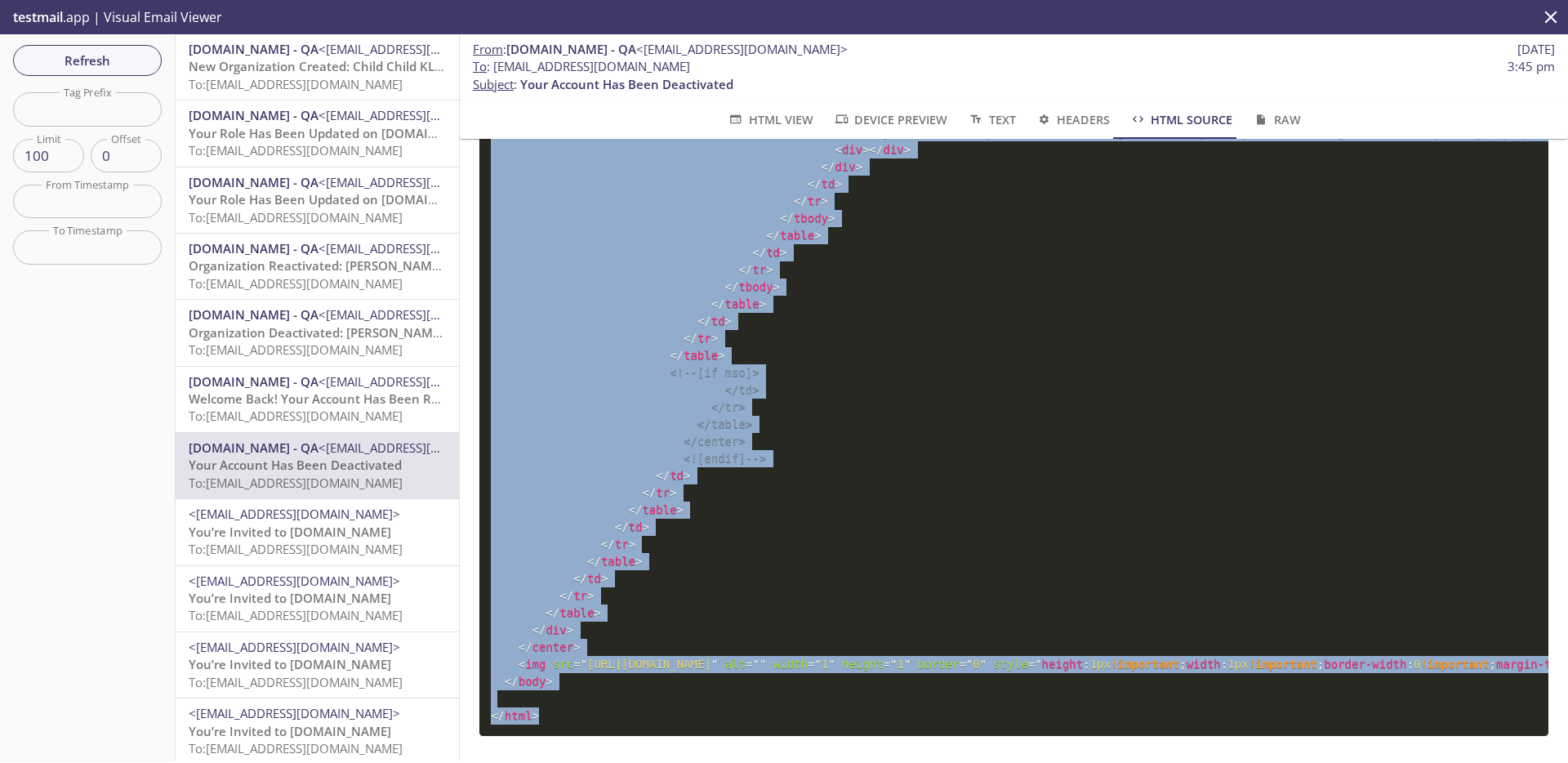
drag, startPoint x: 491, startPoint y: 184, endPoint x: 563, endPoint y: 683, distance: 504.2
copy code "<! DOCTYPE html PUBLIC "-//W3C//DTD XHTML 1.0 Strict//EN" "[URL][DOMAIN_NAME]" …"
click at [787, 117] on span "HTML View" at bounding box center [769, 119] width 85 height 20
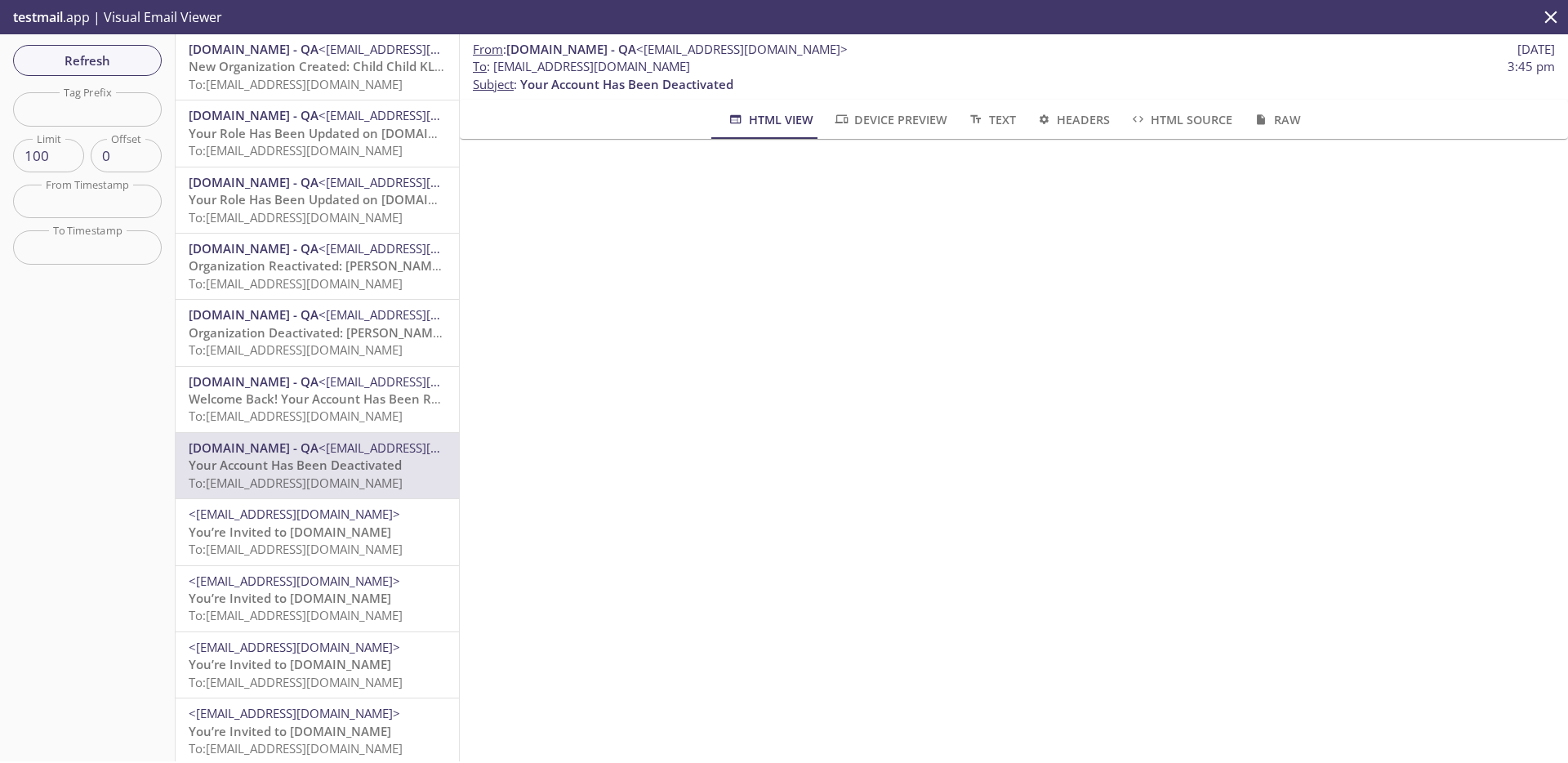
click at [254, 373] on span "[DOMAIN_NAME] - QA" at bounding box center [253, 382] width 130 height 16
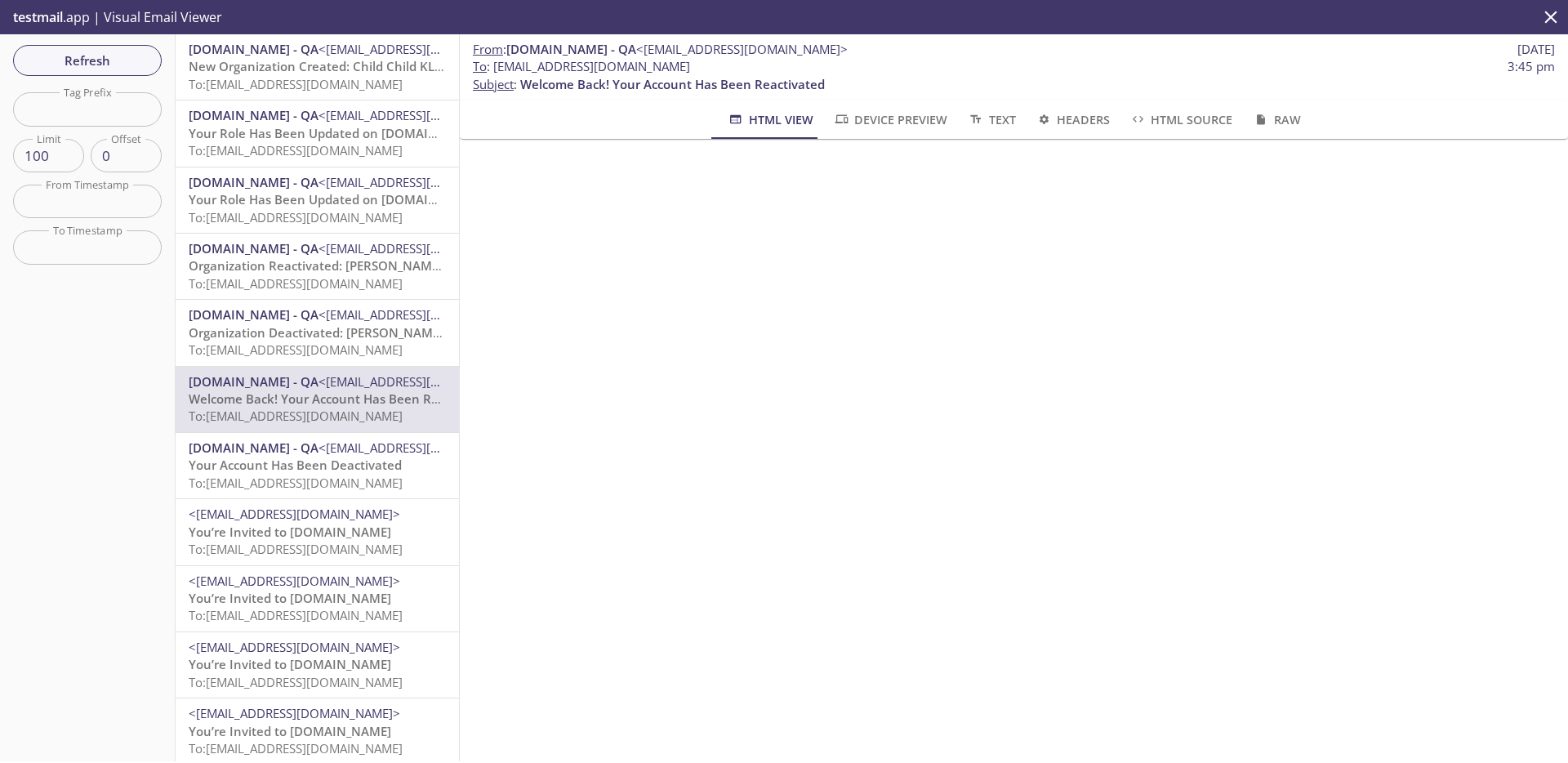
click at [1159, 121] on span "HTML Source" at bounding box center [1180, 119] width 103 height 20
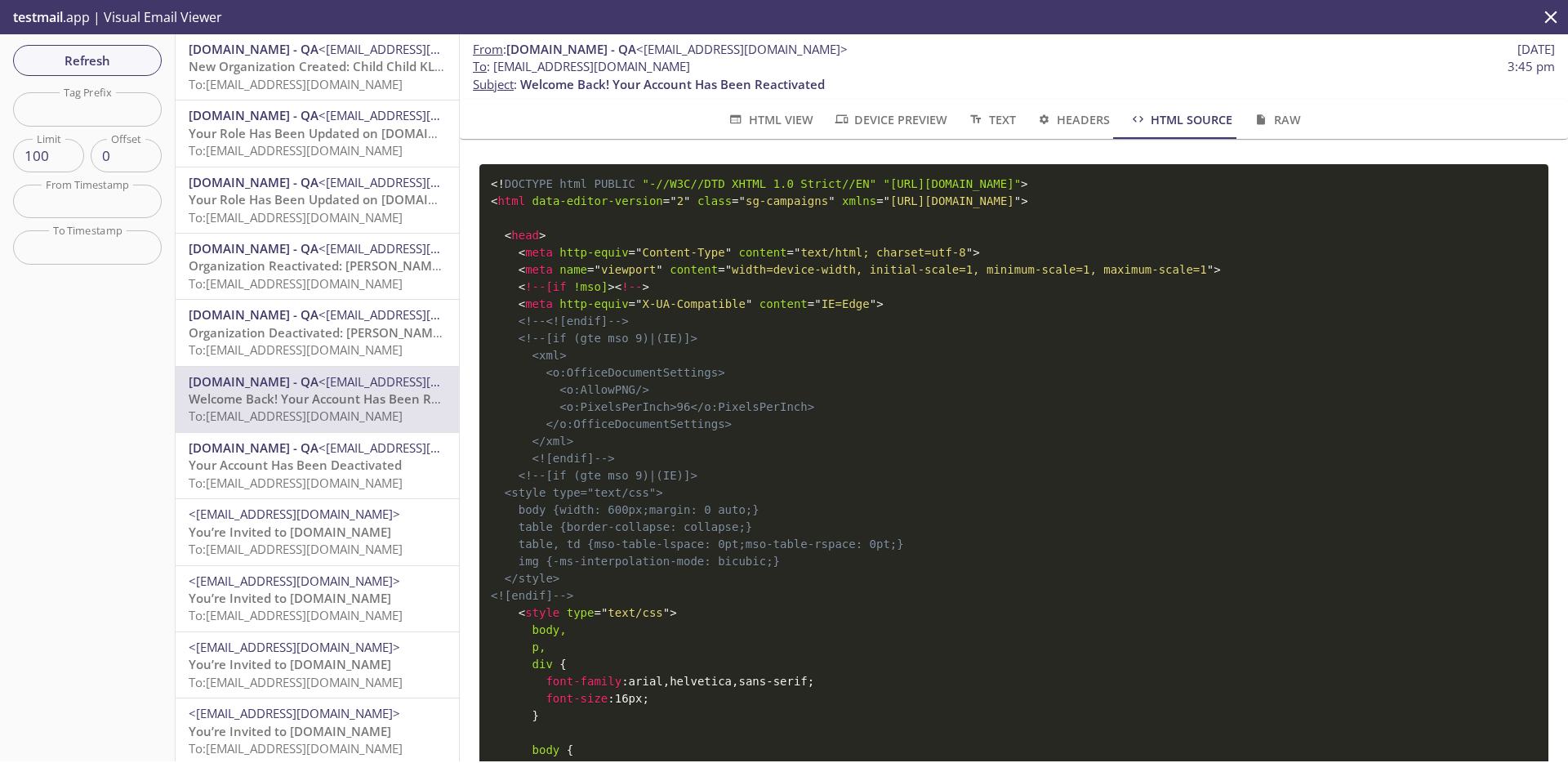
click at [506, 187] on span "DOCTYPE" at bounding box center [529, 183] width 48 height 13
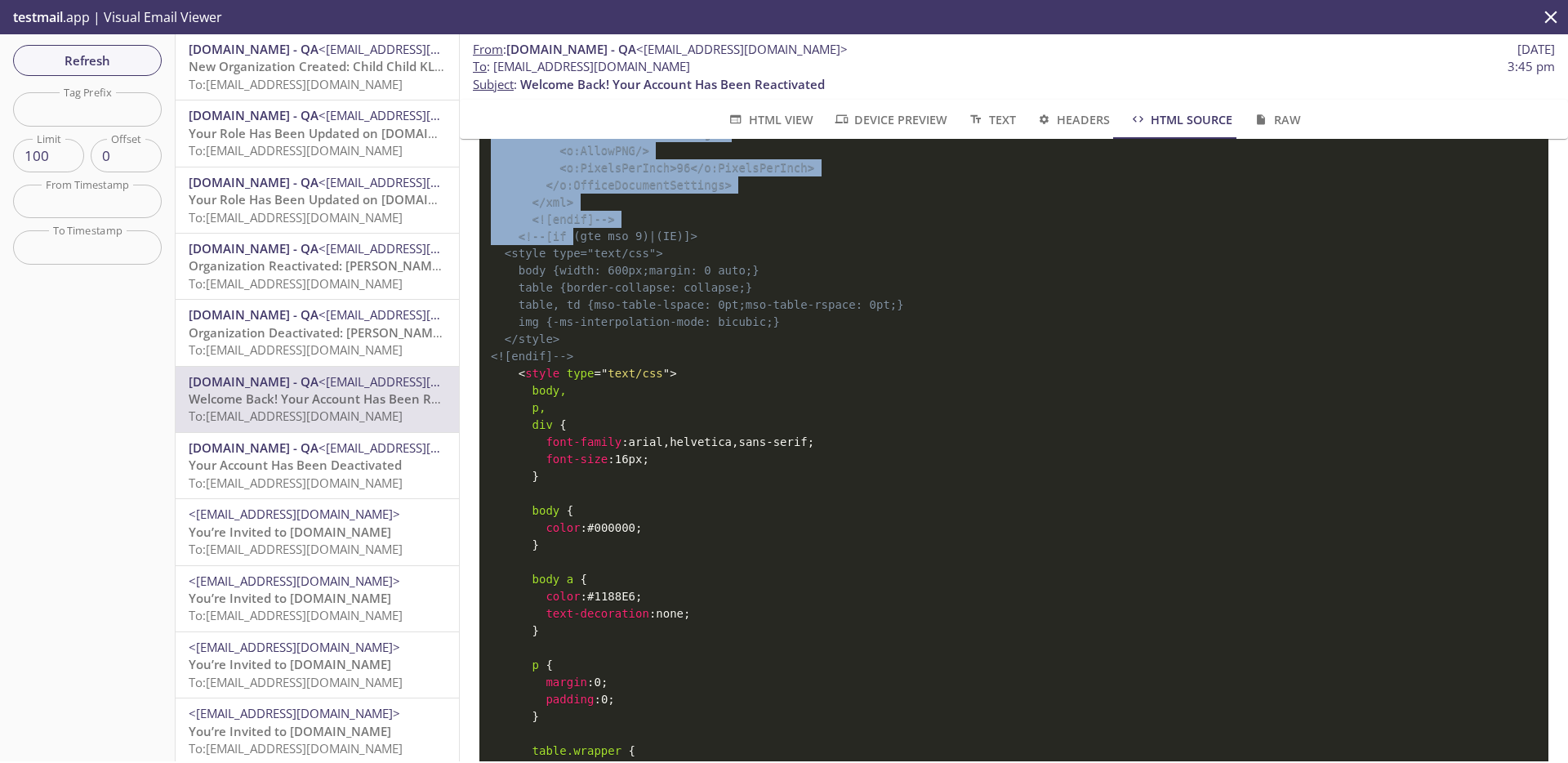
drag, startPoint x: 491, startPoint y: 183, endPoint x: 573, endPoint y: 239, distance: 99.3
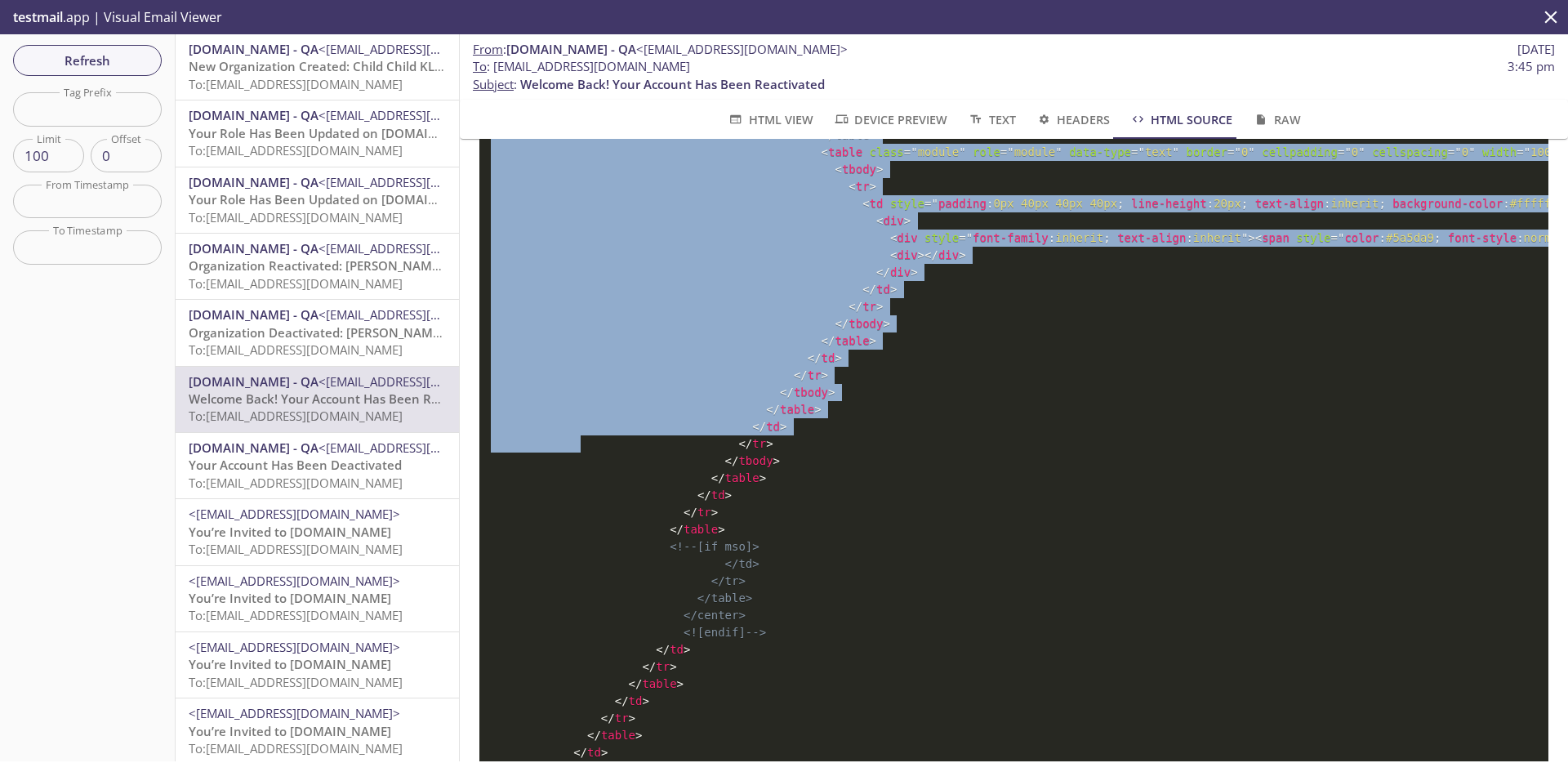
scroll to position [5477, 0]
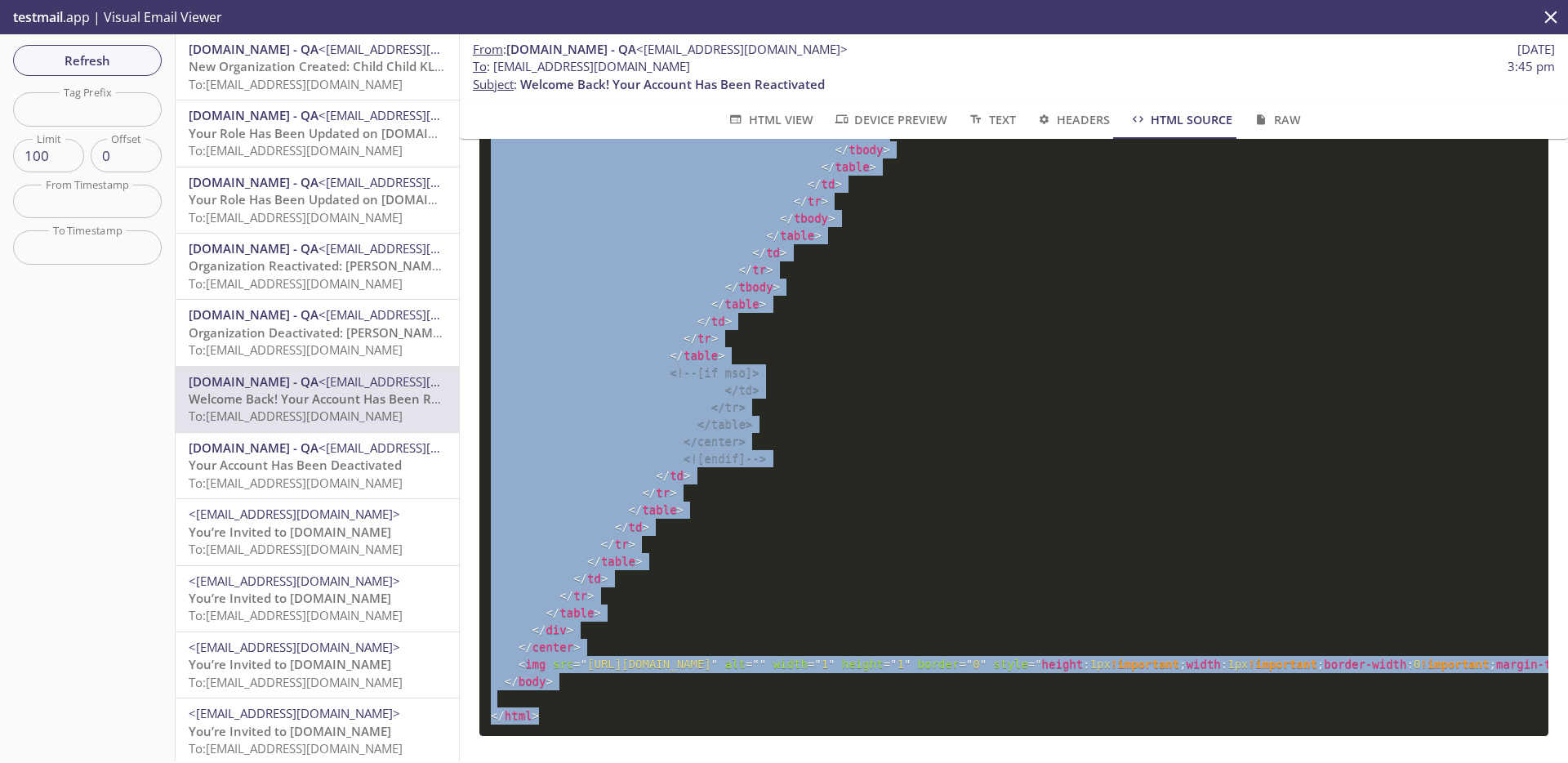
drag, startPoint x: 579, startPoint y: 241, endPoint x: 626, endPoint y: 712, distance: 473.3
copy code "< table class = " module " role = " module " data-type = " text " border = " 0 …"
click at [312, 345] on span "To: [EMAIL_ADDRESS][DOMAIN_NAME]" at bounding box center [296, 350] width 214 height 16
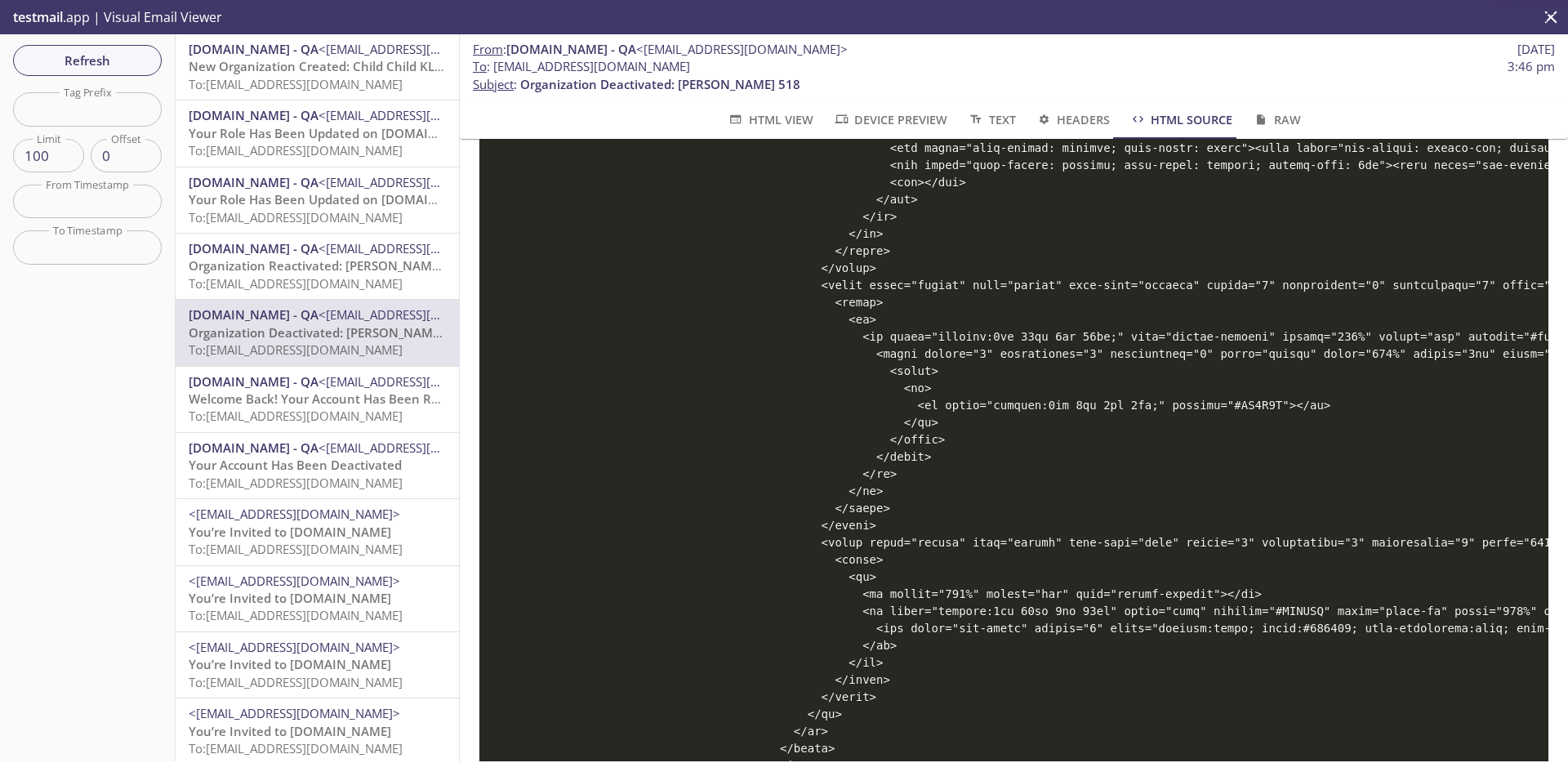
scroll to position [3817, 0]
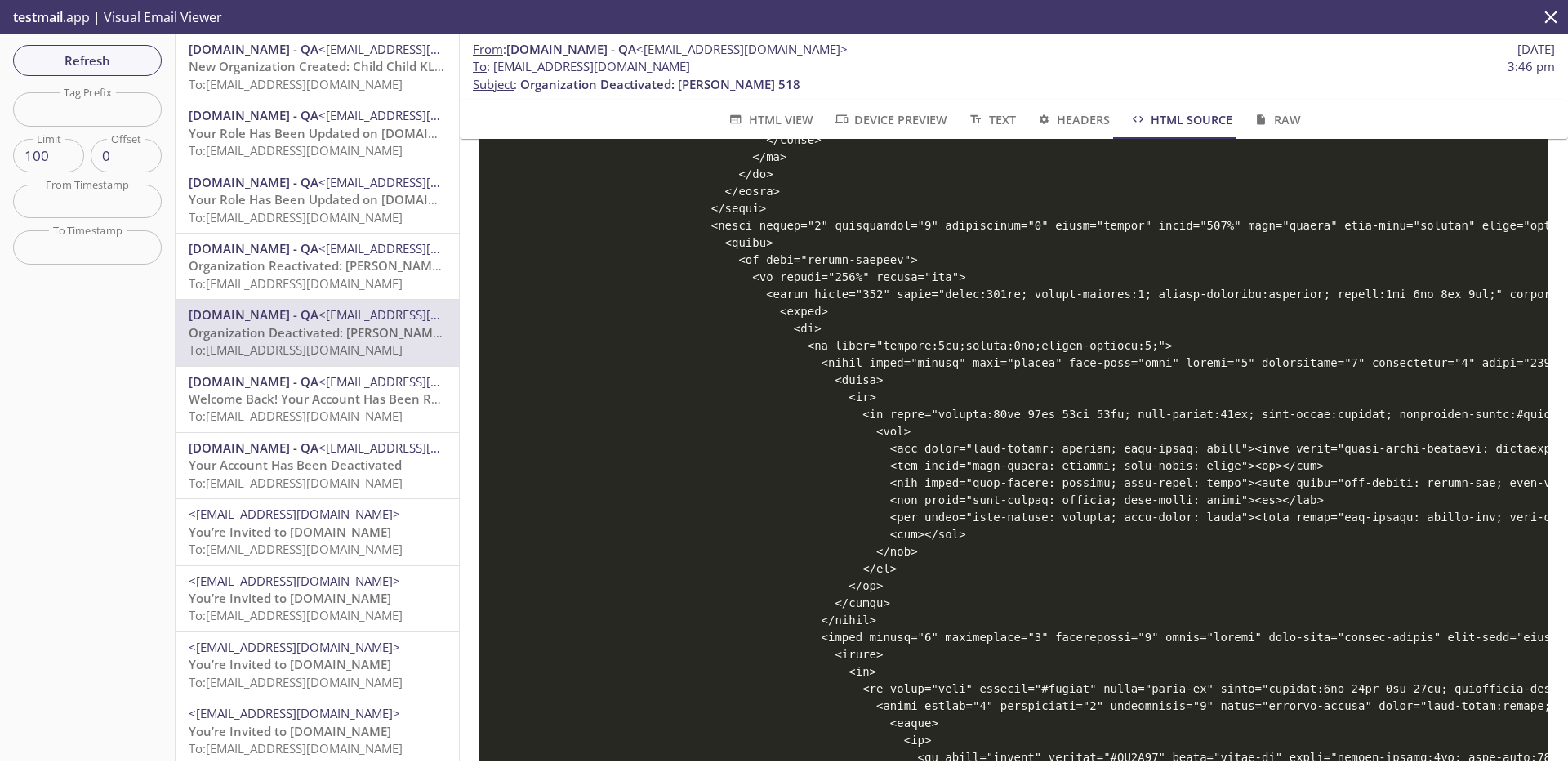
click at [781, 124] on span "HTML View" at bounding box center [769, 119] width 85 height 20
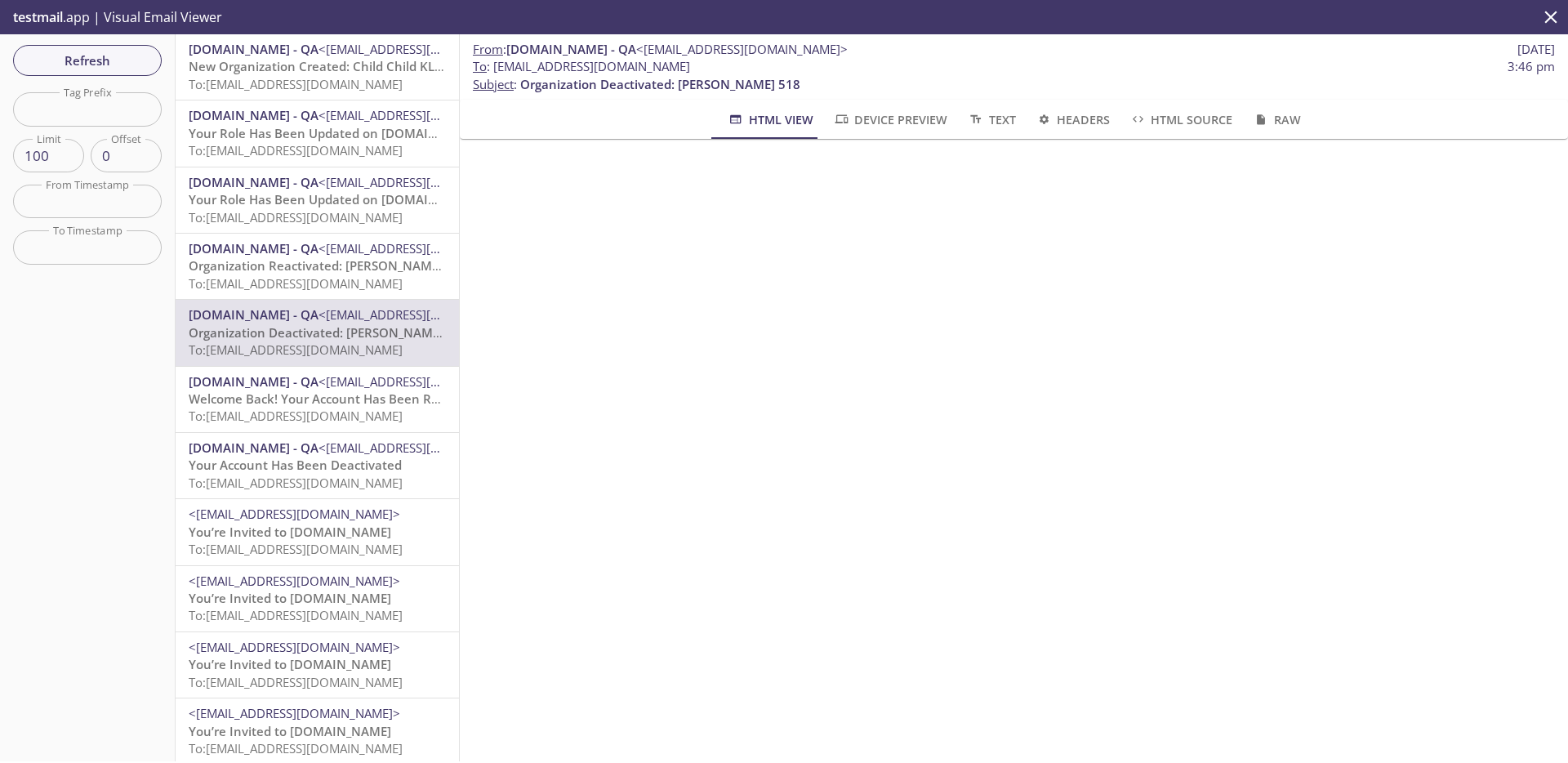
click at [1168, 126] on span "HTML Source" at bounding box center [1180, 119] width 103 height 20
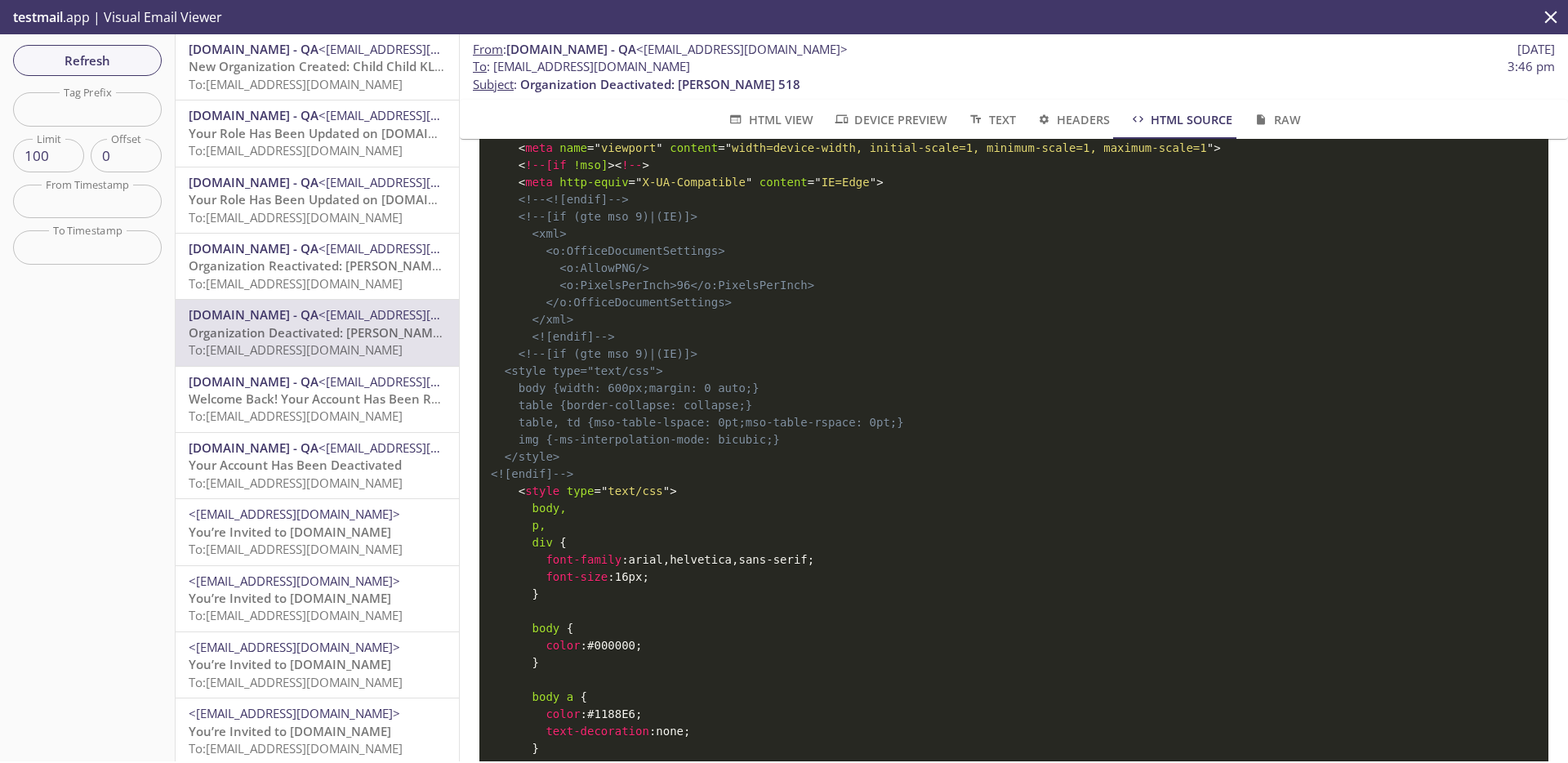
scroll to position [0, 0]
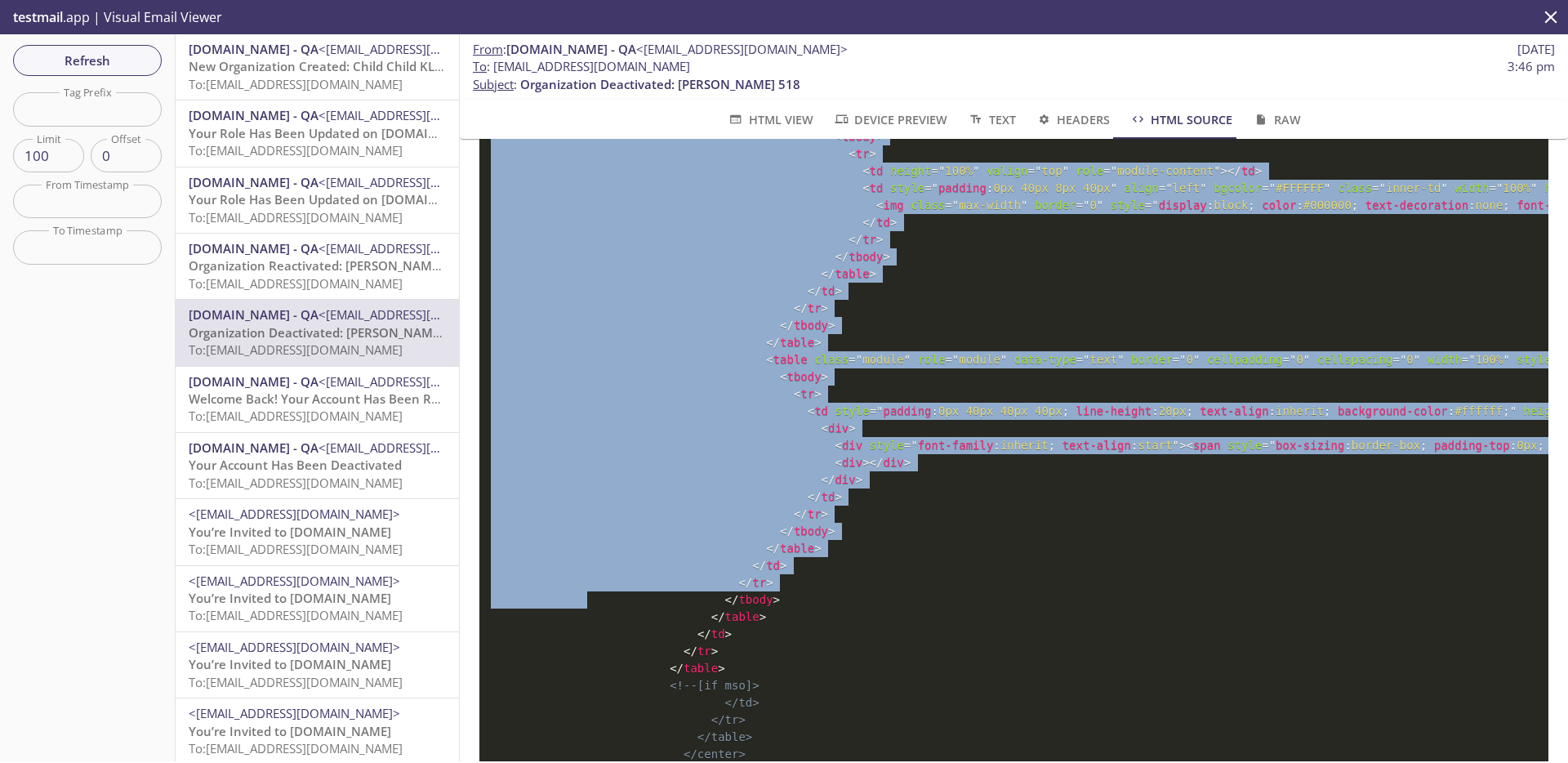
scroll to position [5443, 0]
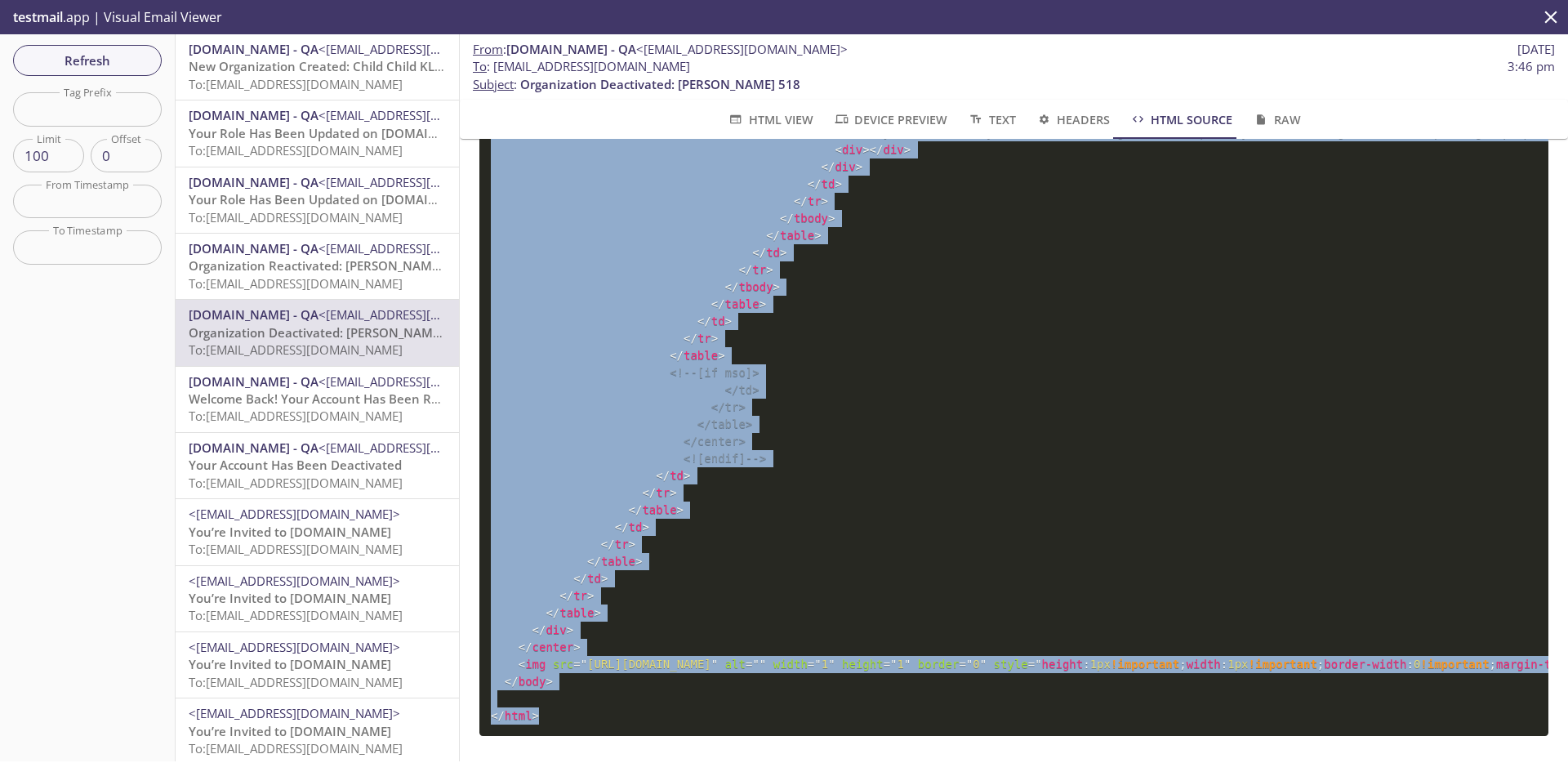
drag, startPoint x: 492, startPoint y: 186, endPoint x: 541, endPoint y: 717, distance: 533.3
copy code "<! DOCTYPE html PUBLIC "-//W3C//DTD XHTML 1.0 Strict//EN" "[URL][DOMAIN_NAME]" …"
click at [319, 275] on span "To: [EMAIL_ADDRESS][DOMAIN_NAME]" at bounding box center [296, 283] width 214 height 16
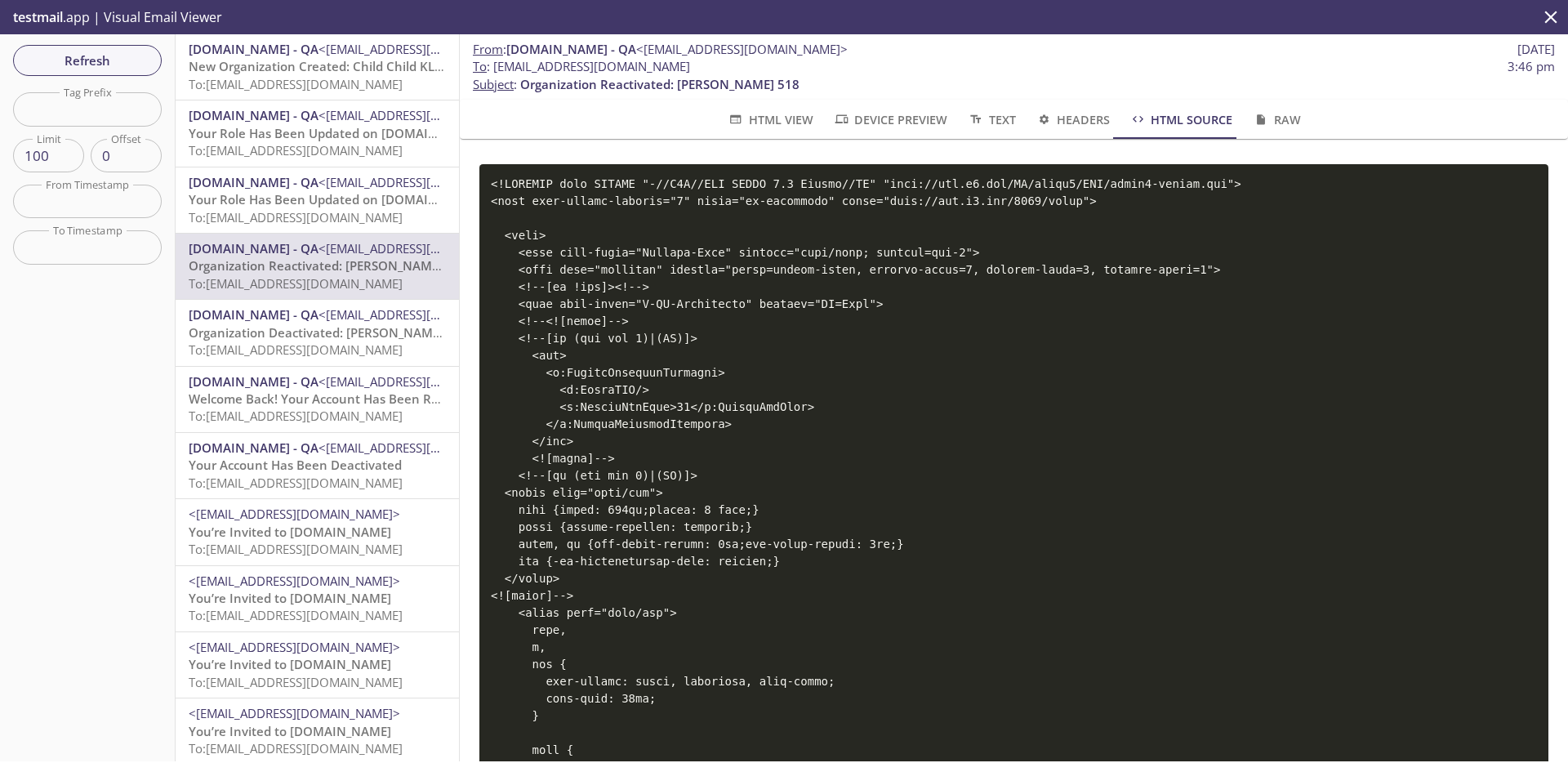
click at [765, 128] on span "HTML View" at bounding box center [769, 119] width 85 height 20
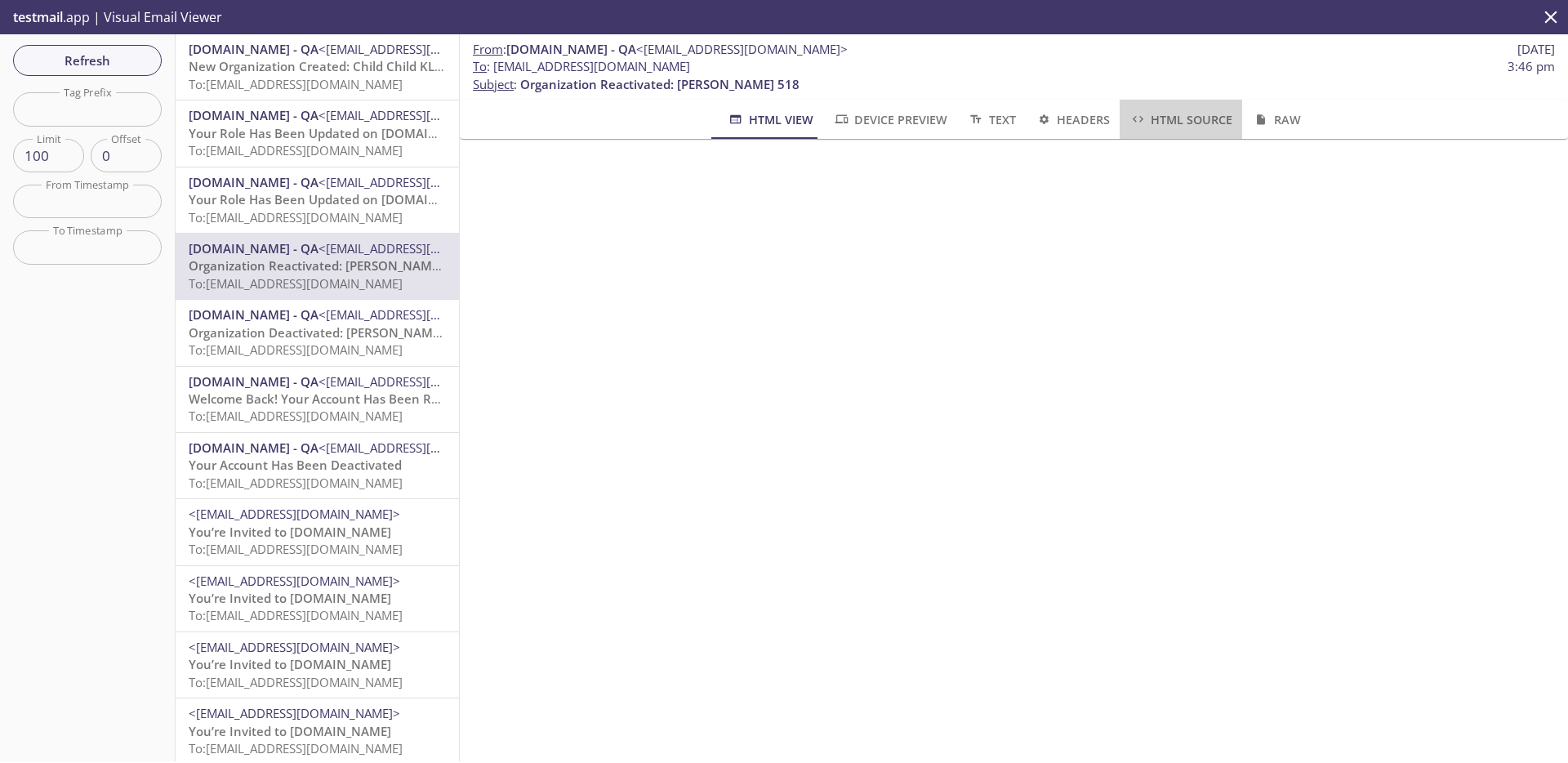
click at [1151, 111] on span "HTML Source" at bounding box center [1180, 119] width 103 height 20
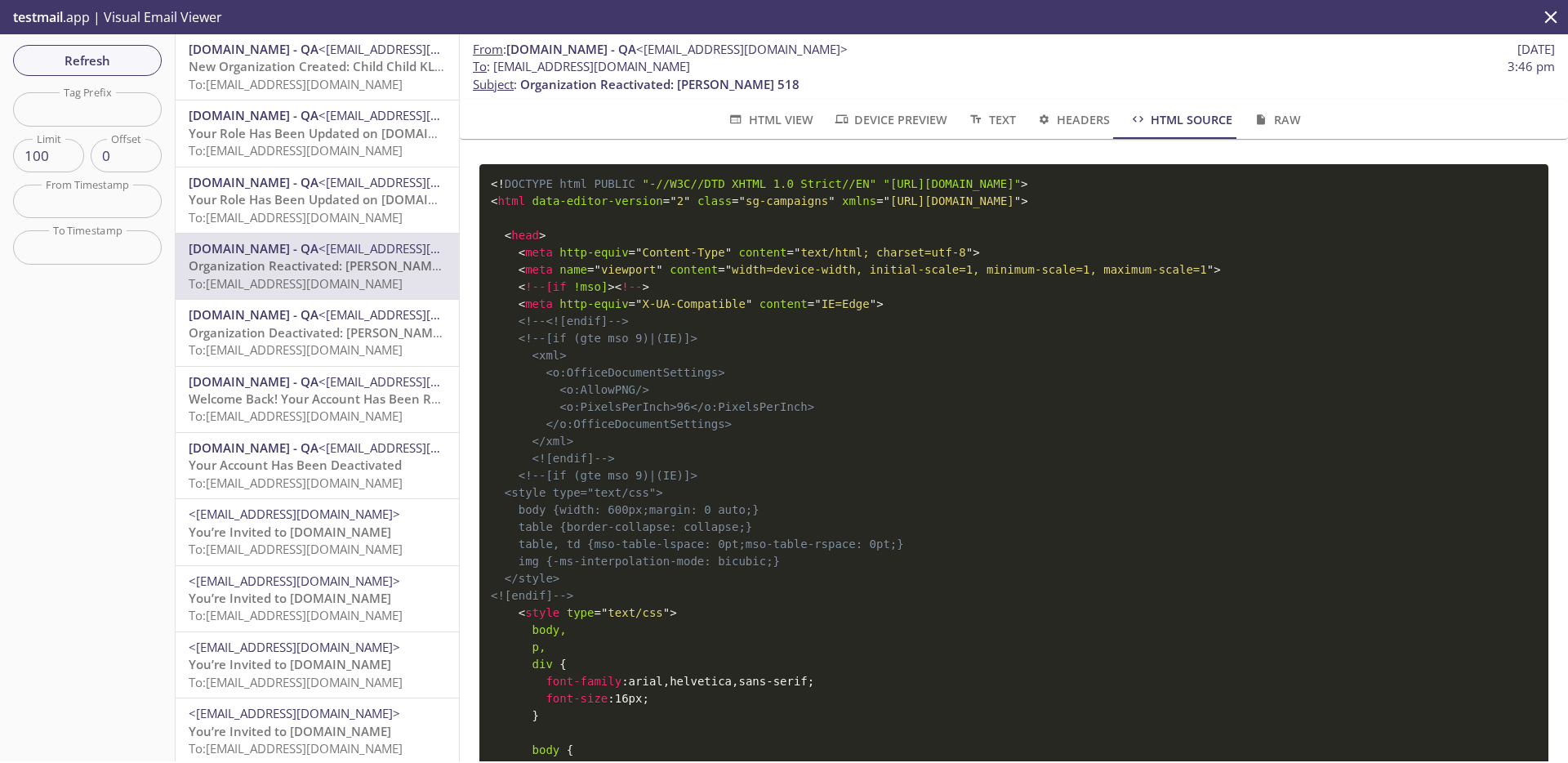
click at [521, 198] on span "< html" at bounding box center [508, 201] width 35 height 13
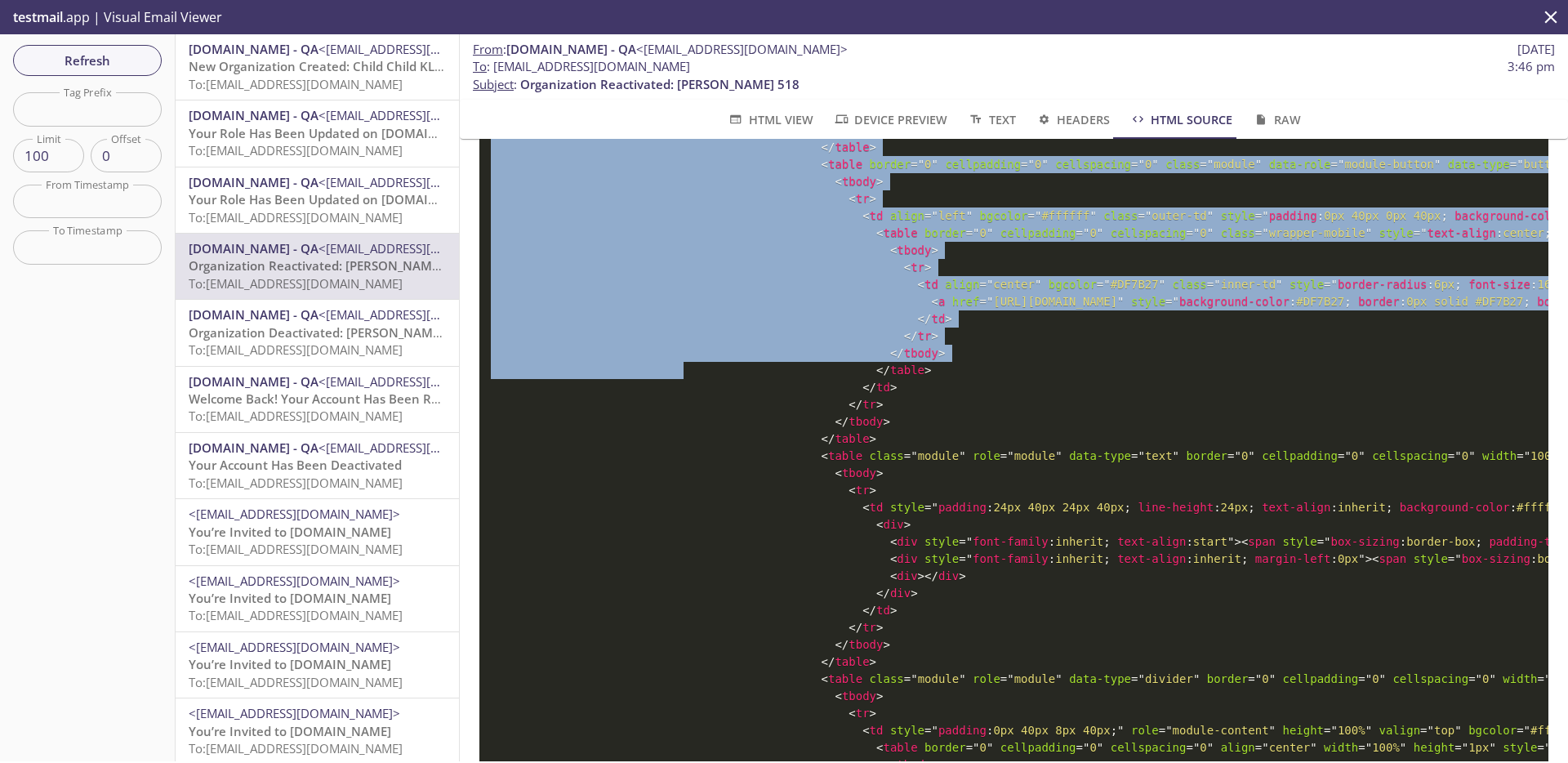
scroll to position [5443, 0]
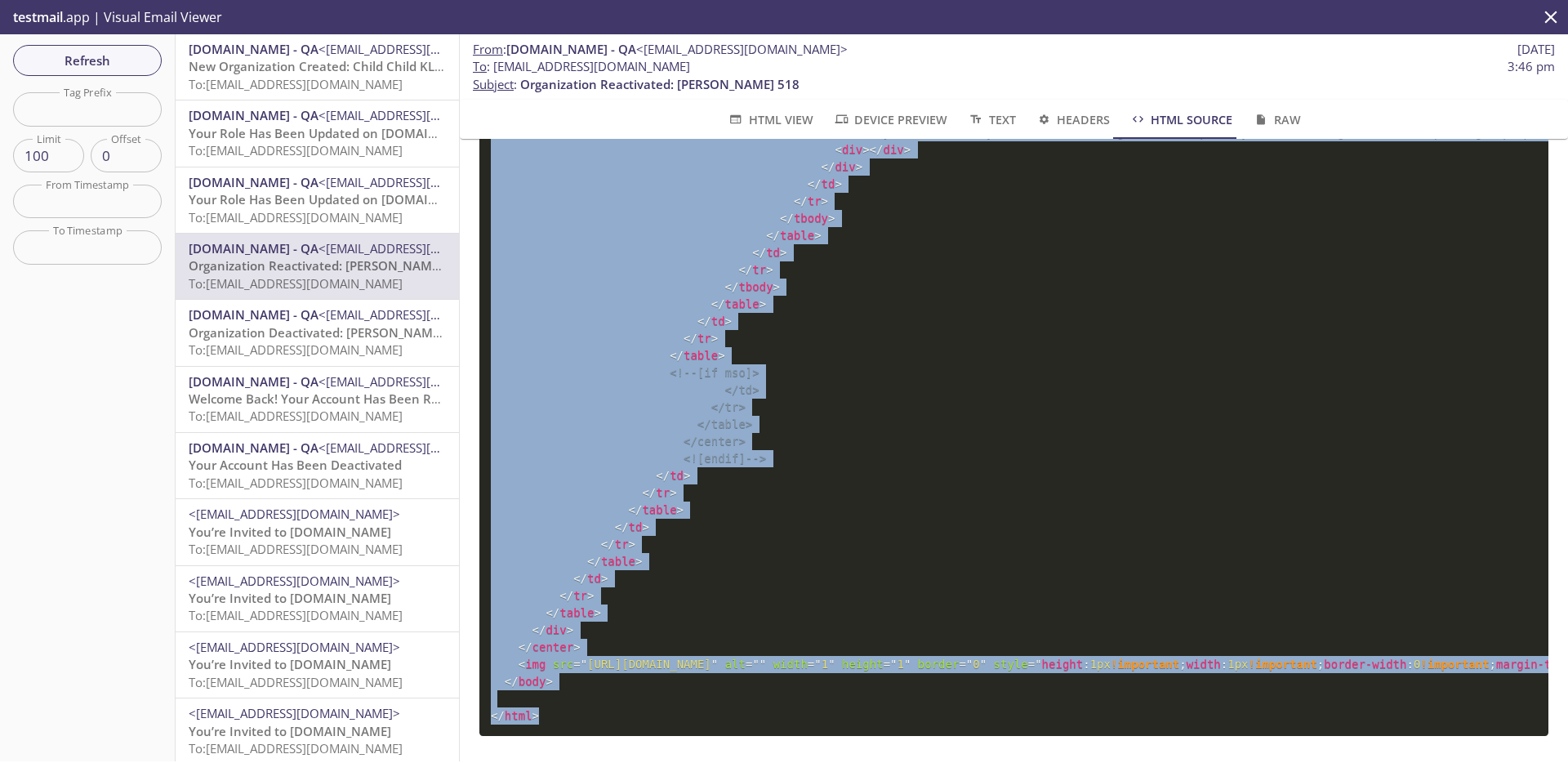
drag, startPoint x: 491, startPoint y: 183, endPoint x: 603, endPoint y: 702, distance: 530.9
copy code "<! DOCTYPE html PUBLIC "-//W3C//DTD XHTML 1.0 Strict//EN" "[URL][DOMAIN_NAME]" …"
click at [346, 199] on span "Your Role Has Been Updated on [DOMAIN_NAME]" at bounding box center [336, 199] width 294 height 16
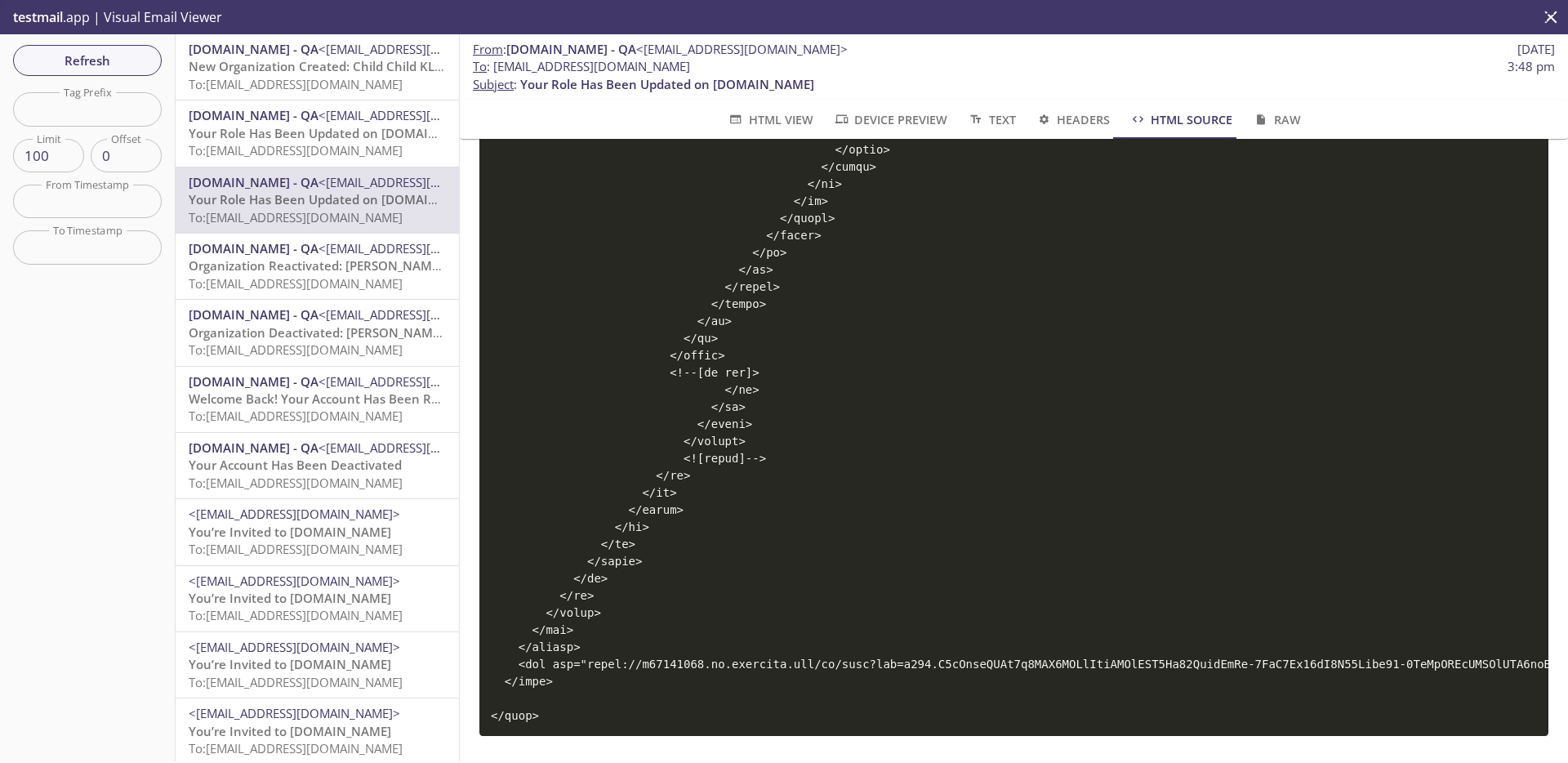
scroll to position [5306, 0]
click at [761, 116] on span "HTML View" at bounding box center [769, 119] width 85 height 20
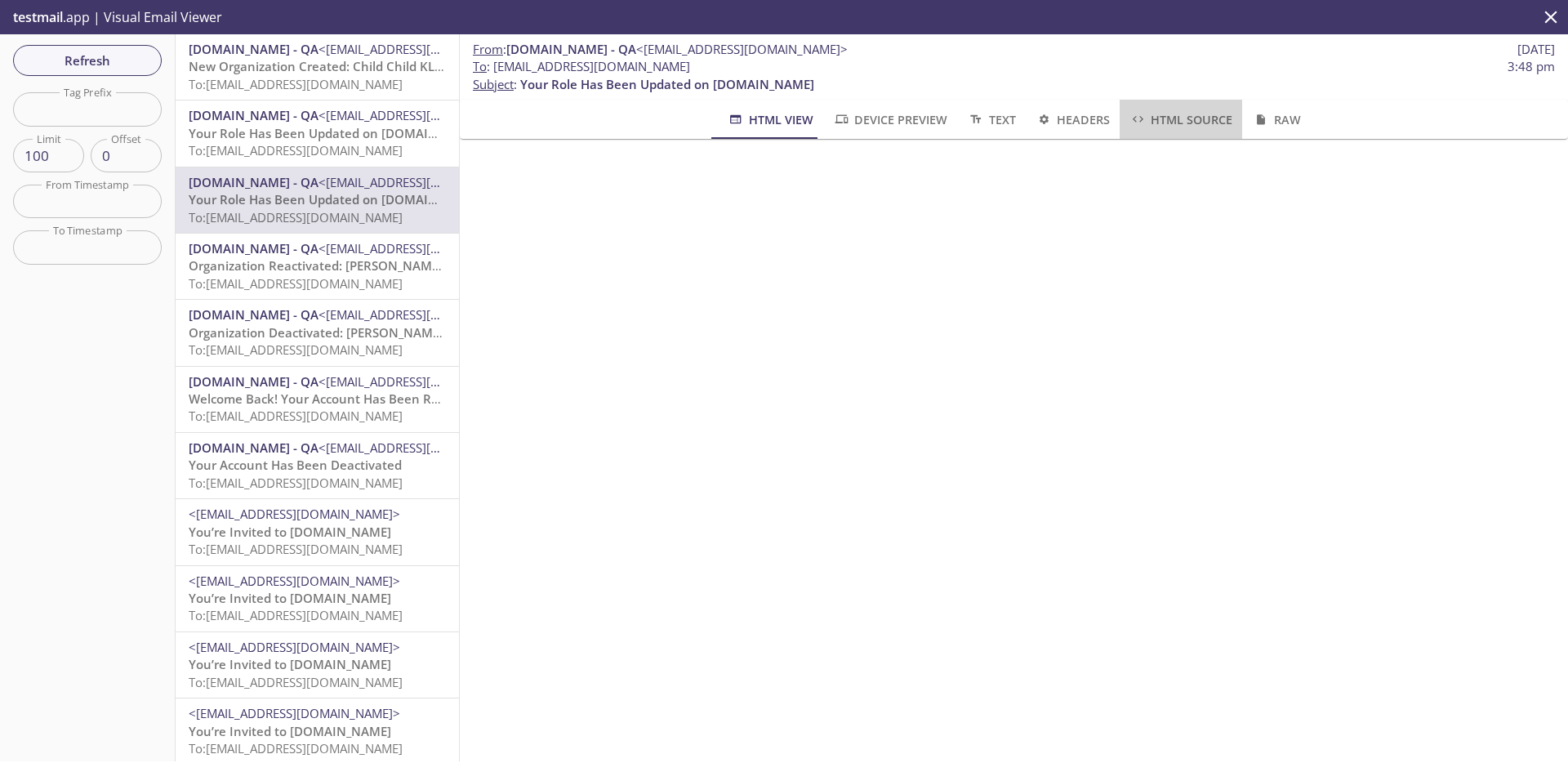
click at [1192, 117] on span "HTML Source" at bounding box center [1180, 119] width 103 height 20
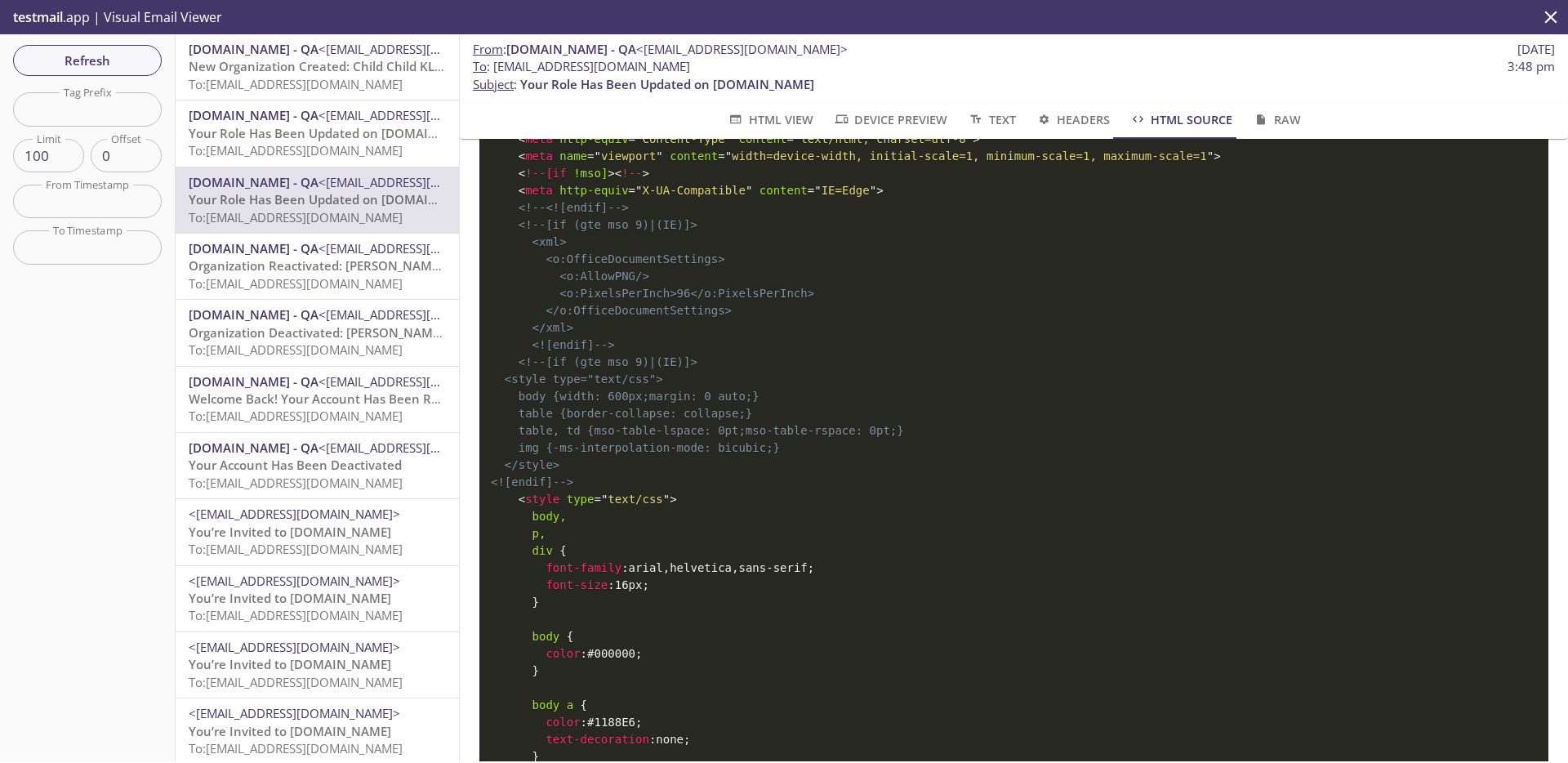
scroll to position [0, 0]
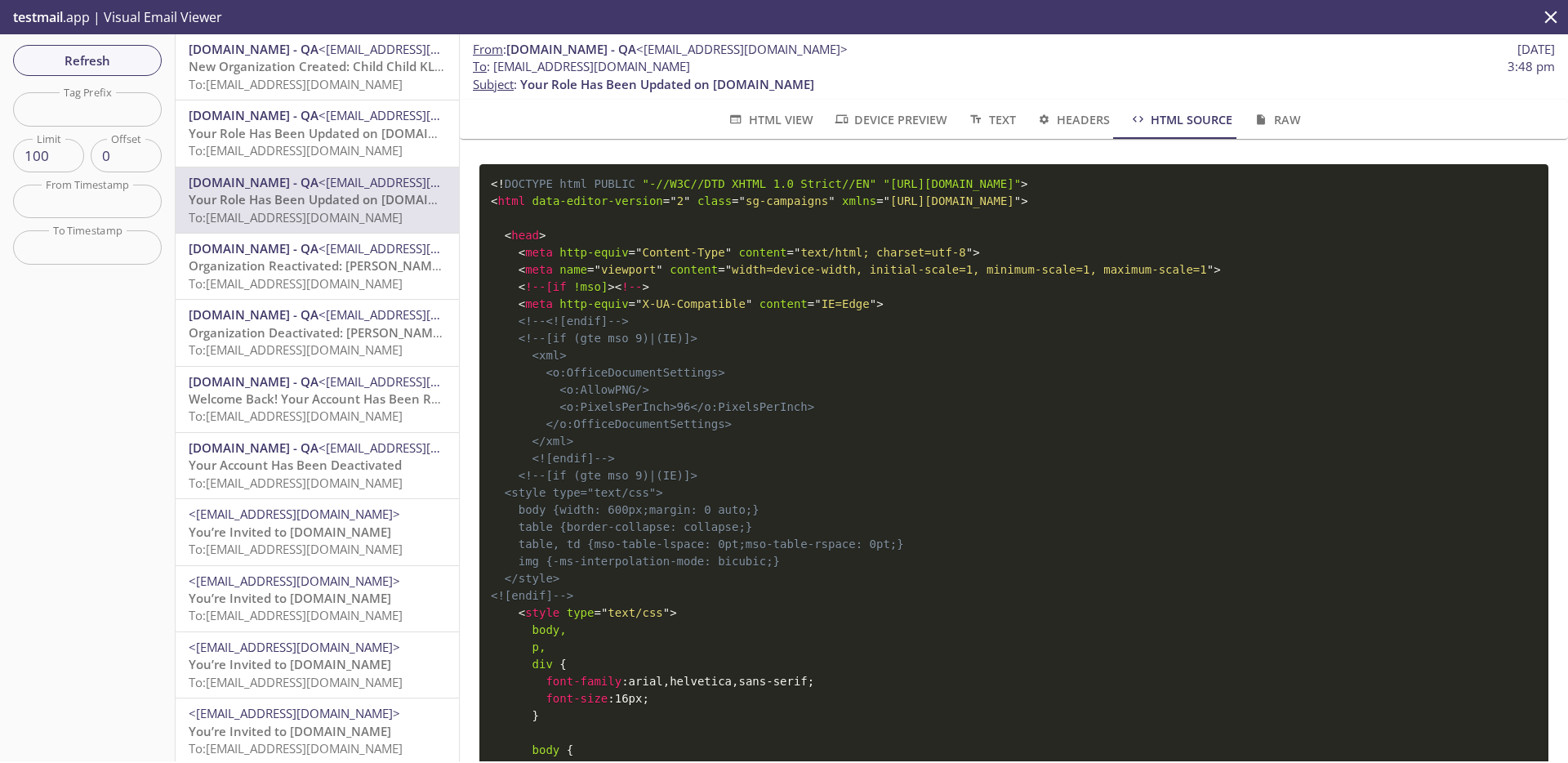
click at [491, 182] on span "<!" at bounding box center [497, 183] width 14 height 13
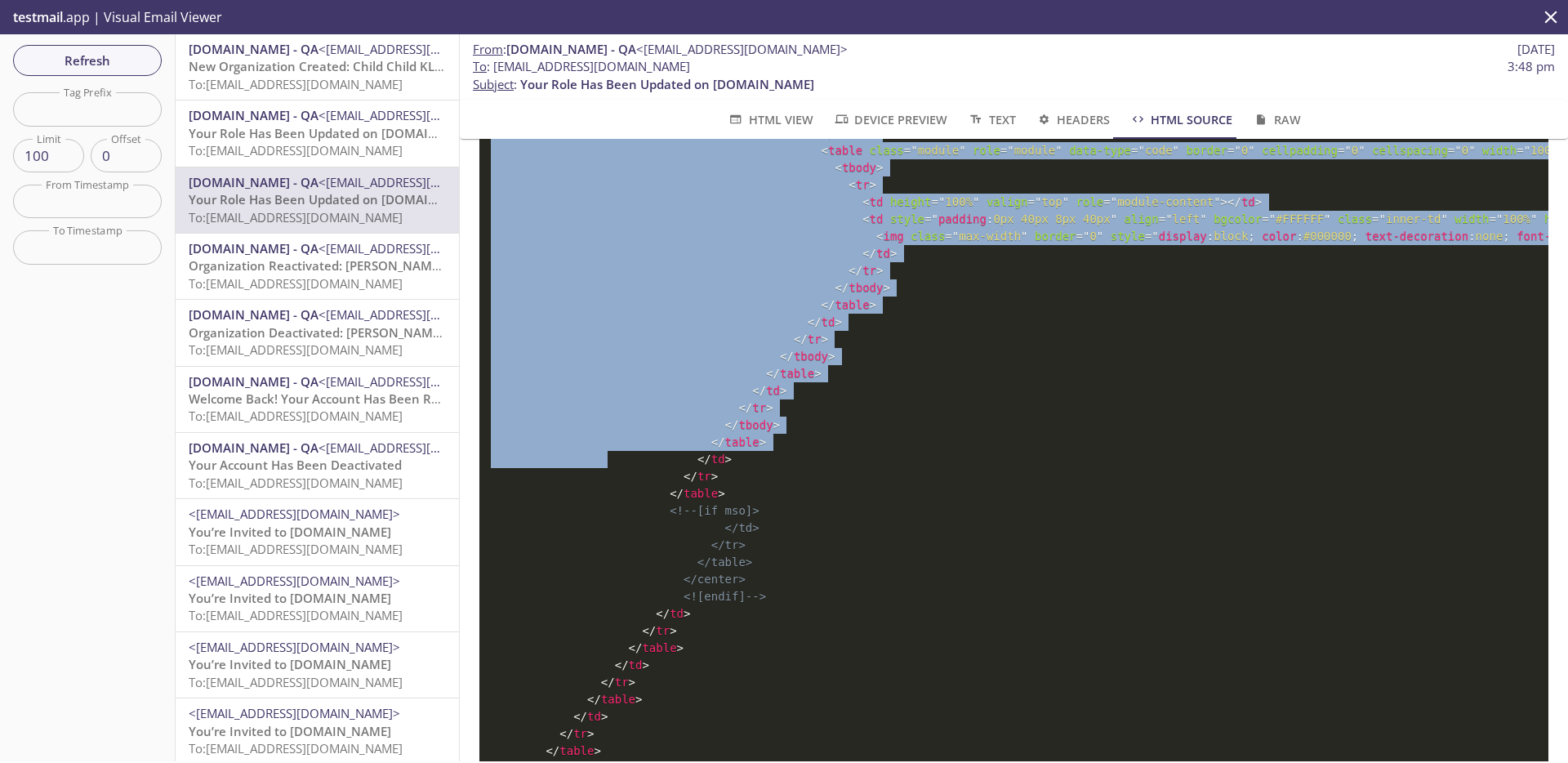
scroll to position [5306, 0]
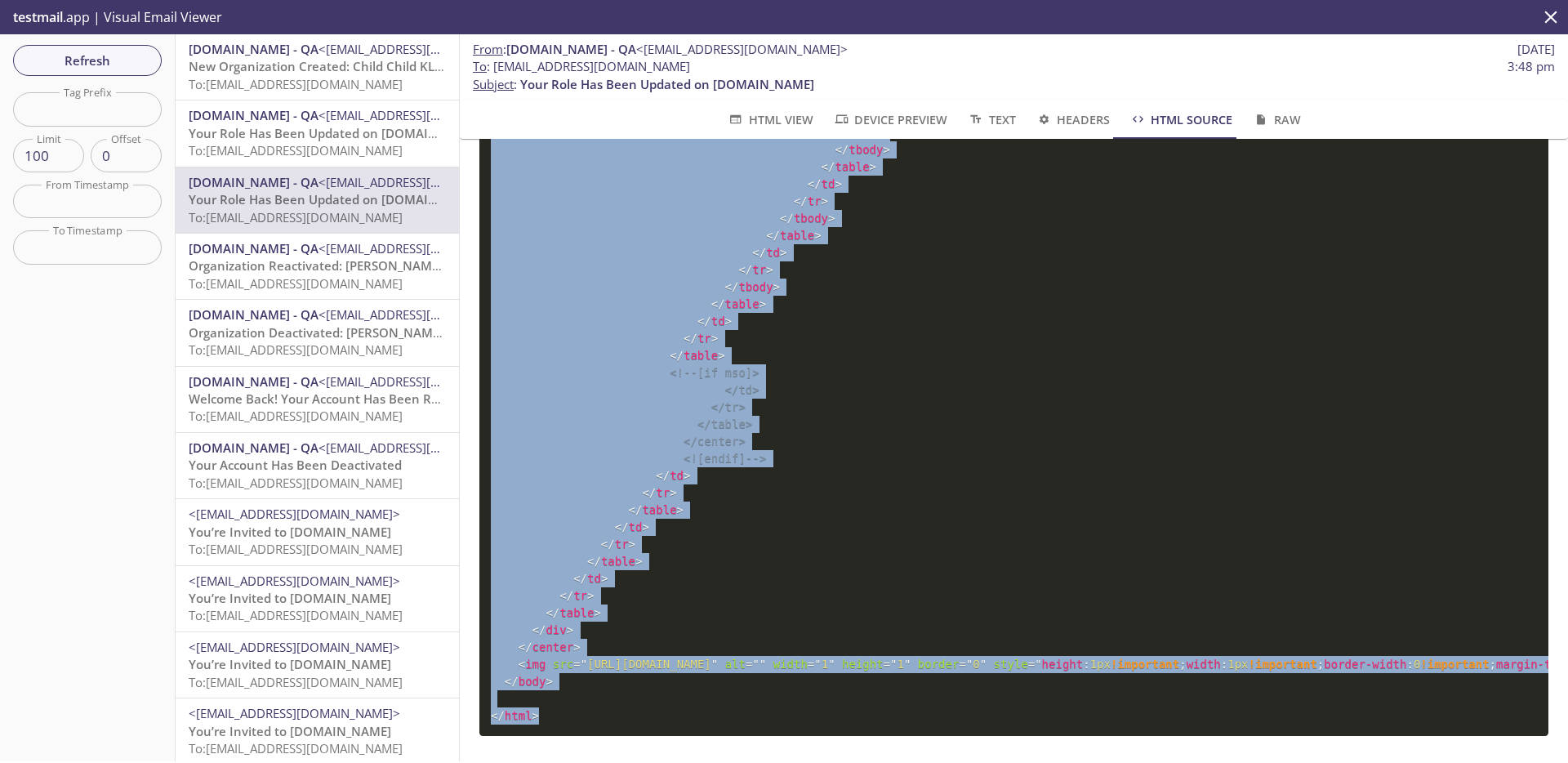
drag, startPoint x: 505, startPoint y: 199, endPoint x: 574, endPoint y: 689, distance: 494.8
copy code "<! DOCTYPE html PUBLIC "-//W3C//DTD XHTML 1.0 Strict//EN" "[URL][DOMAIN_NAME]" …"
click at [332, 144] on span "To: [EMAIL_ADDRESS][DOMAIN_NAME]" at bounding box center [296, 150] width 214 height 16
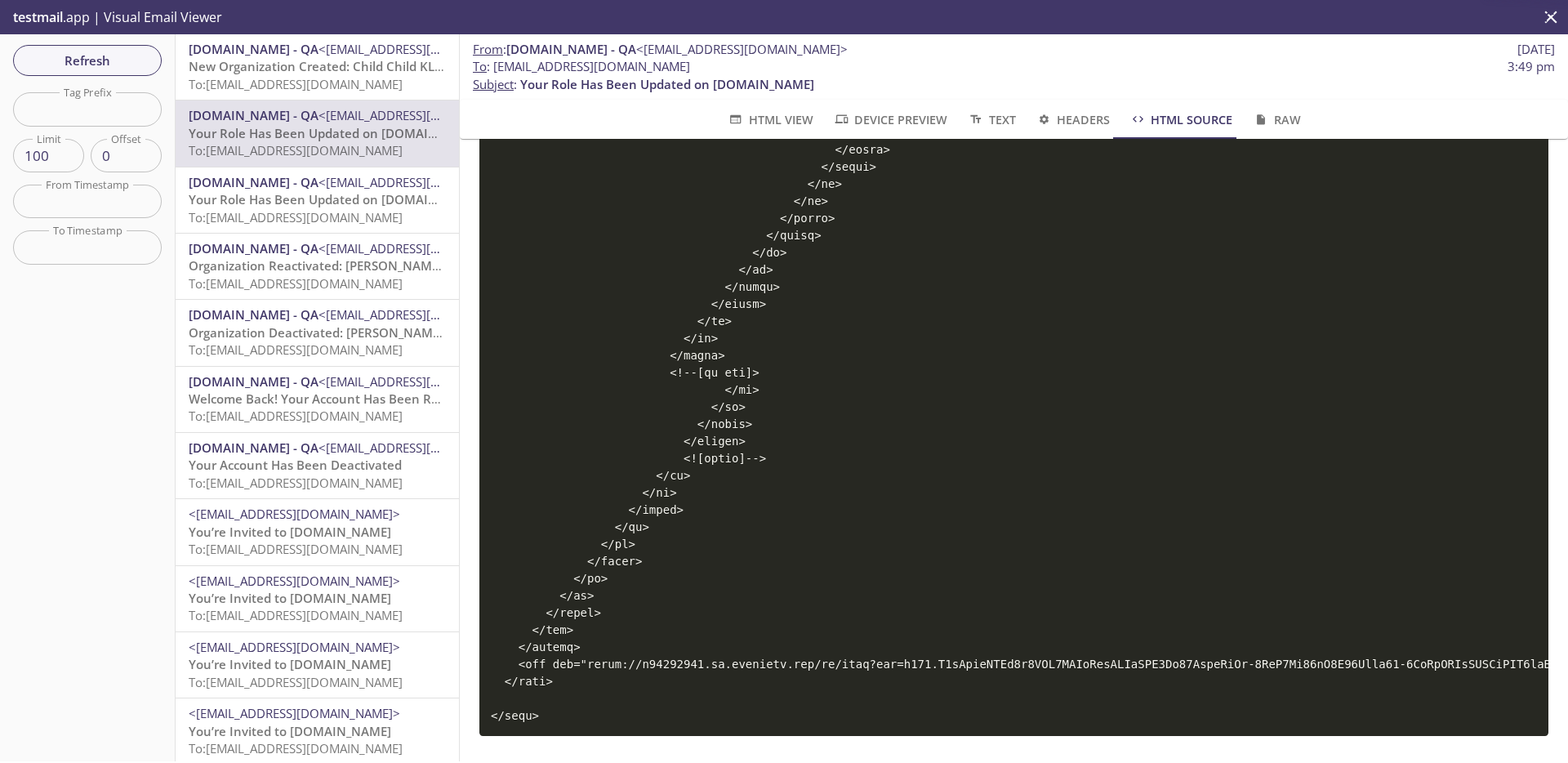
scroll to position [5247, 0]
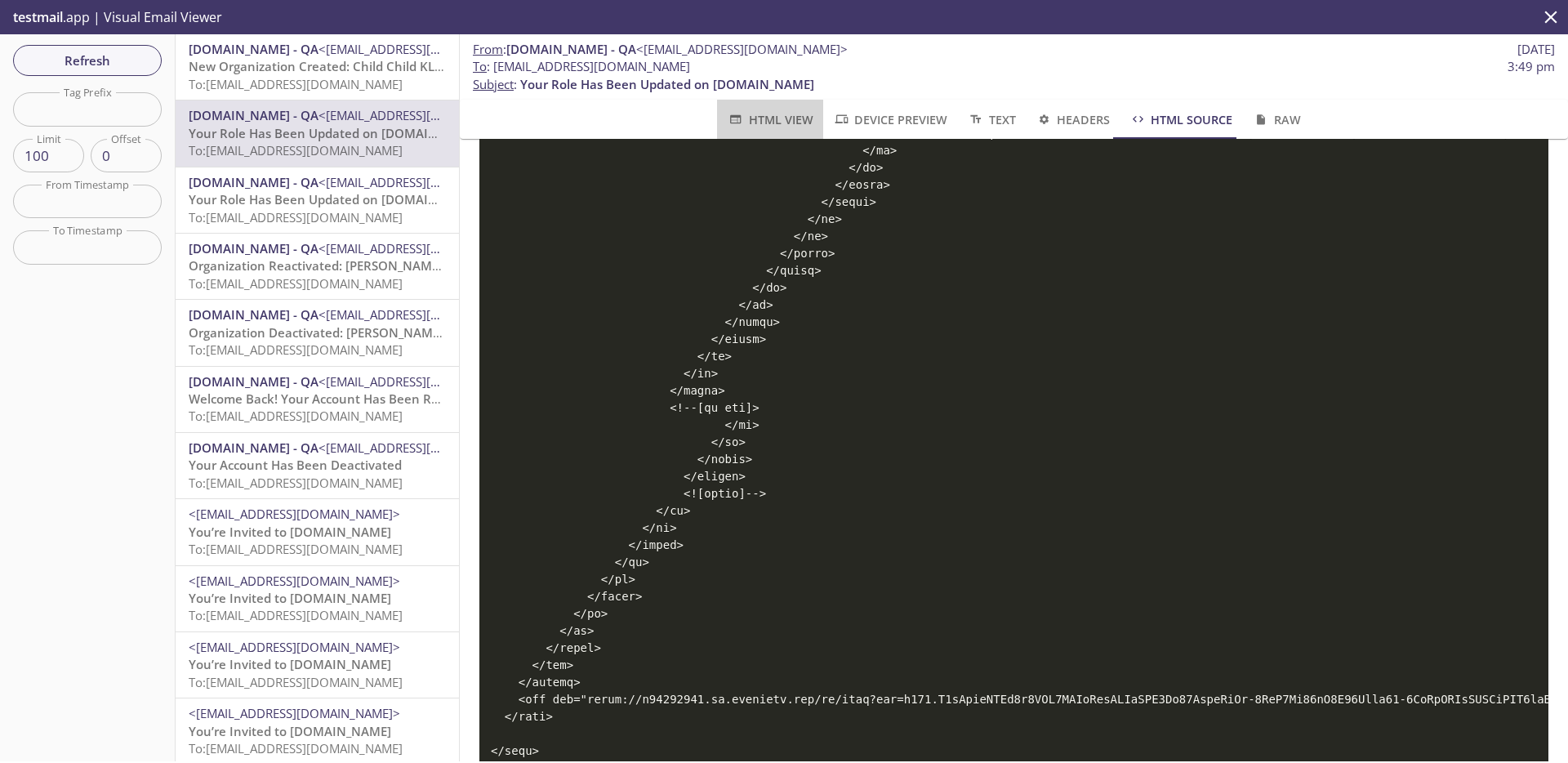
click at [749, 123] on span "HTML View" at bounding box center [769, 119] width 85 height 20
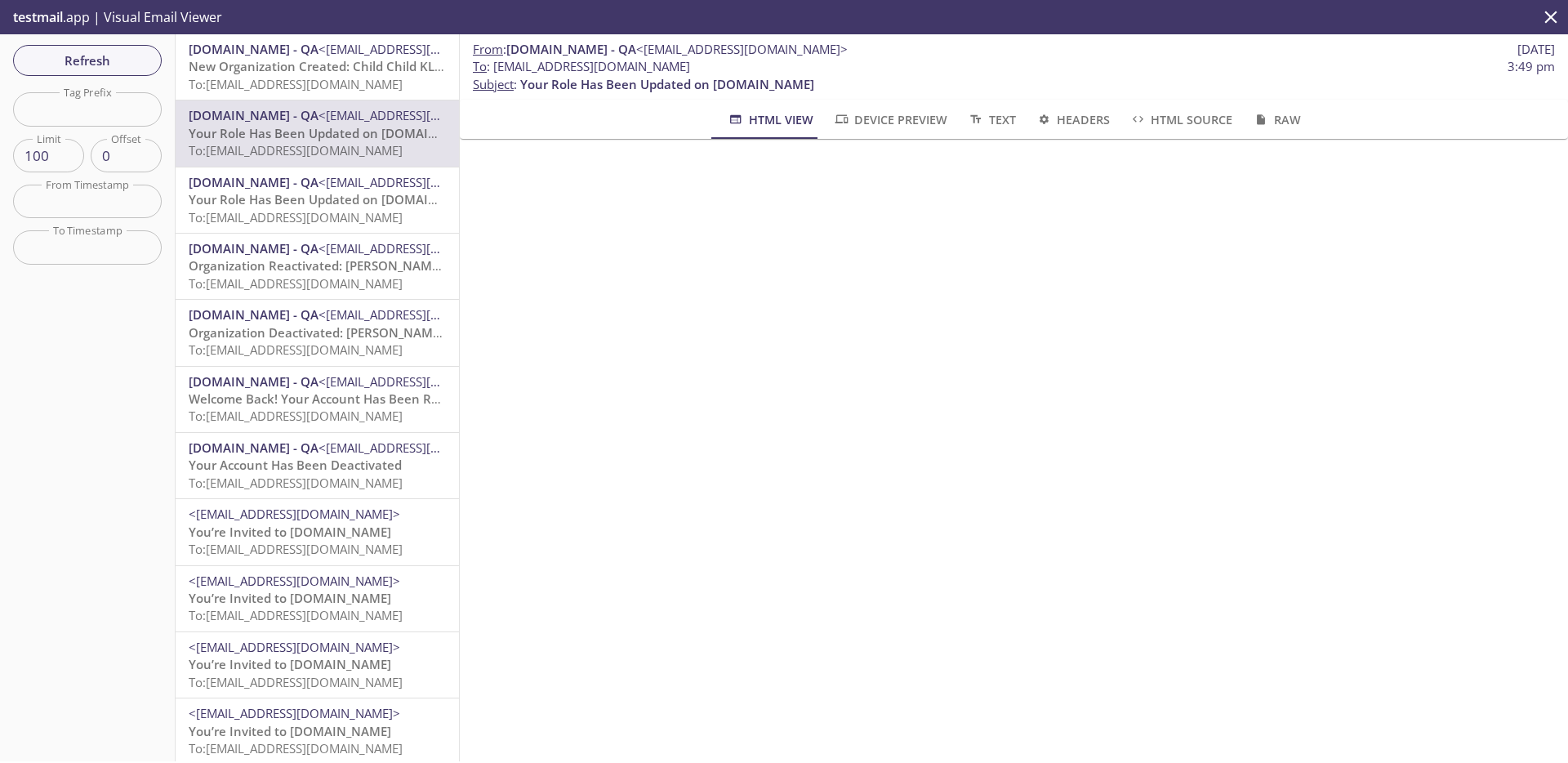
click at [281, 56] on span "[DOMAIN_NAME] - QA" at bounding box center [253, 49] width 130 height 16
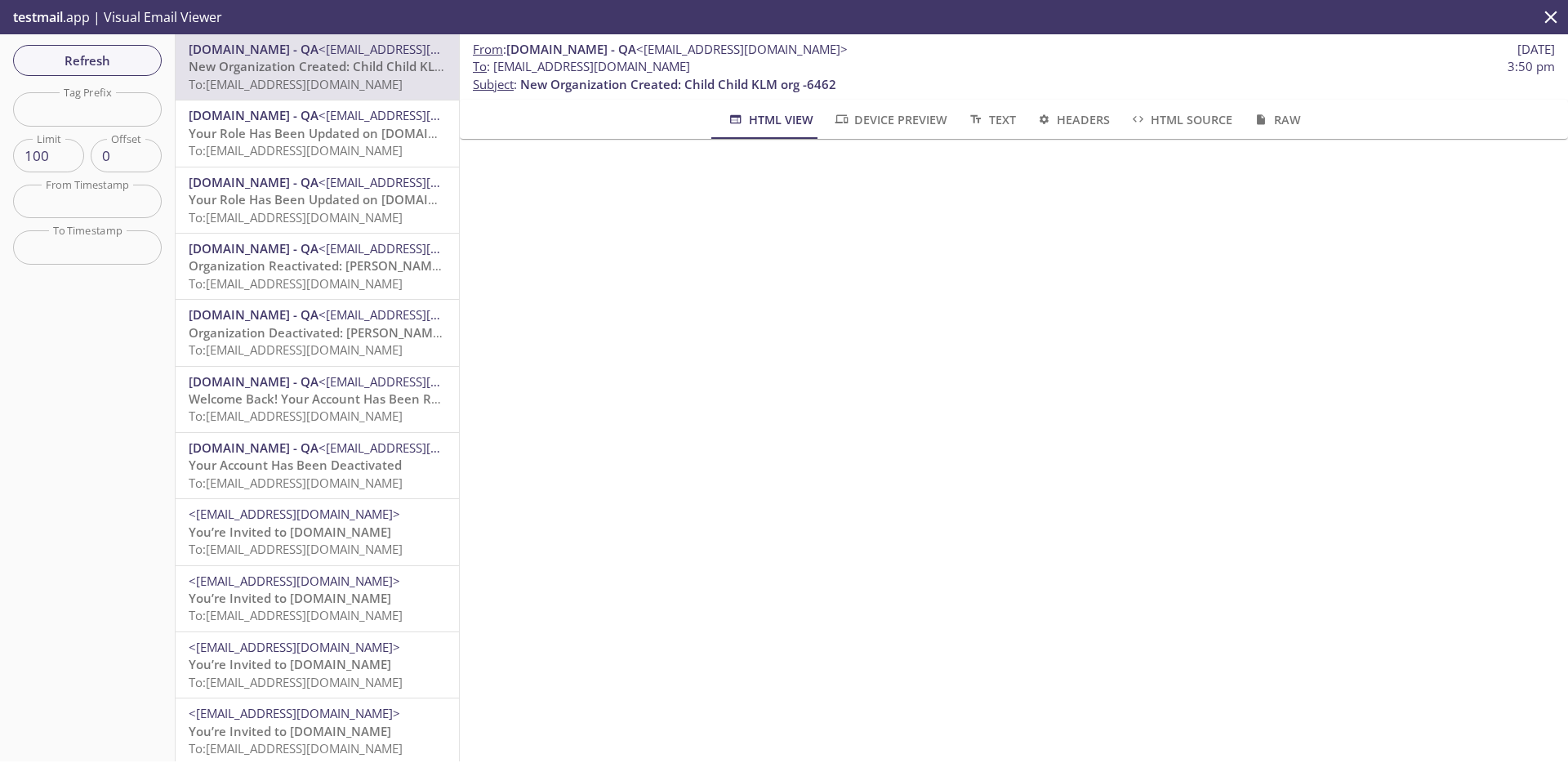
click at [1083, 115] on span "Headers" at bounding box center [1073, 119] width 74 height 20
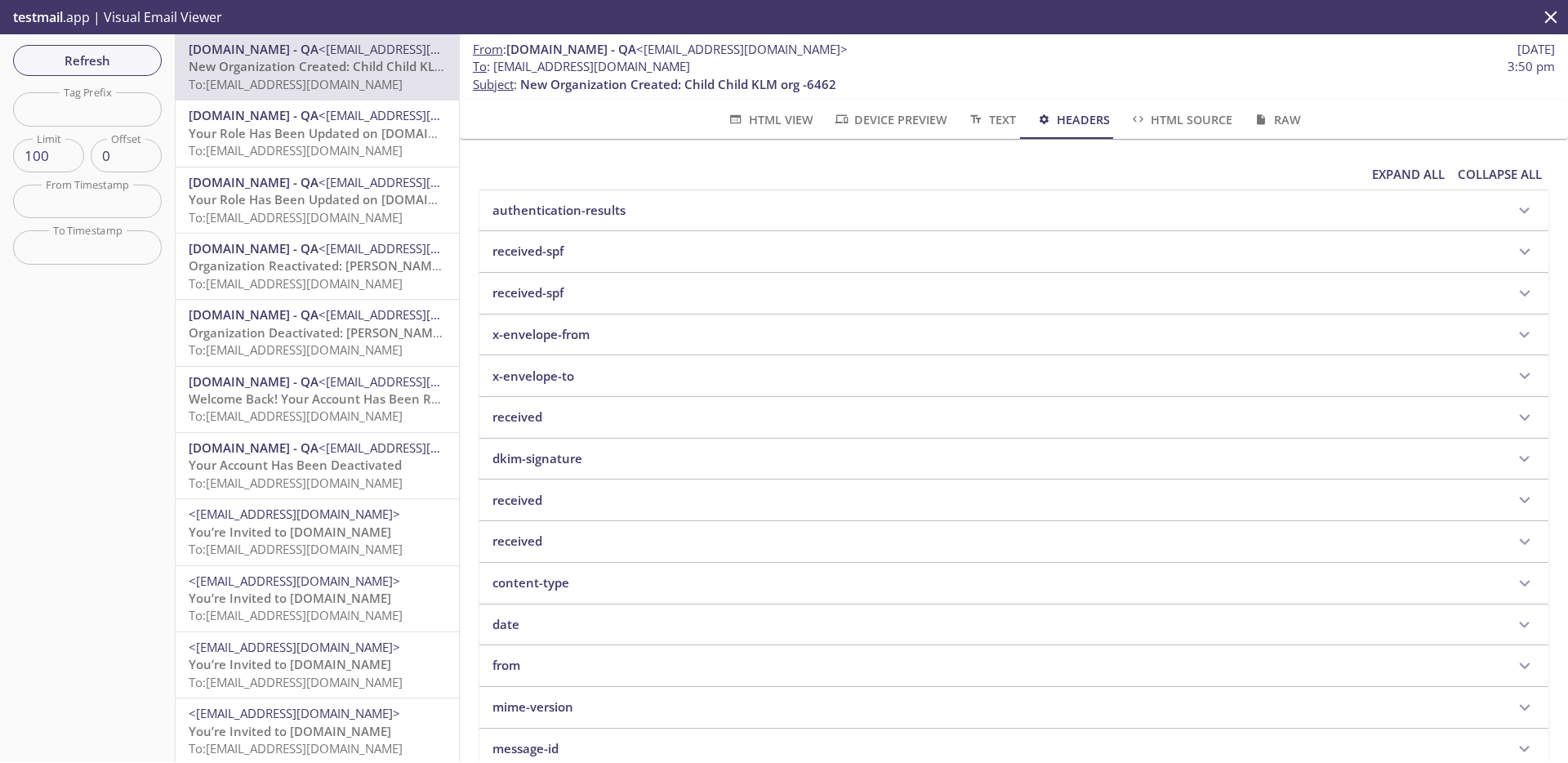
click at [1194, 121] on span "HTML Source" at bounding box center [1180, 119] width 103 height 20
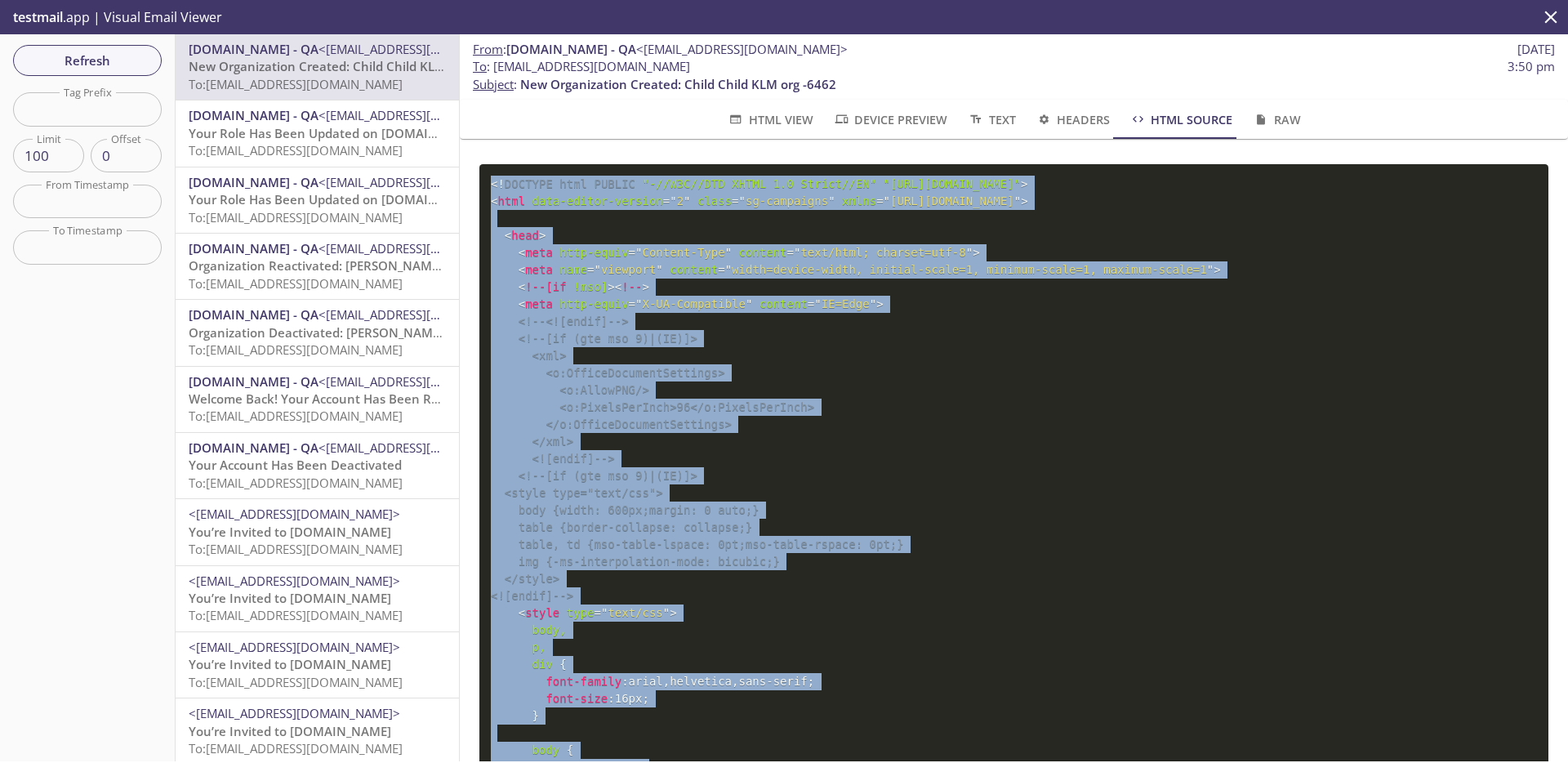
drag, startPoint x: 551, startPoint y: 696, endPoint x: 489, endPoint y: 178, distance: 521.7
copy code "<! DOCTYPE html PUBLIC "-//W3C//DTD XHTML 1.0 Strict//EN" "[URL][DOMAIN_NAME]" …"
